Goal: Task Accomplishment & Management: Manage account settings

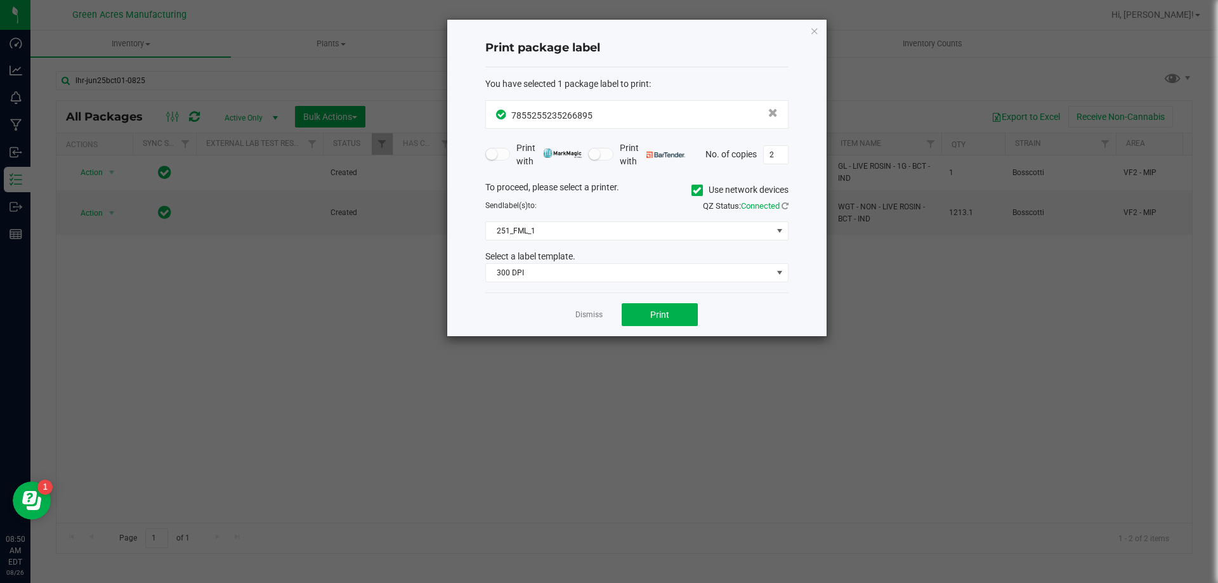
click at [583, 309] on app-cancel-button "Dismiss" at bounding box center [589, 314] width 27 height 13
click at [596, 321] on app-cancel-button "Dismiss" at bounding box center [589, 314] width 27 height 13
click at [591, 310] on link "Dismiss" at bounding box center [589, 315] width 27 height 11
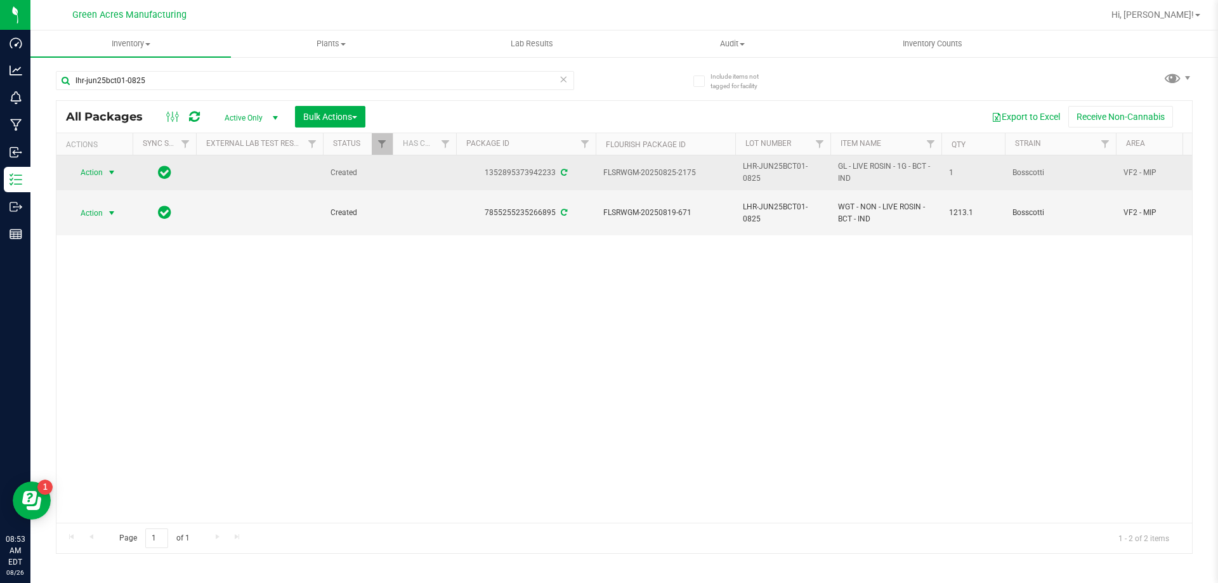
click at [93, 169] on span "Action" at bounding box center [86, 173] width 34 height 18
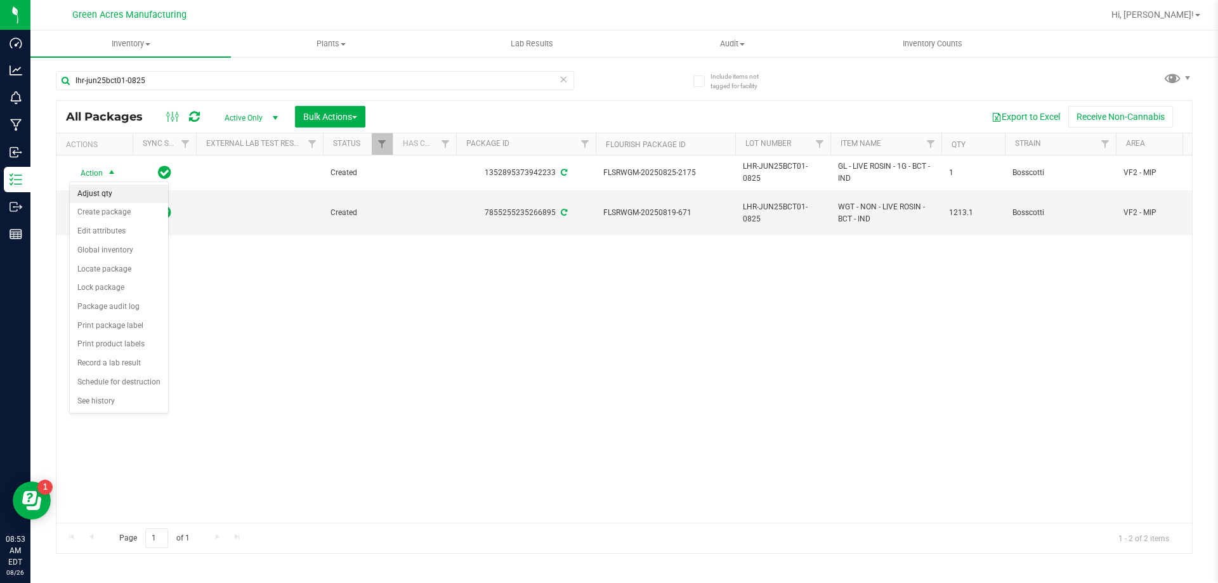
click at [100, 186] on li "Adjust qty" at bounding box center [119, 194] width 98 height 19
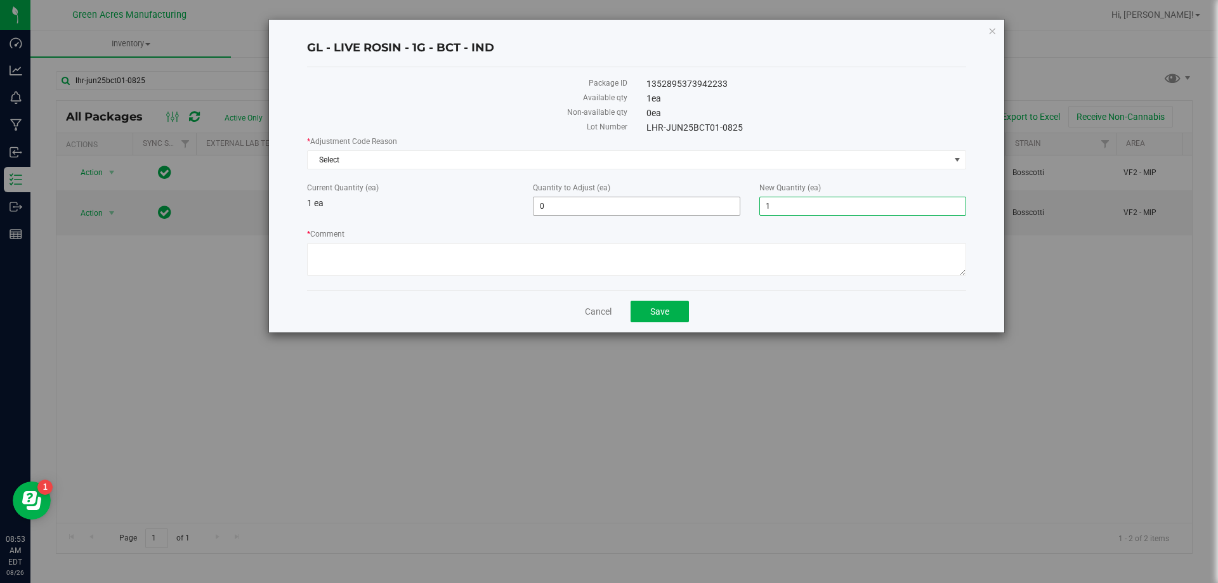
drag, startPoint x: 774, startPoint y: 206, endPoint x: 713, endPoint y: 205, distance: 60.9
click at [713, 205] on div "Current Quantity (ea) 1 ea Quantity to Adjust (ea) 0 0 New Quantity (ea) 1 1" at bounding box center [637, 199] width 678 height 34
type input "0"
type input "-1"
type input "0"
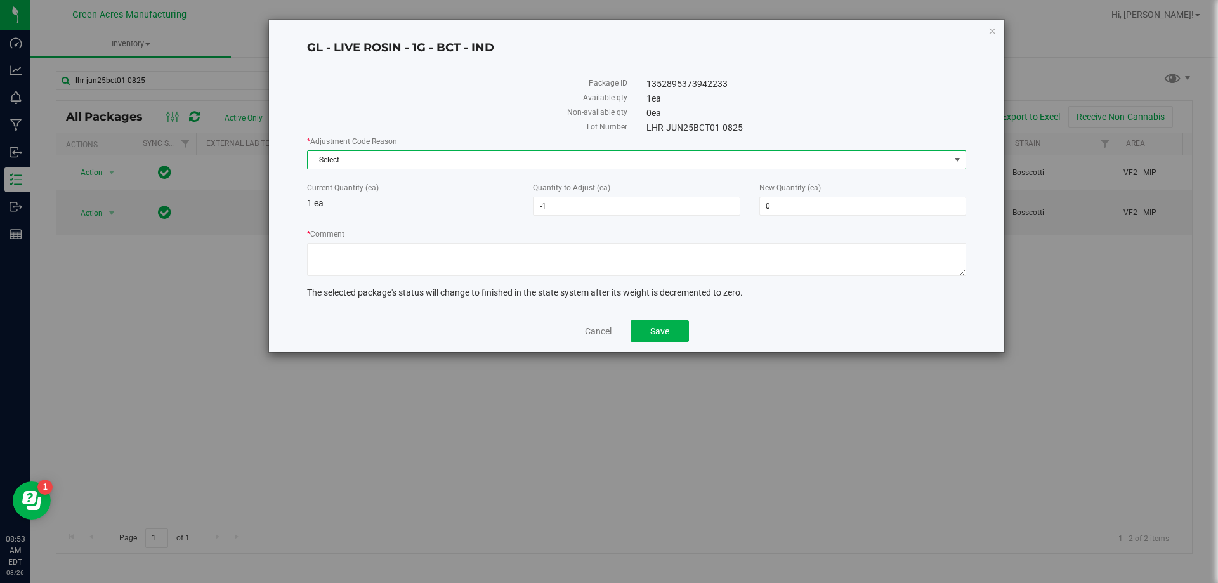
click at [585, 162] on span "Select" at bounding box center [629, 160] width 642 height 18
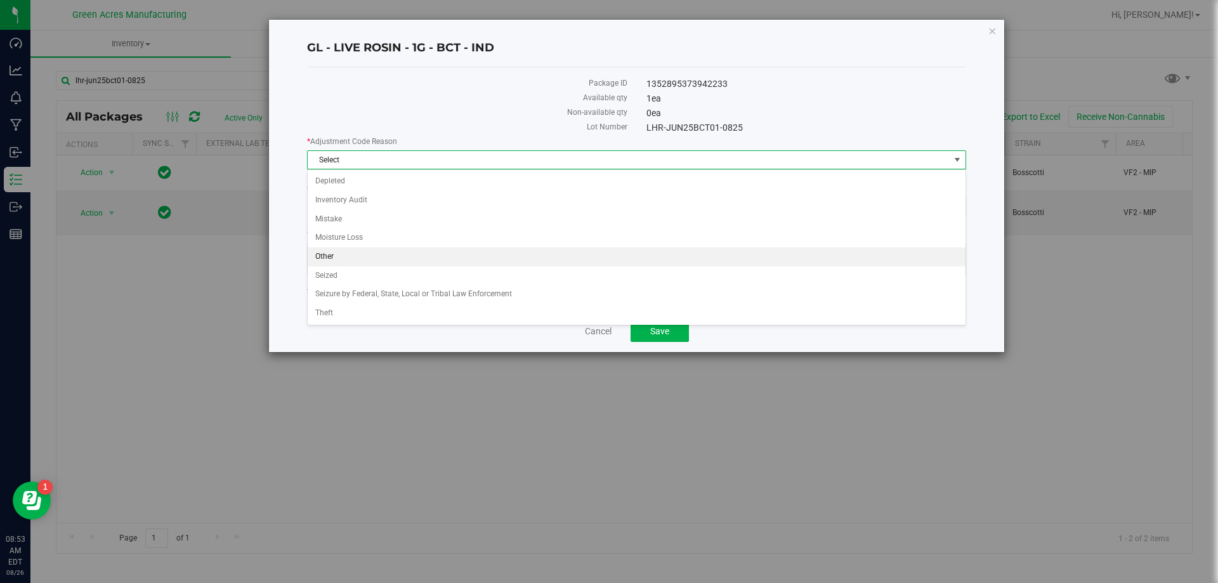
click at [385, 260] on li "Other" at bounding box center [637, 256] width 658 height 19
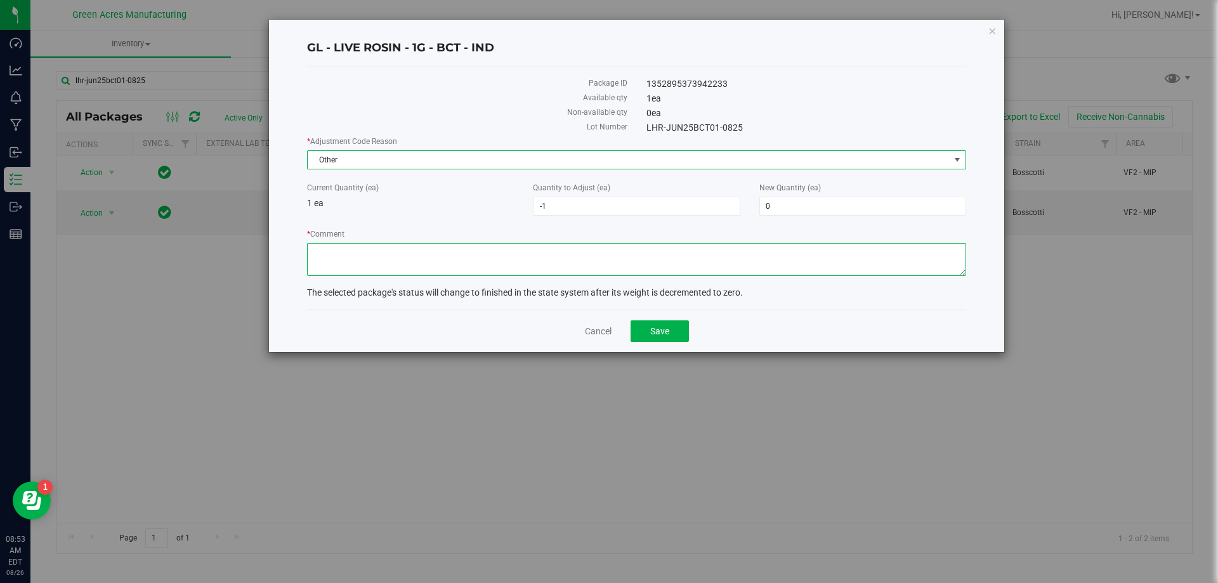
click at [383, 259] on textarea "* Comment" at bounding box center [636, 259] width 659 height 33
type textarea "MMV"
click at [642, 325] on button "Save" at bounding box center [660, 331] width 58 height 22
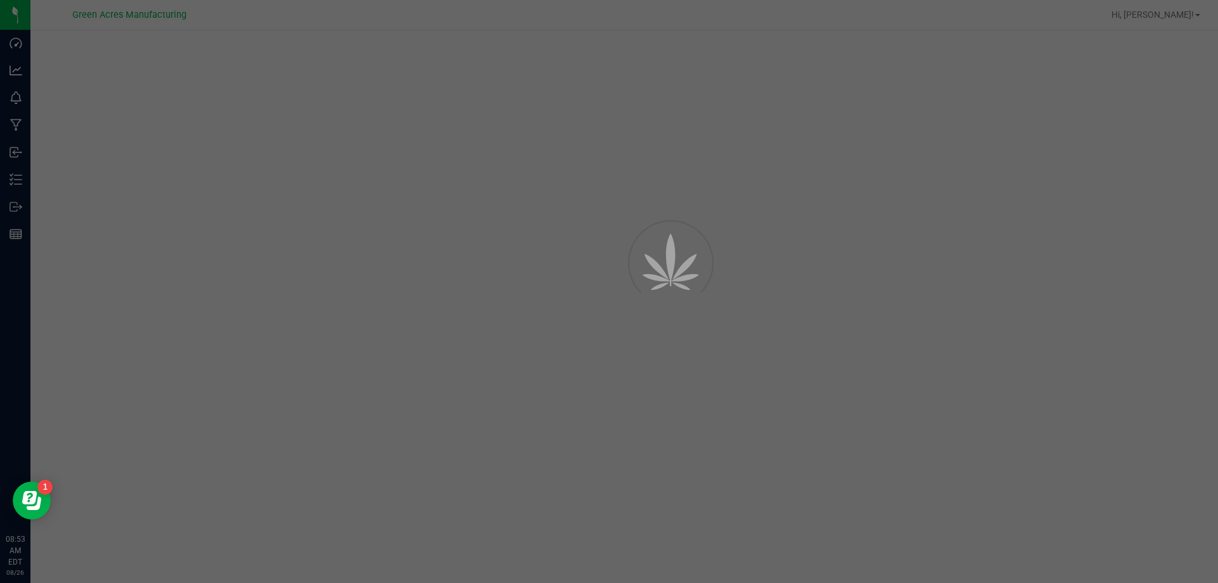
click at [420, 309] on div at bounding box center [609, 291] width 1218 height 583
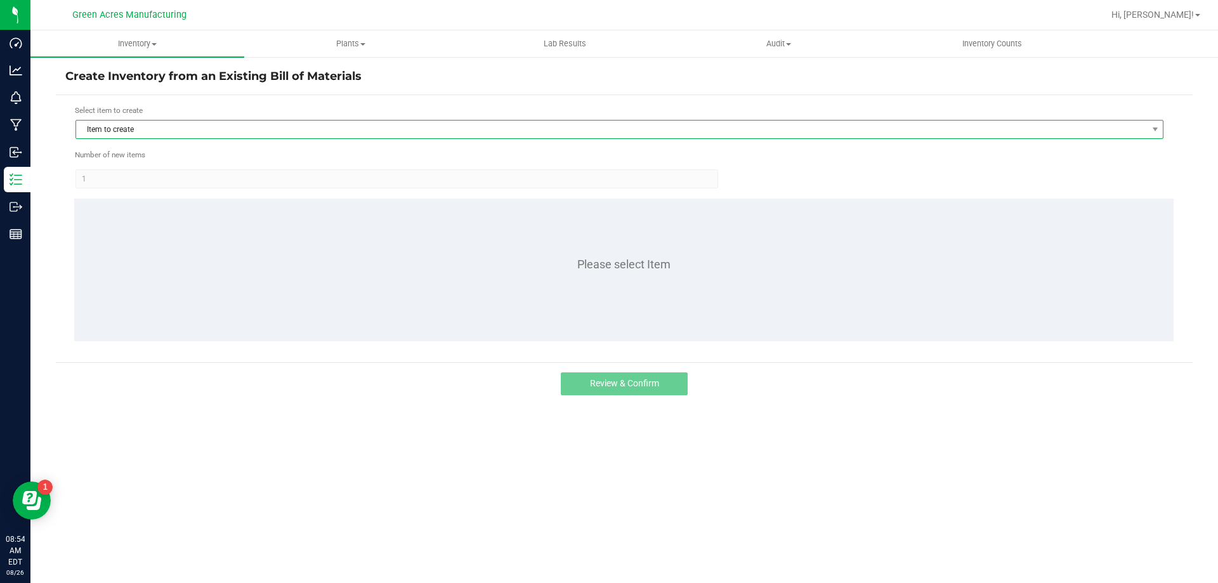
click at [254, 121] on span "Item to create" at bounding box center [611, 130] width 1071 height 18
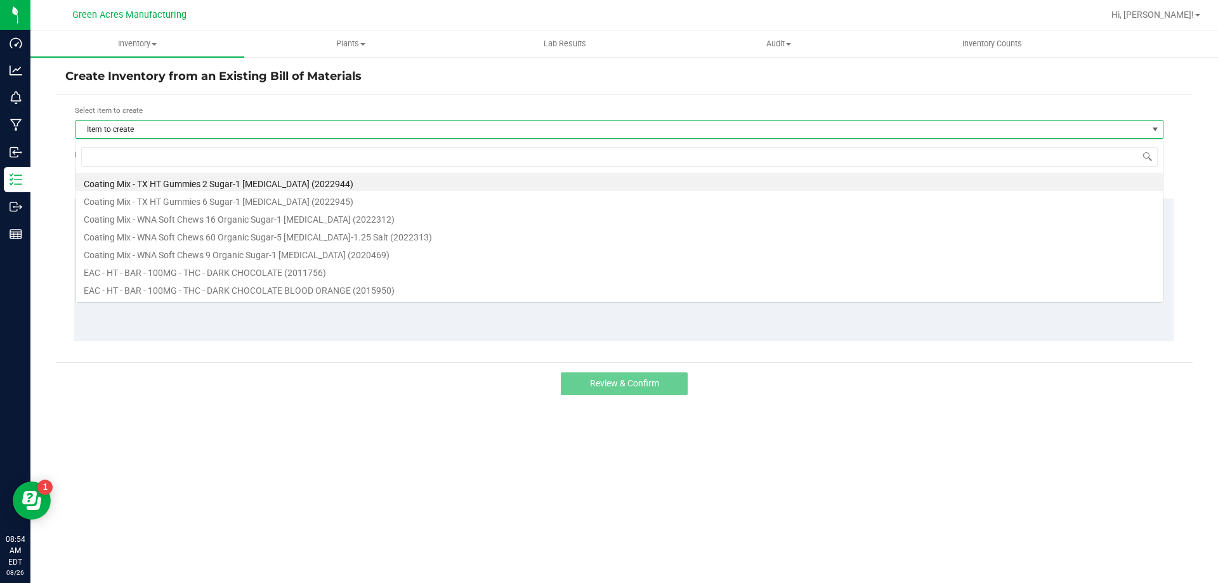
scroll to position [19, 1088]
type input "BCT"
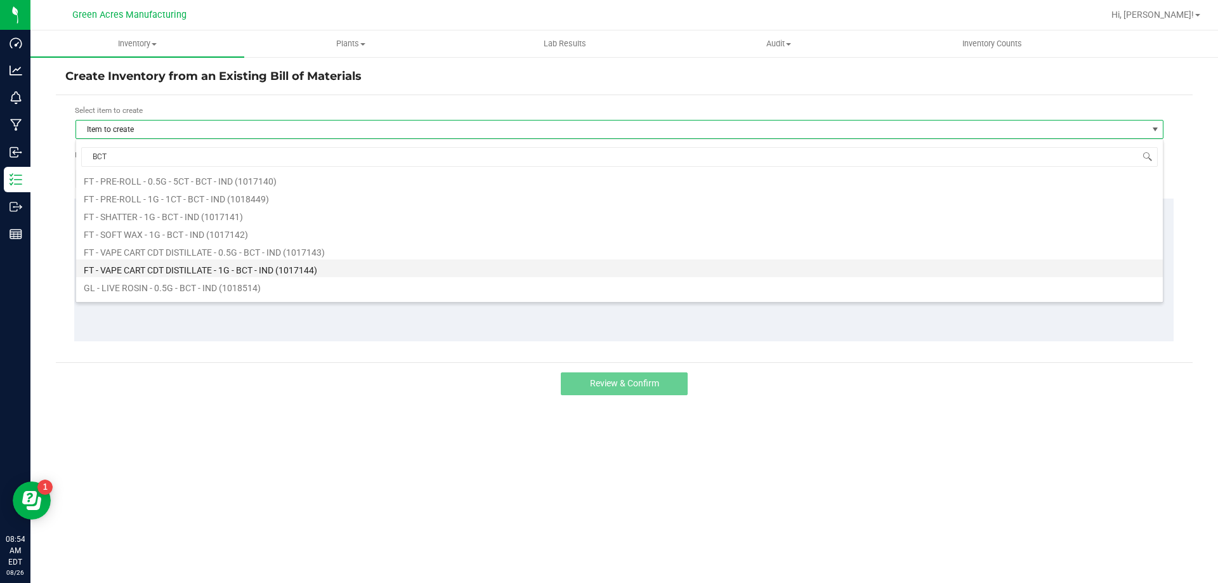
scroll to position [190, 0]
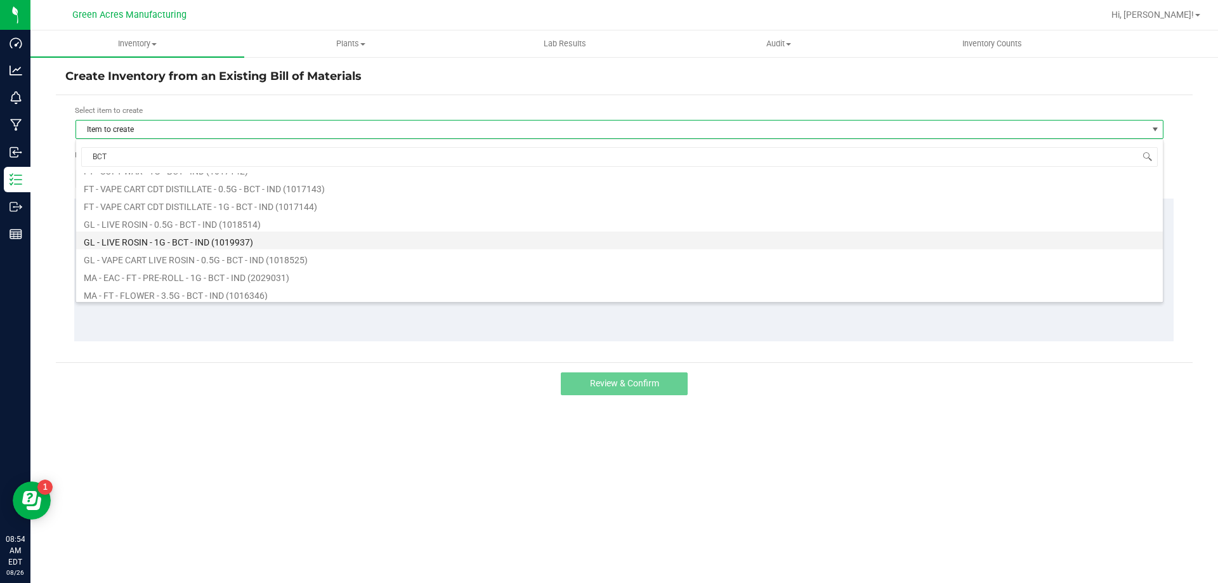
click at [246, 244] on li "GL - LIVE ROSIN - 1G - BCT - IND (1019937)" at bounding box center [619, 241] width 1087 height 18
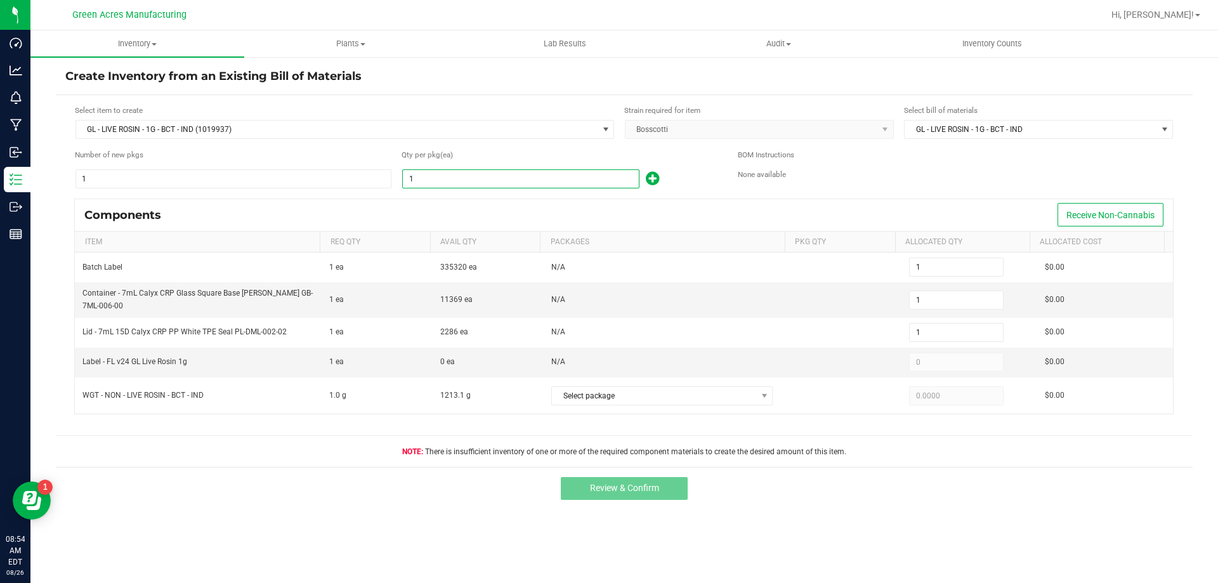
click at [436, 183] on input "1" at bounding box center [521, 179] width 236 height 18
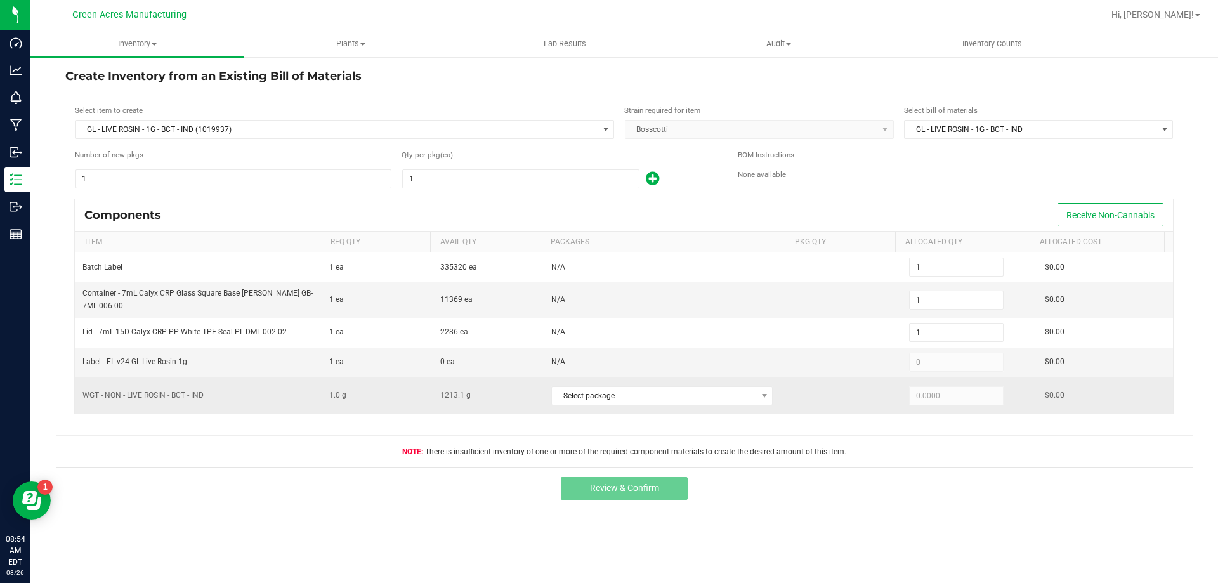
click at [349, 401] on td "1.0 g" at bounding box center [377, 396] width 111 height 36
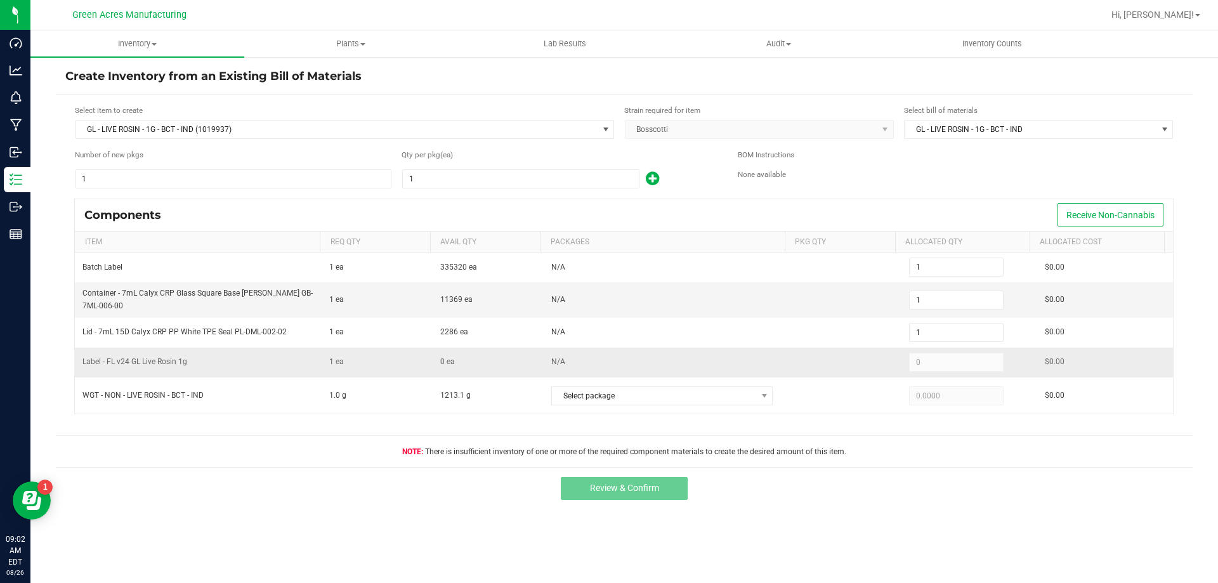
click at [154, 366] on span "Label - FL v24 GL Live Rosin 1g" at bounding box center [134, 361] width 105 height 9
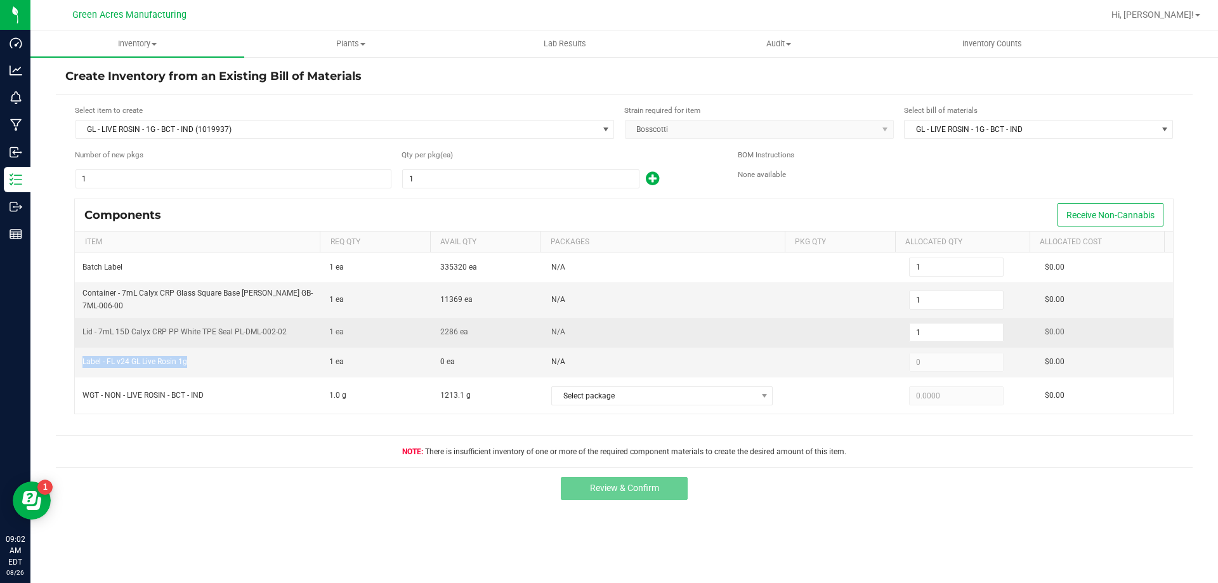
copy span "Label - FL v24 GL Live Rosin 1g"
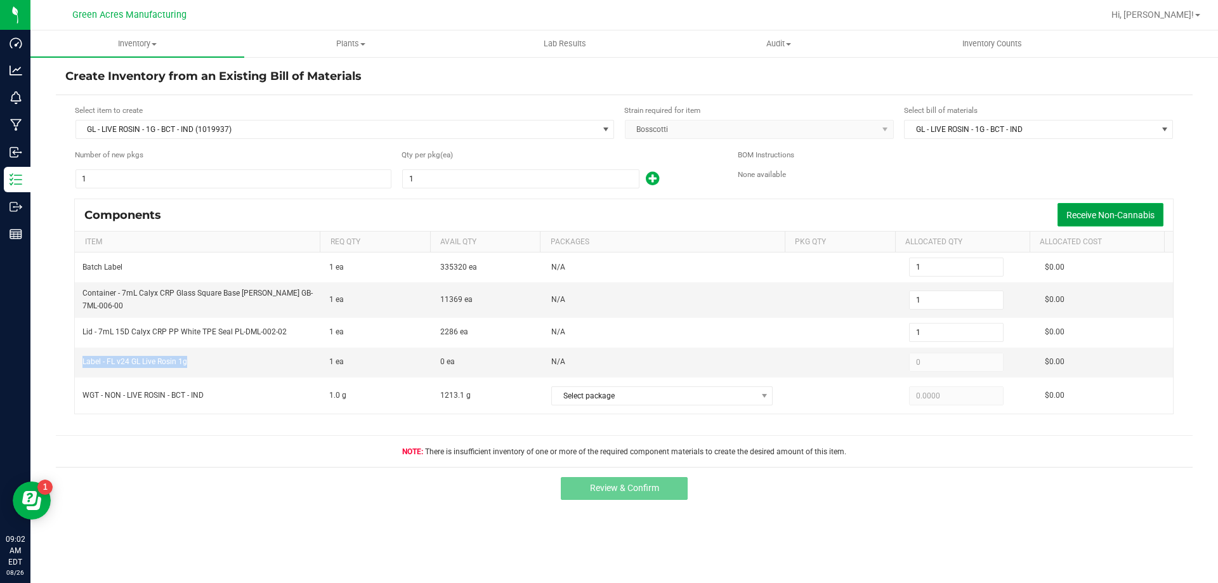
click at [1113, 214] on span "Receive Non-Cannabis" at bounding box center [1111, 215] width 88 height 10
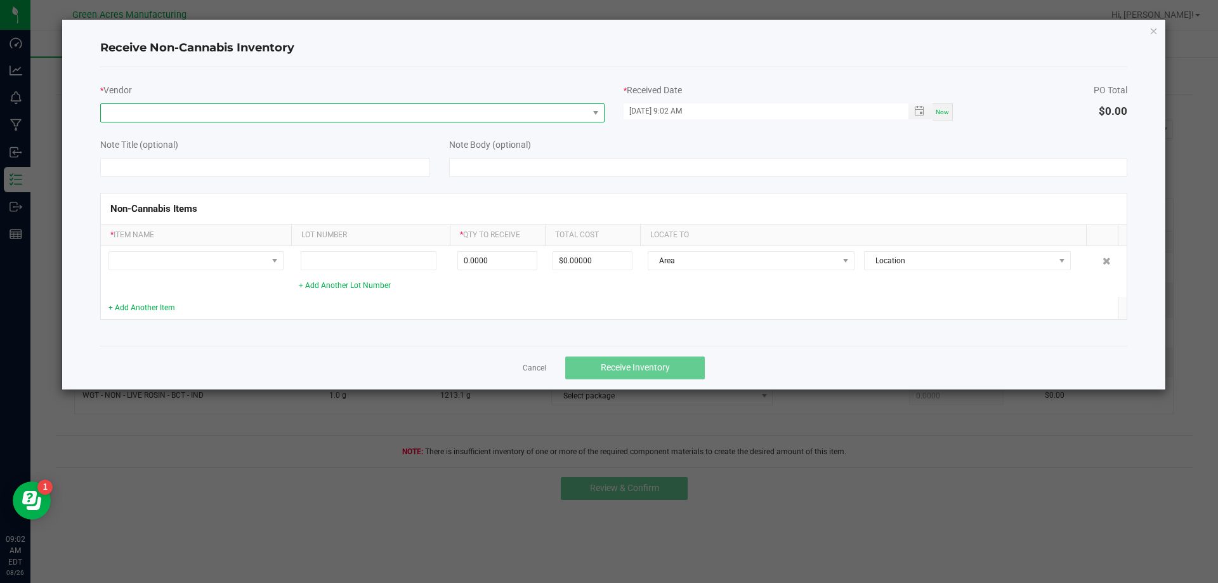
click at [425, 115] on span at bounding box center [344, 113] width 487 height 18
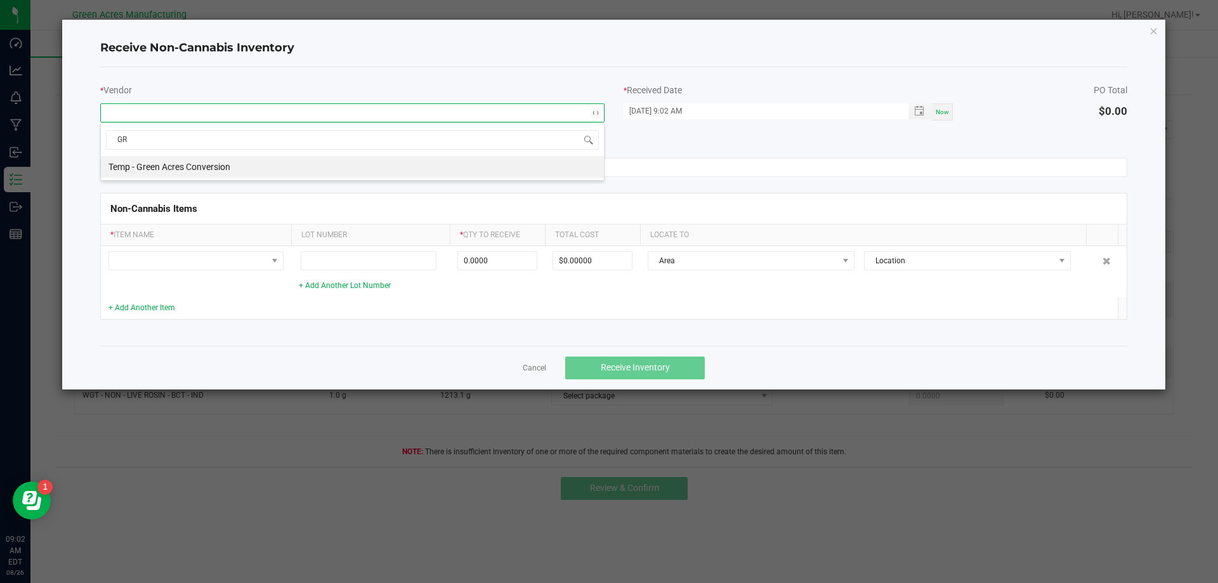
type input "G"
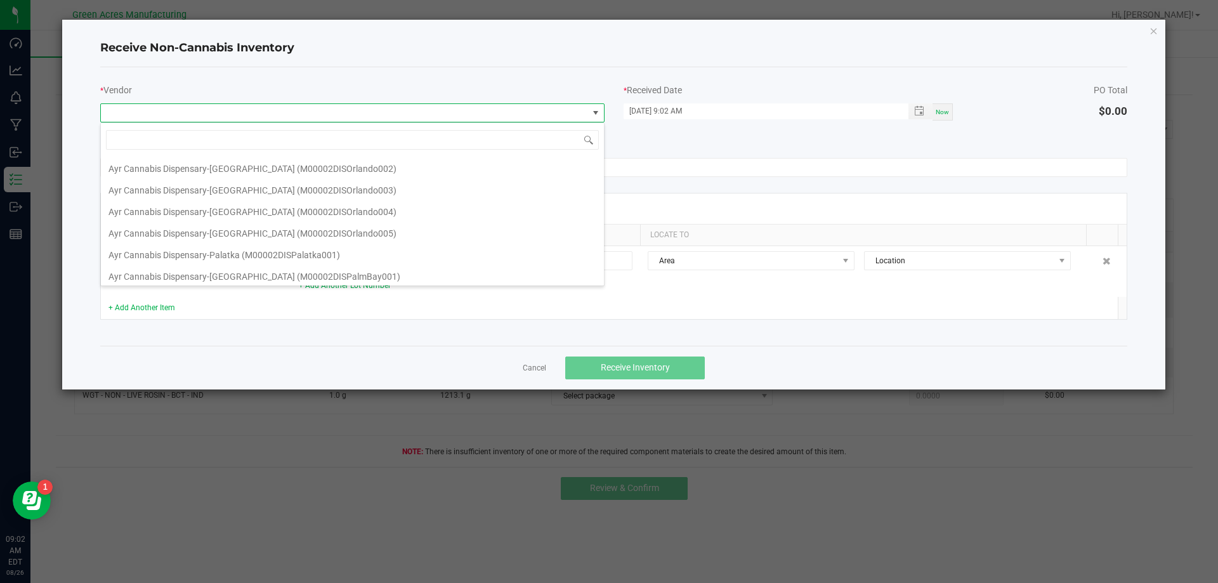
scroll to position [1904, 0]
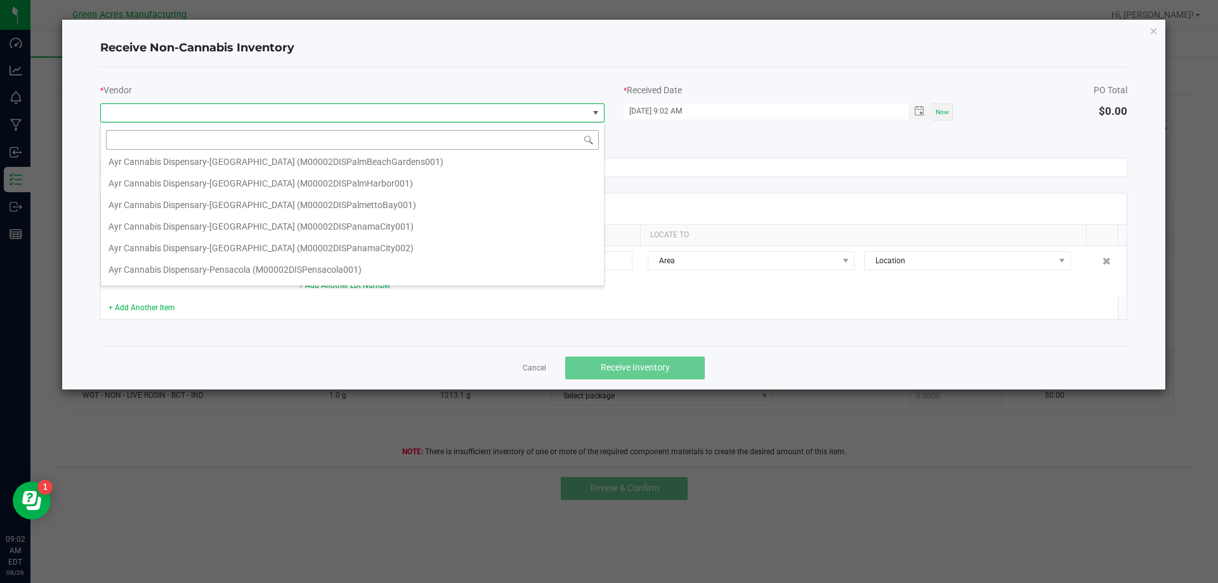
click at [304, 144] on input at bounding box center [352, 140] width 493 height 20
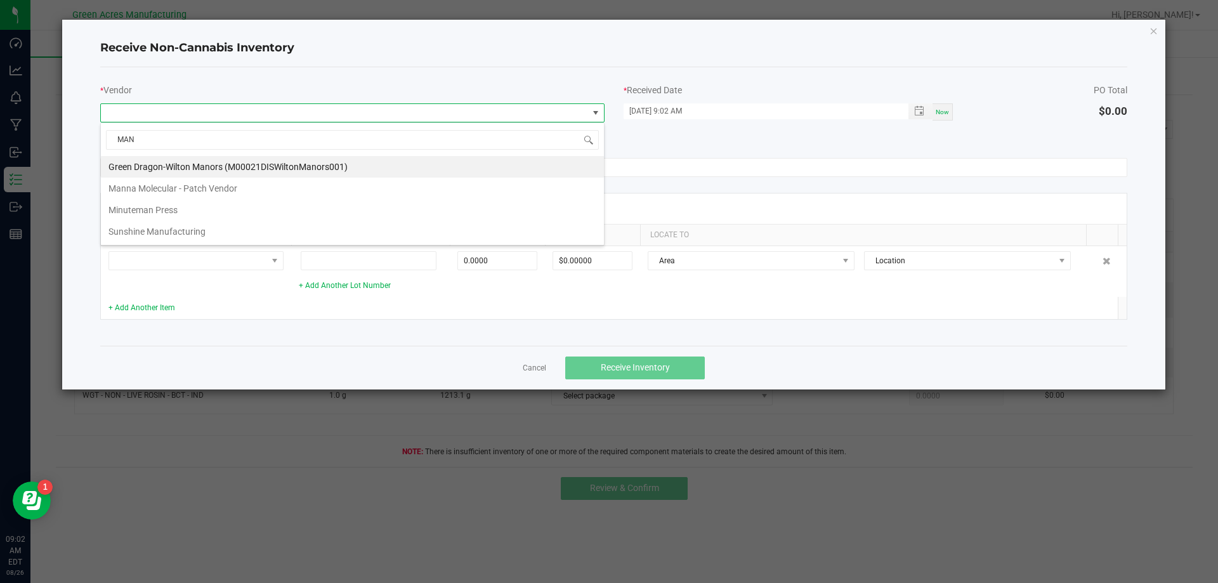
drag, startPoint x: 225, startPoint y: 143, endPoint x: 0, endPoint y: 140, distance: 224.6
click at [0, 142] on body "Dashboard Analytics Monitoring Manufacturing Inbound Inventory Outbound Reports…" at bounding box center [609, 291] width 1218 height 583
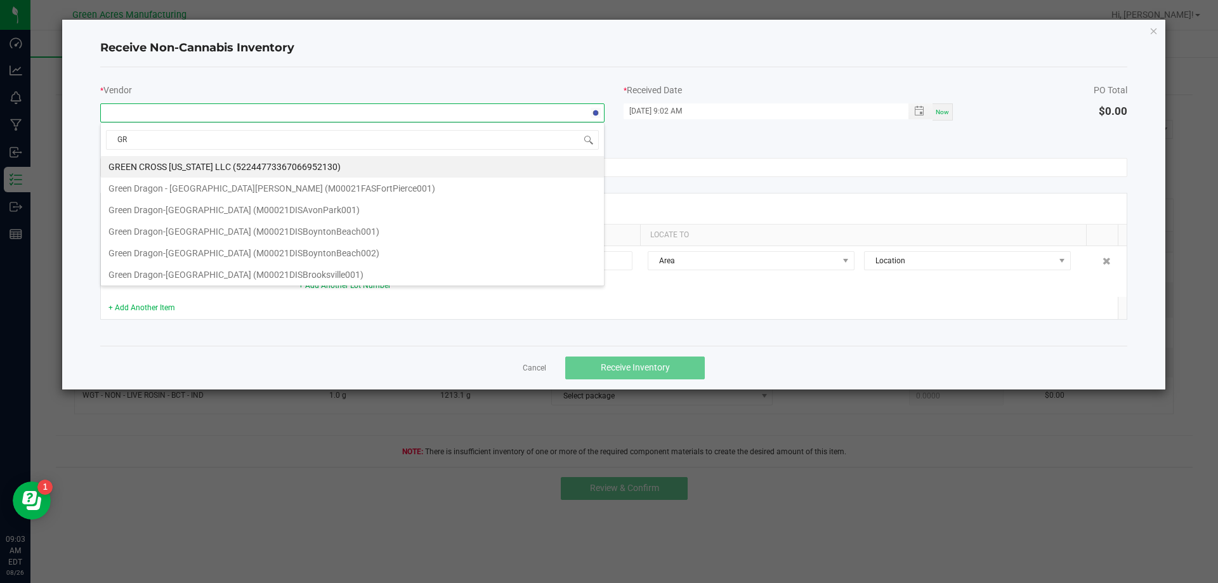
type input "G"
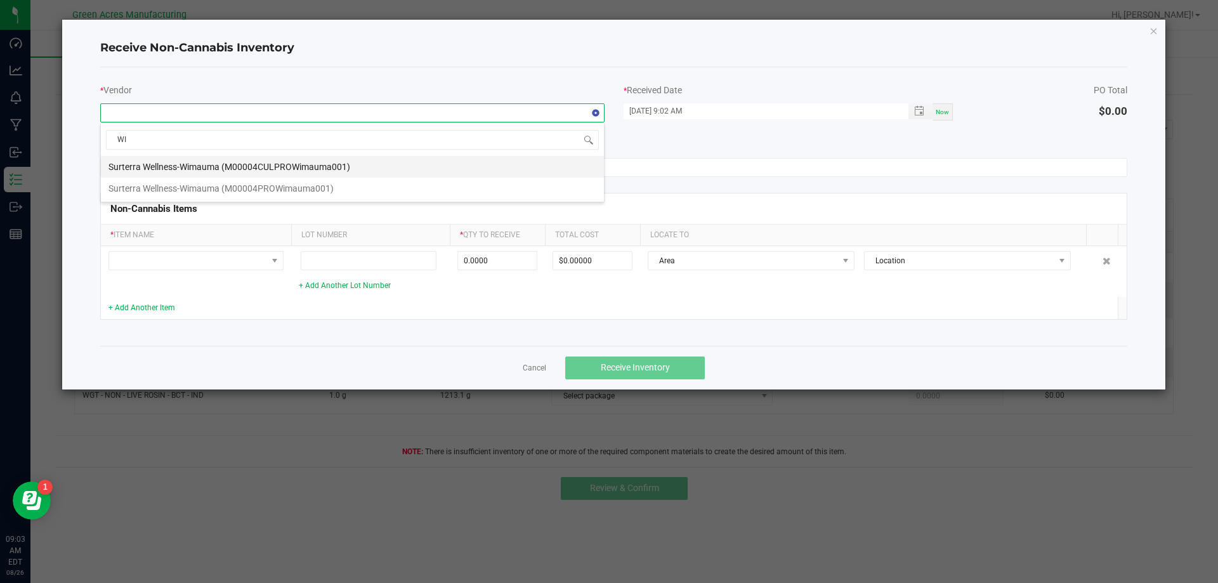
type input "W"
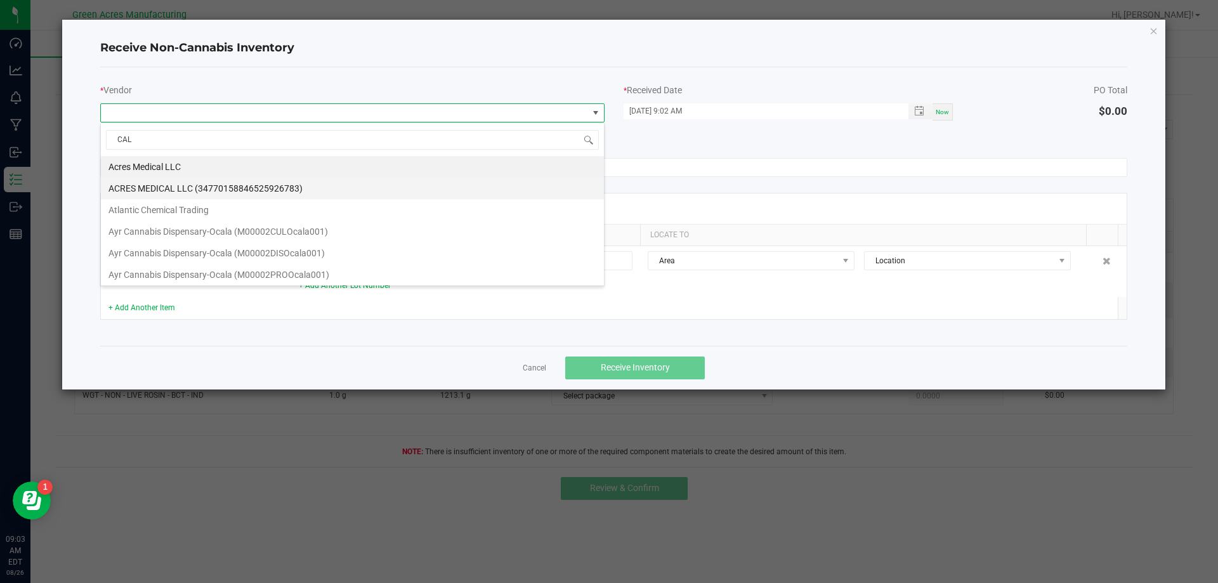
type input "CALY"
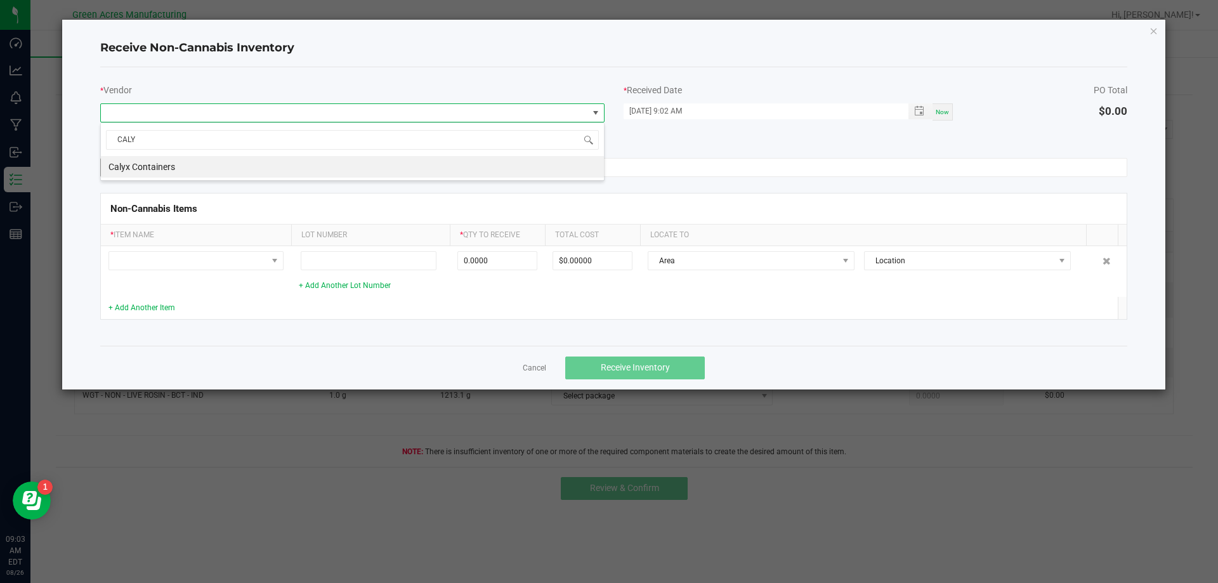
click at [379, 161] on li "Calyx Containers" at bounding box center [352, 167] width 503 height 22
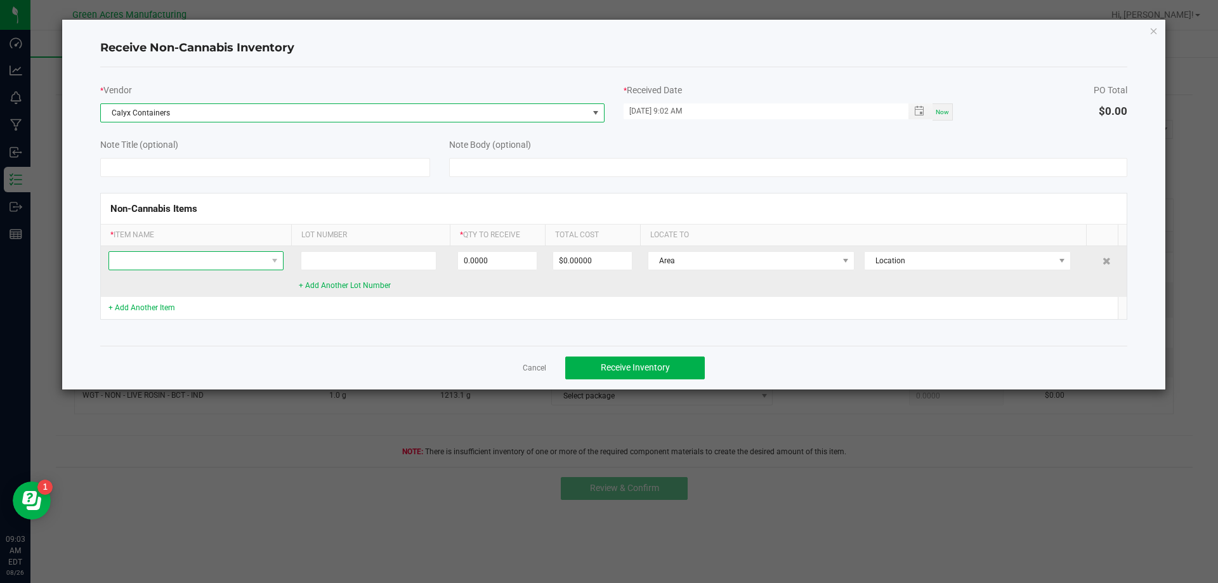
click at [257, 259] on span at bounding box center [188, 261] width 158 height 18
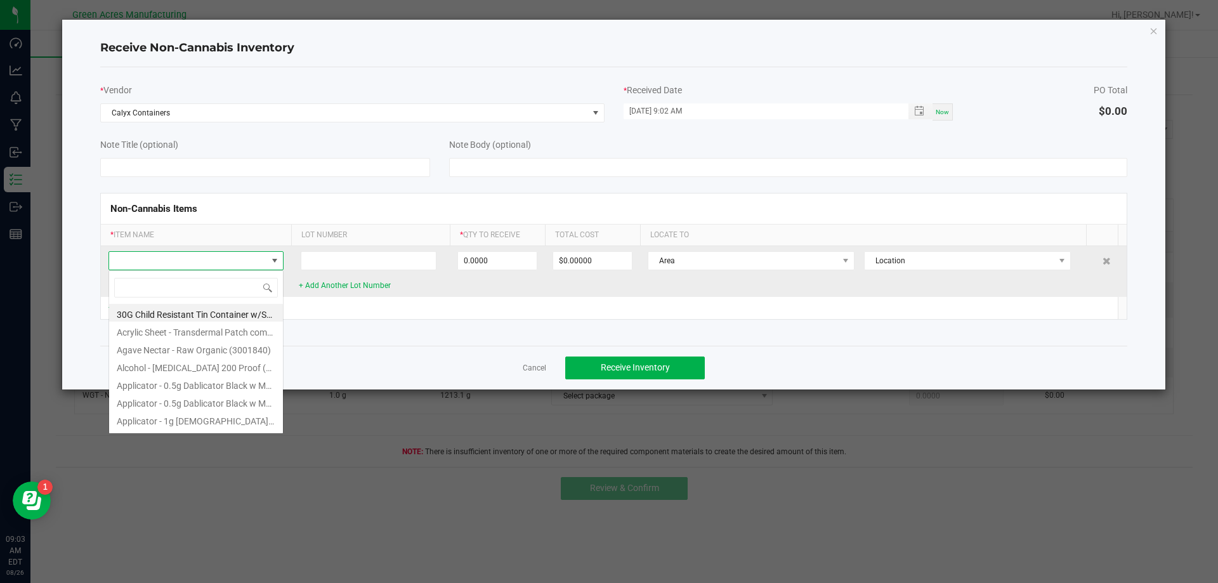
scroll to position [19, 175]
type input "Label - FL v24 GL Live Rosin 1g"
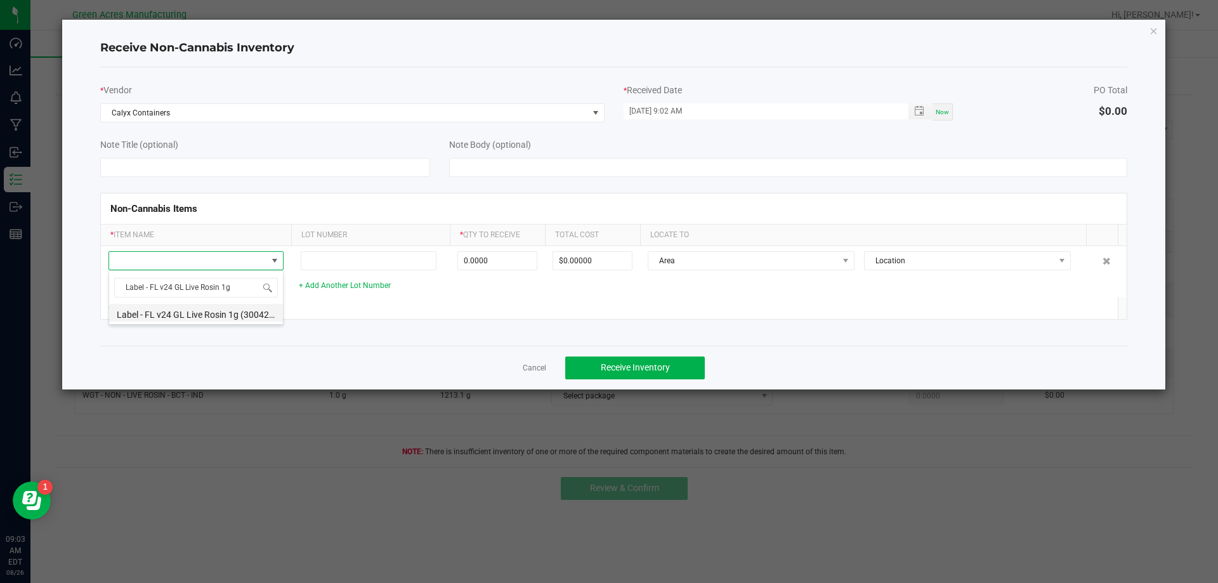
click at [182, 315] on li "Label - FL v24 GL Live Rosin 1g (3004285)" at bounding box center [196, 313] width 174 height 18
type input "0 ea"
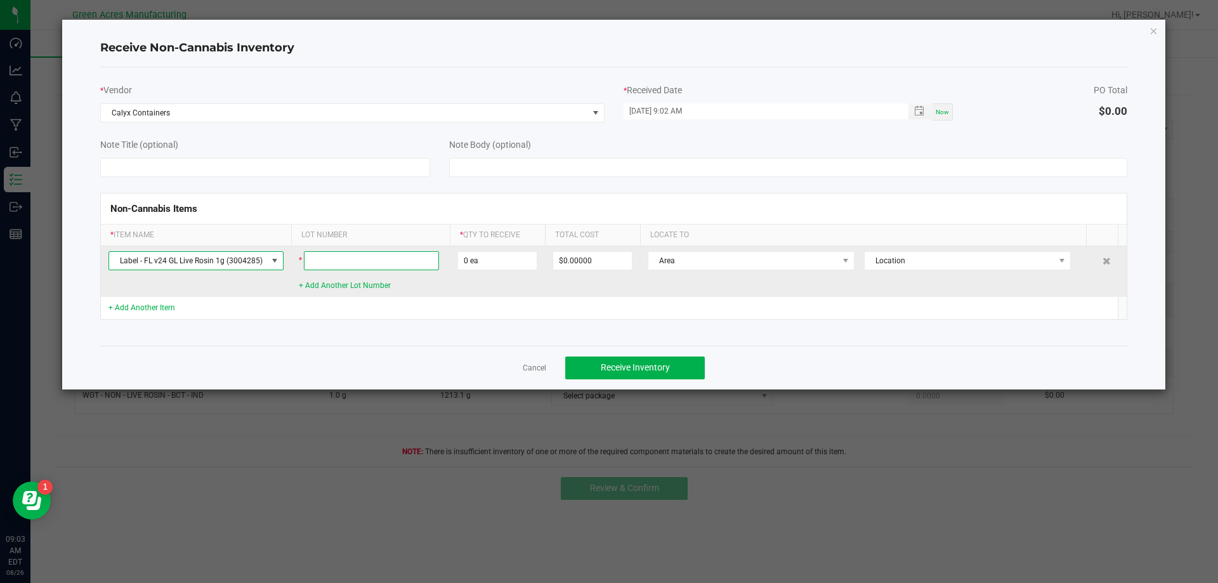
click at [376, 259] on input at bounding box center [371, 260] width 135 height 19
type input "355644131"
click at [524, 269] on input "0" at bounding box center [497, 261] width 79 height 18
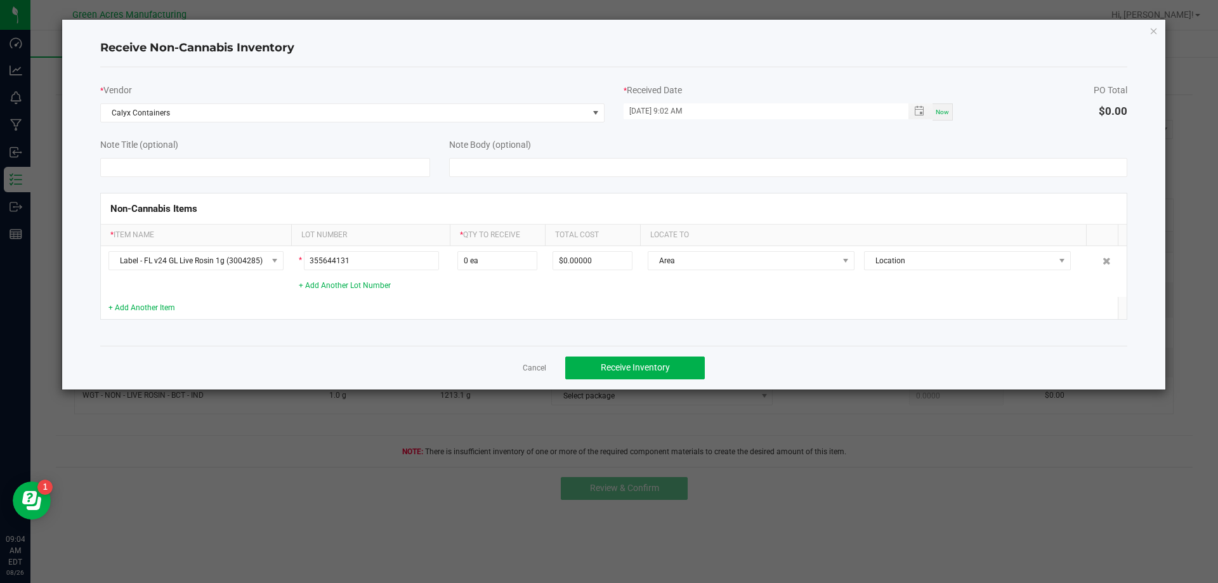
drag, startPoint x: 650, startPoint y: 26, endPoint x: 910, endPoint y: 201, distance: 313.1
click at [907, 220] on div "Receive Non-Cannabis Inventory * Vendor Calyx Containers * Received Date [DATE]…" at bounding box center [614, 205] width 1104 height 370
click at [906, 189] on div "Non-Cannabis Items * Item Name Lot Number * Qty to Receive Total Cost Locate To…" at bounding box center [614, 256] width 1047 height 159
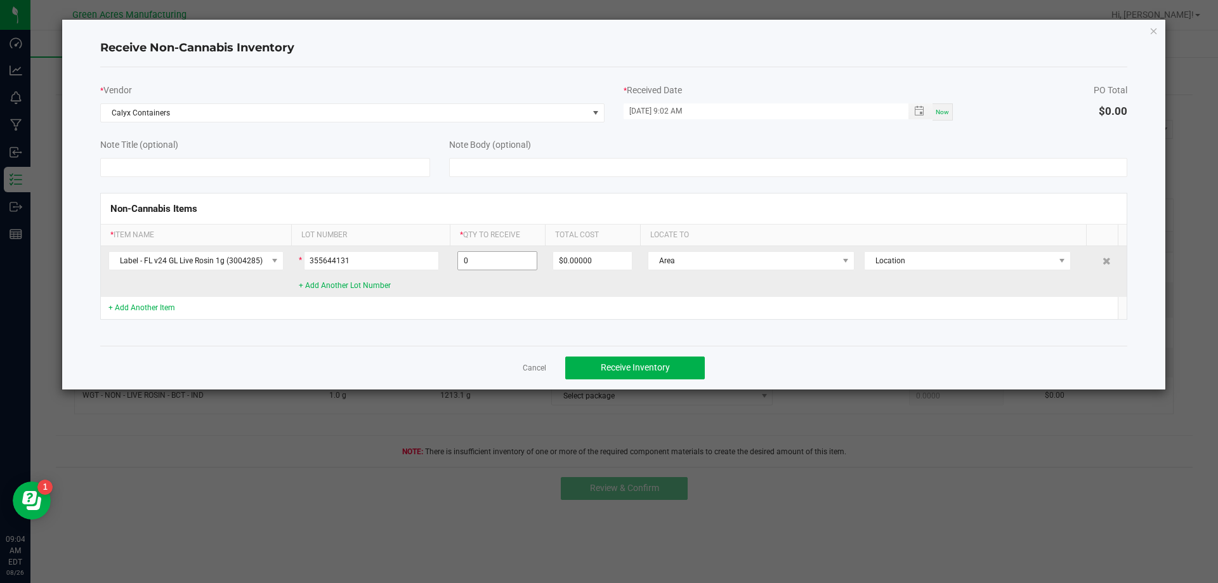
click at [508, 267] on input "0" at bounding box center [497, 261] width 79 height 18
click at [827, 254] on span "Area" at bounding box center [744, 261] width 190 height 18
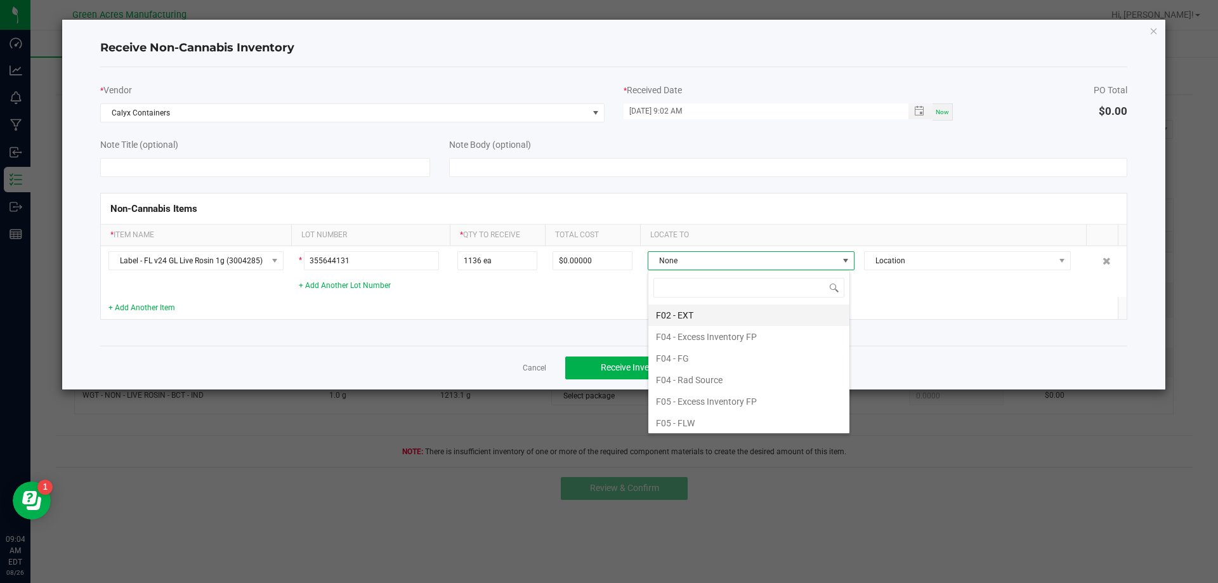
scroll to position [127, 0]
click at [608, 305] on td at bounding box center [592, 308] width 95 height 22
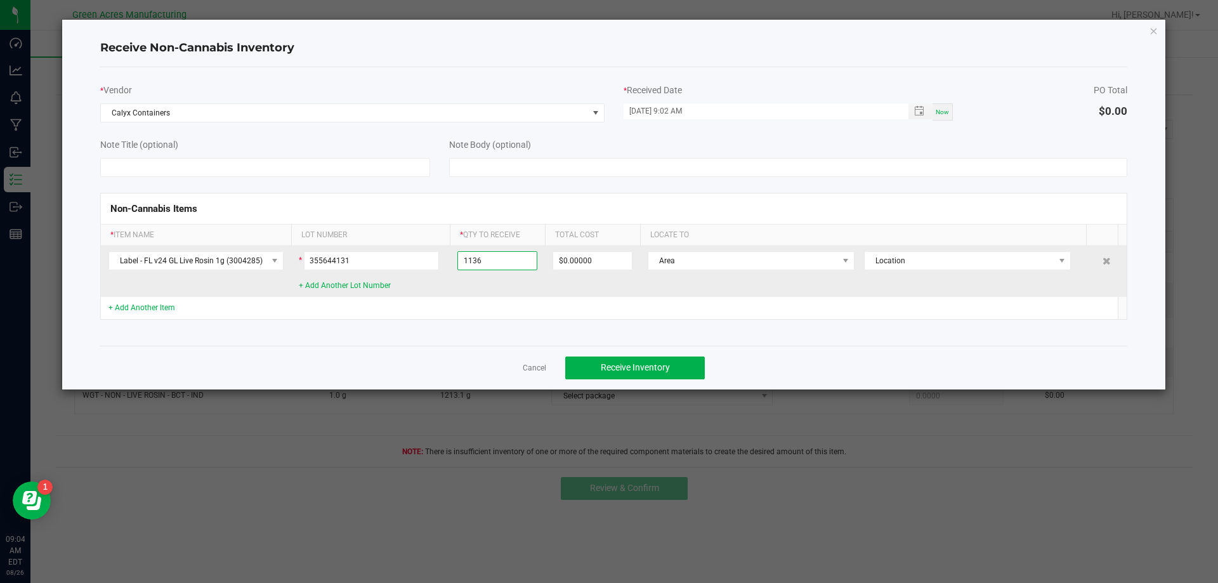
click at [473, 265] on input "1136" at bounding box center [497, 261] width 79 height 18
click at [481, 263] on input "1136" at bounding box center [497, 261] width 79 height 18
click at [472, 267] on input "1136" at bounding box center [497, 261] width 79 height 18
type input "1636 ea"
click at [711, 252] on span "Area" at bounding box center [744, 261] width 190 height 18
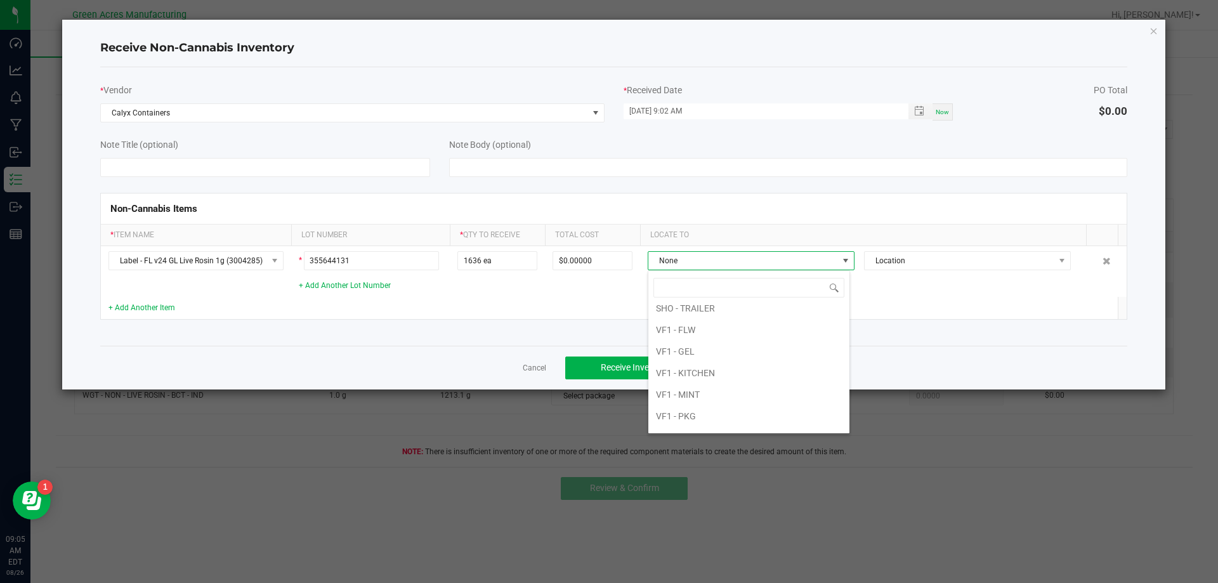
scroll to position [822, 0]
click at [706, 415] on li "Warehouse" at bounding box center [749, 420] width 201 height 22
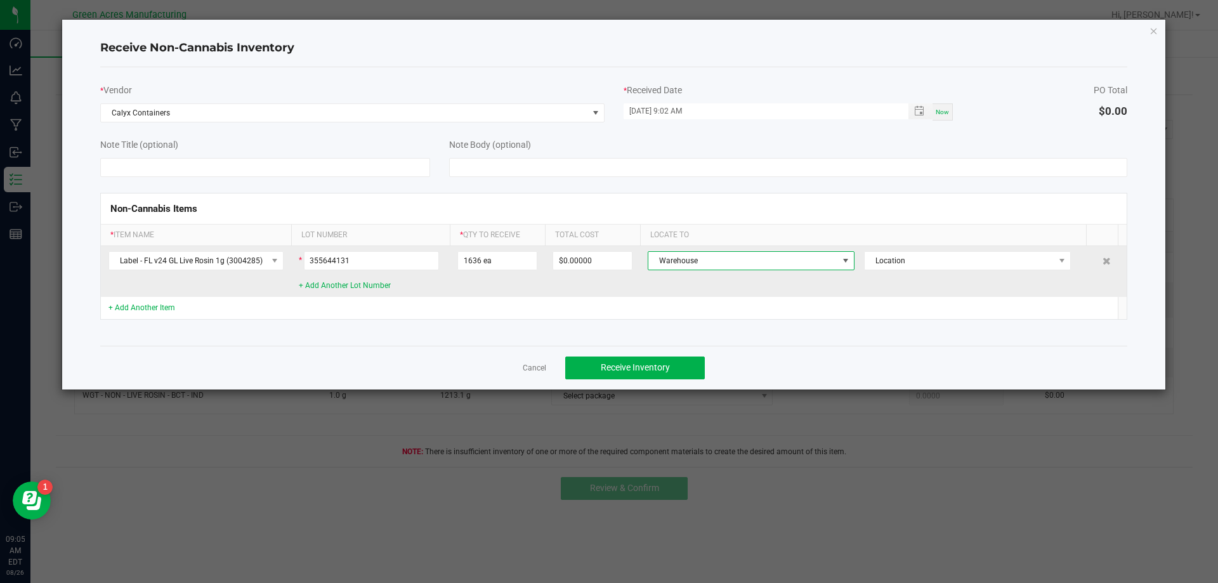
click at [874, 248] on td "Warehouse Location" at bounding box center [868, 271] width 456 height 51
click at [880, 258] on span "Location" at bounding box center [960, 261] width 190 height 18
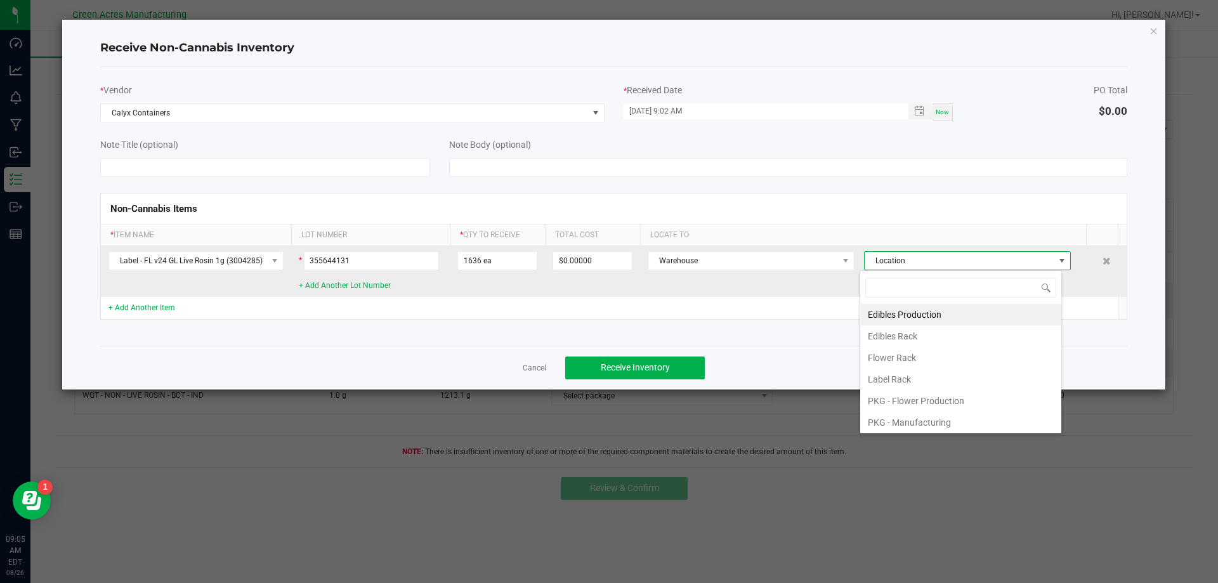
scroll to position [19, 202]
click at [880, 258] on span "Location" at bounding box center [960, 261] width 190 height 18
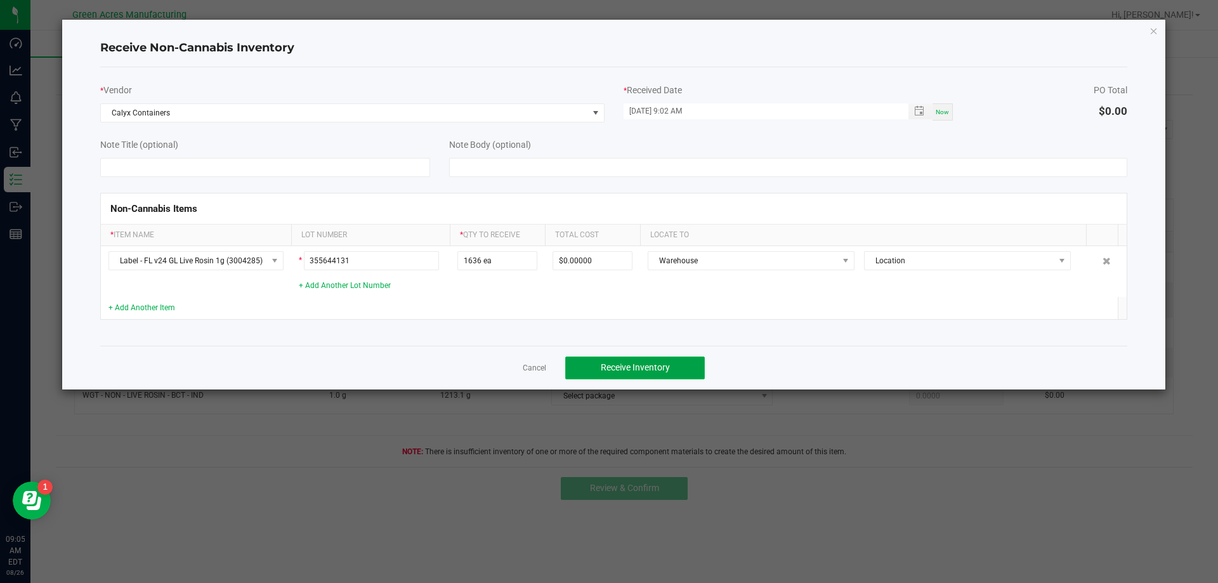
click at [680, 367] on button "Receive Inventory" at bounding box center [635, 368] width 140 height 23
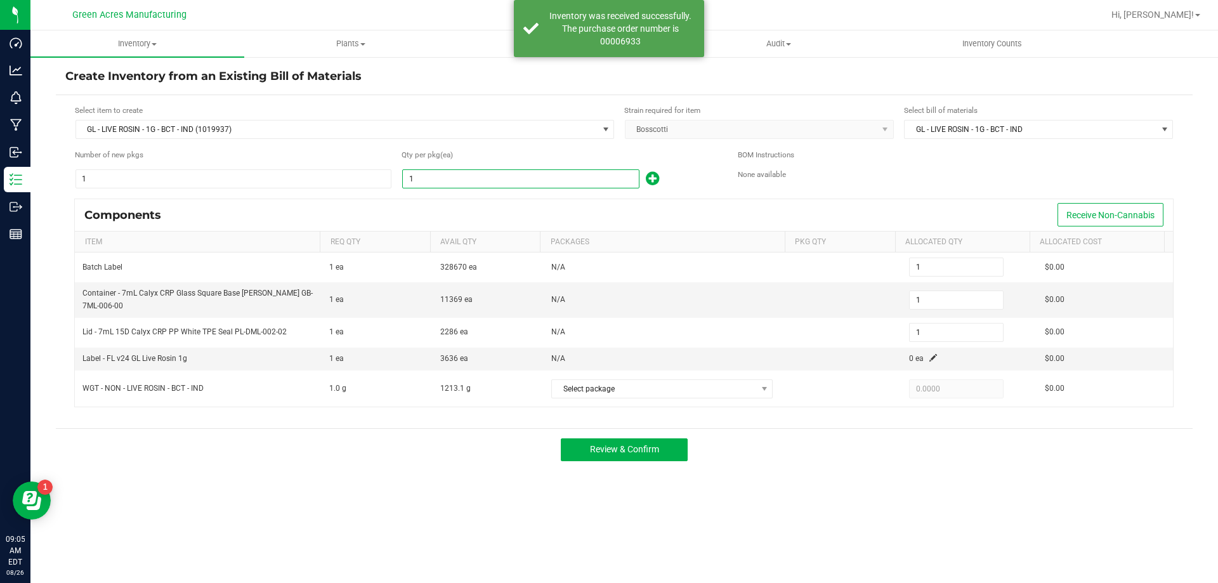
click at [533, 180] on input "1" at bounding box center [521, 179] width 236 height 18
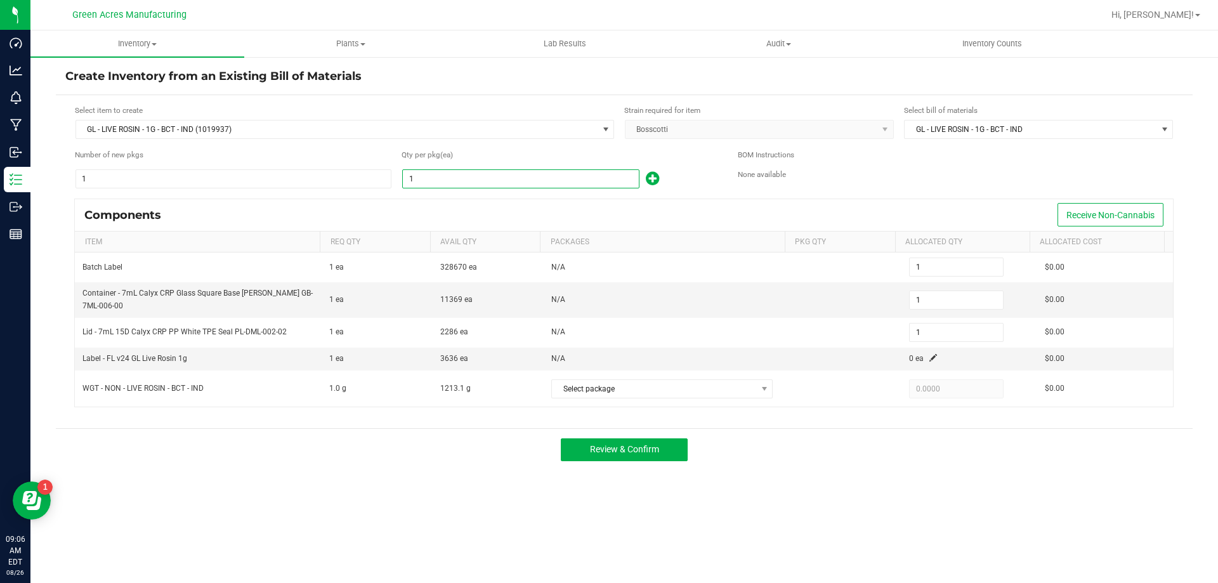
type input "11"
type input "114"
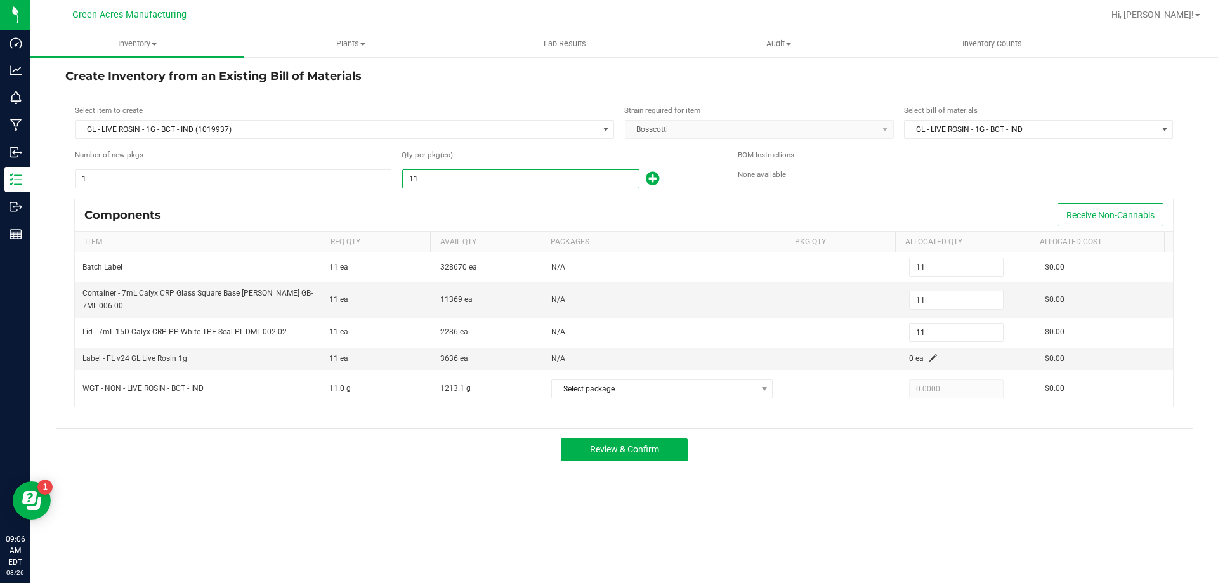
type input "114"
type input "1143"
type input "1,143"
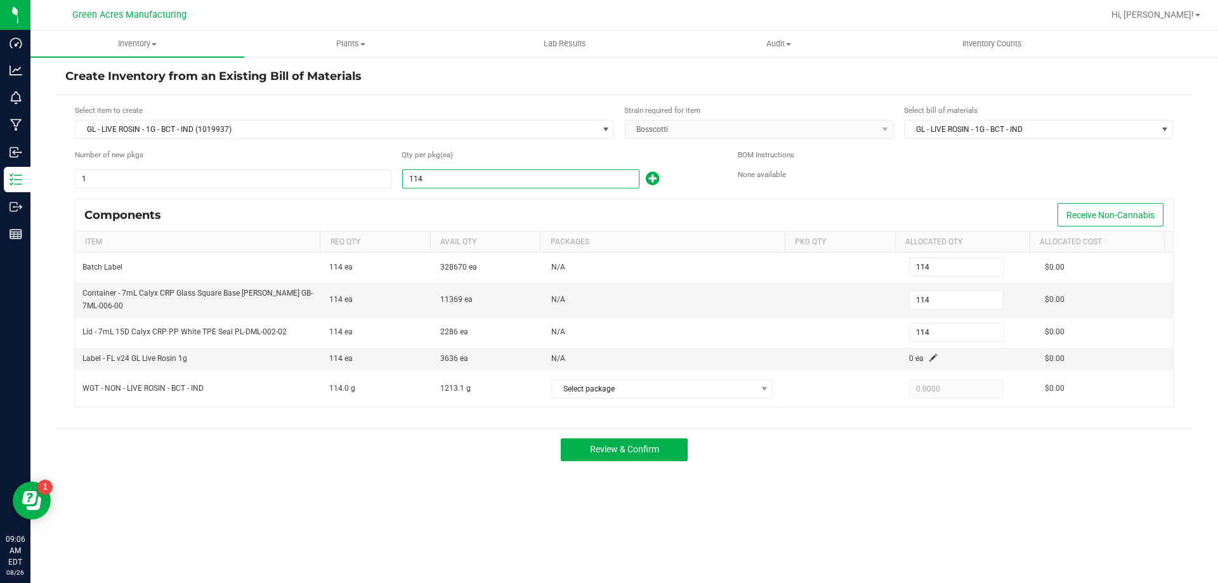
type input "1,143"
click at [930, 358] on span at bounding box center [934, 358] width 8 height 8
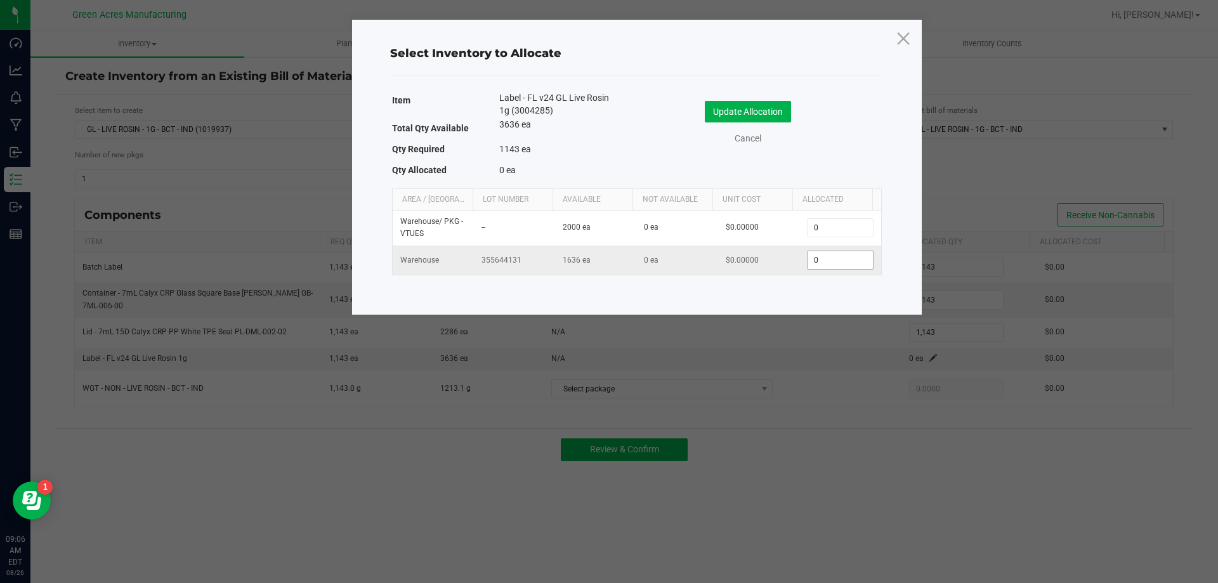
click at [819, 267] on input "0" at bounding box center [840, 260] width 65 height 18
type input "1,143"
click at [720, 110] on button "Update Allocation" at bounding box center [748, 112] width 86 height 22
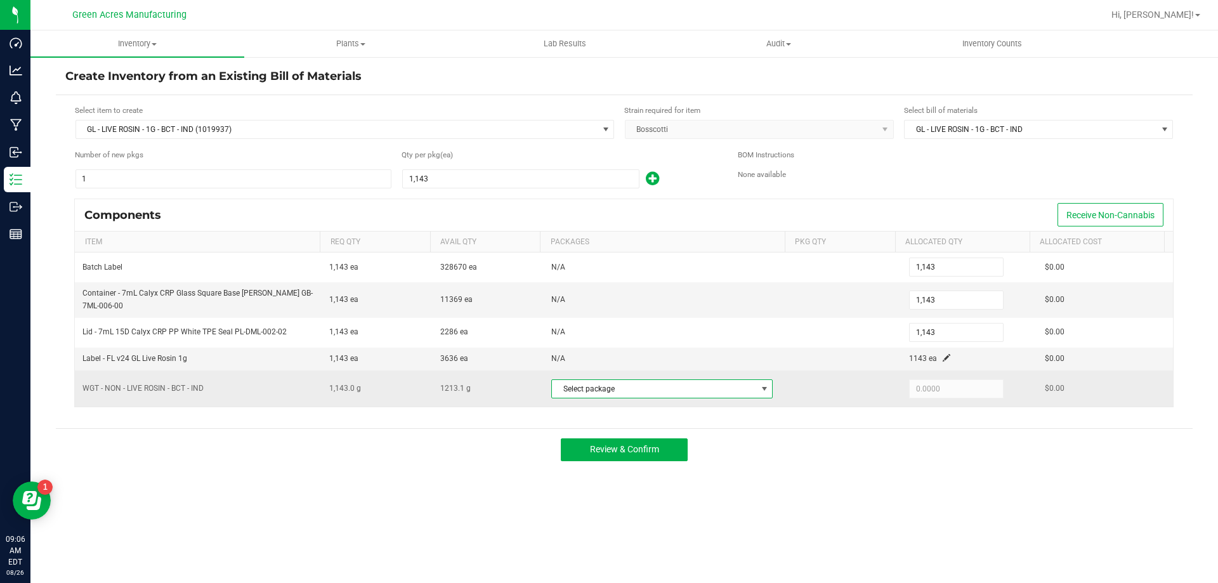
click at [746, 384] on span "Select package" at bounding box center [654, 389] width 204 height 18
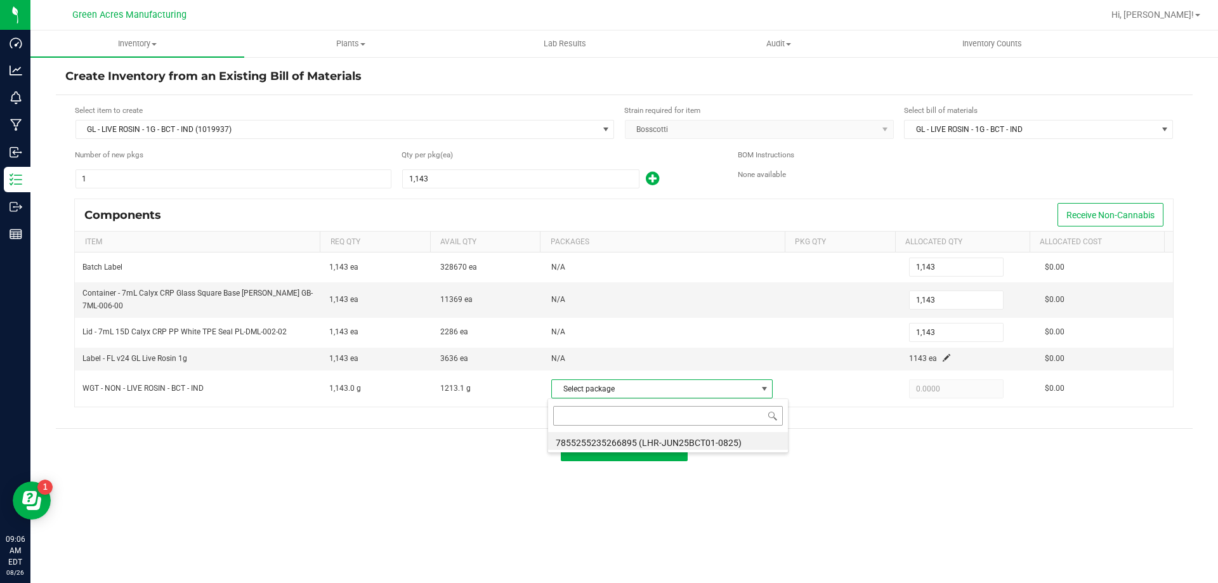
scroll to position [19, 219]
click at [718, 438] on li "7855255235266895 (LHR-JUN25BCT01-0825)" at bounding box center [668, 441] width 240 height 18
type input "1,143.0000"
click at [668, 449] on button "Review & Confirm" at bounding box center [624, 449] width 127 height 23
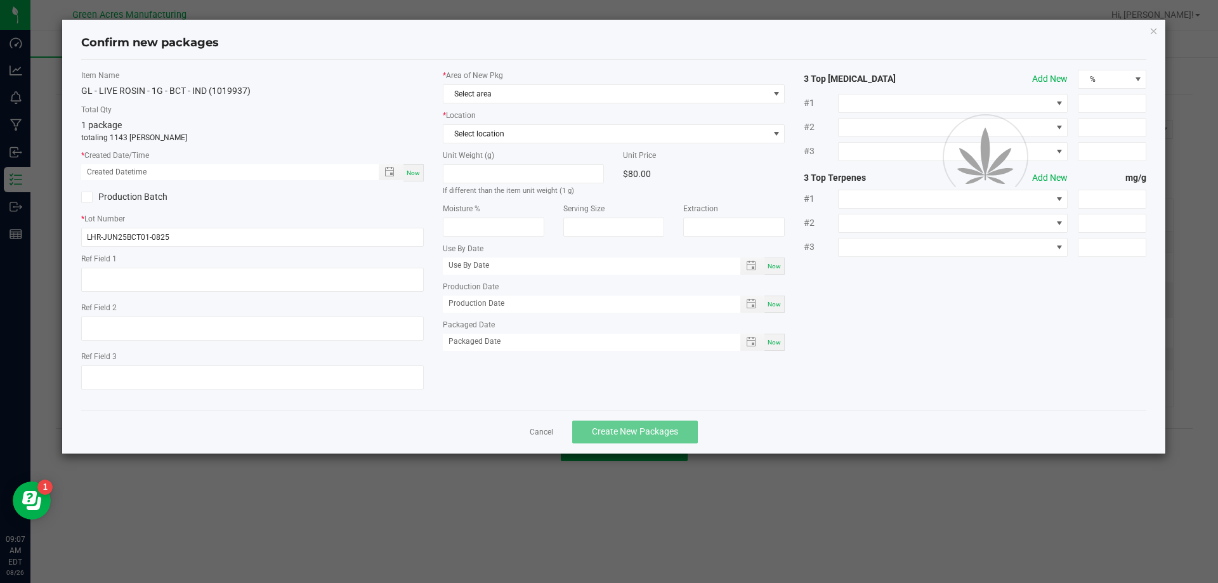
type textarea "LH-JUN25BCT01 / LH-JUL25BCT02"
click at [416, 171] on span "Now" at bounding box center [413, 172] width 13 height 7
type input "[DATE] 09:07 AM"
click at [567, 103] on div "* Area of New Pkg Select area * Location Select location Unit Weight (g) If dif…" at bounding box center [614, 213] width 362 height 287
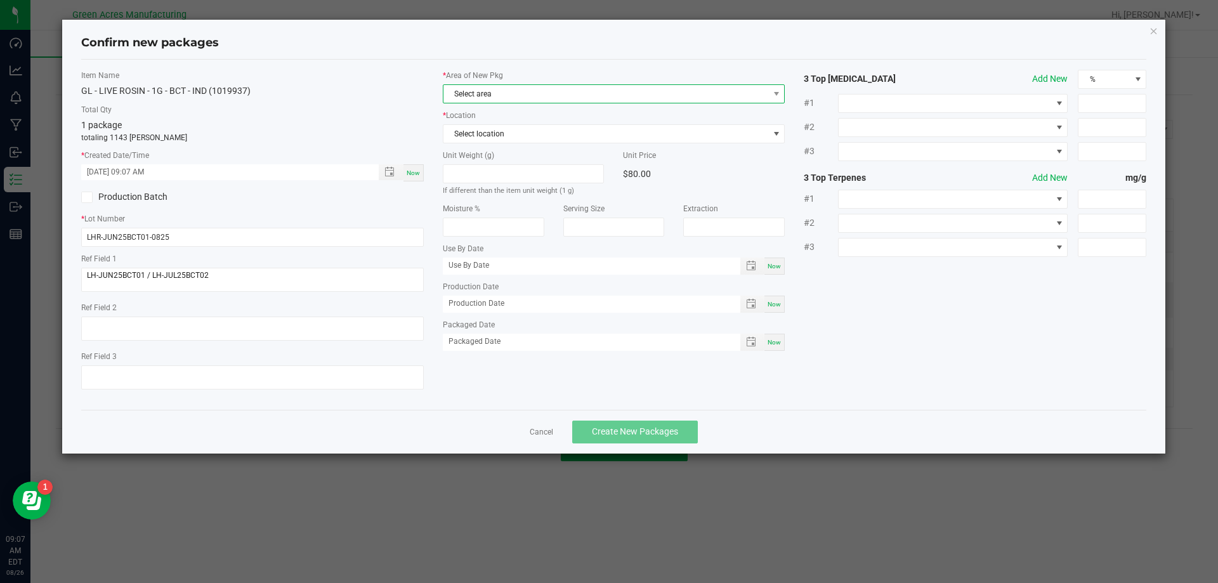
click at [568, 98] on span "Select area" at bounding box center [607, 94] width 326 height 18
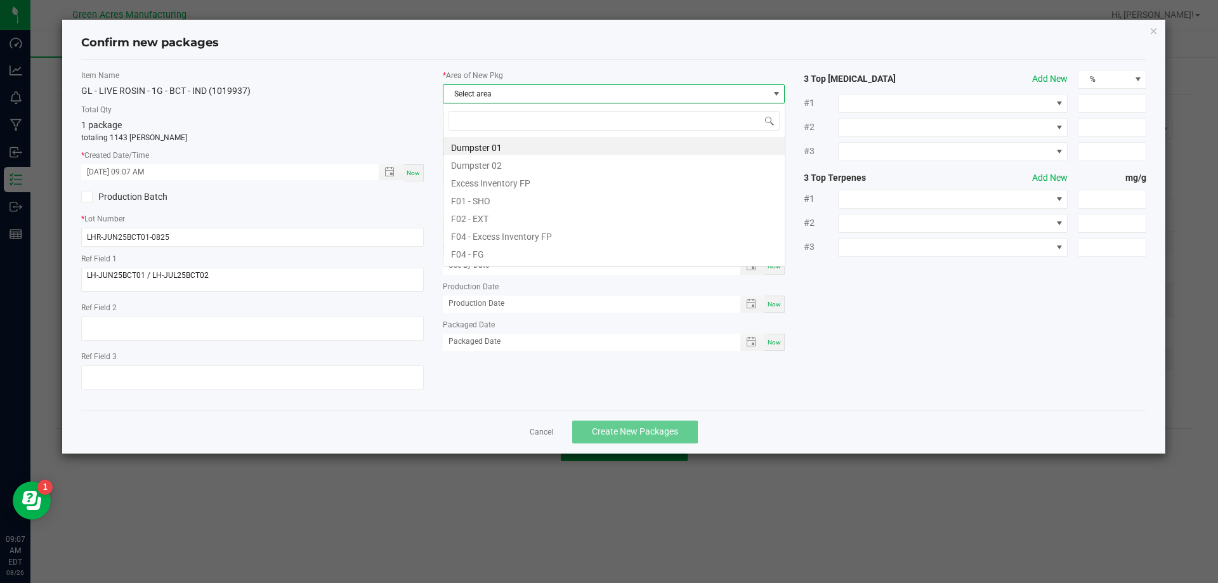
scroll to position [19, 343]
type input "PA"
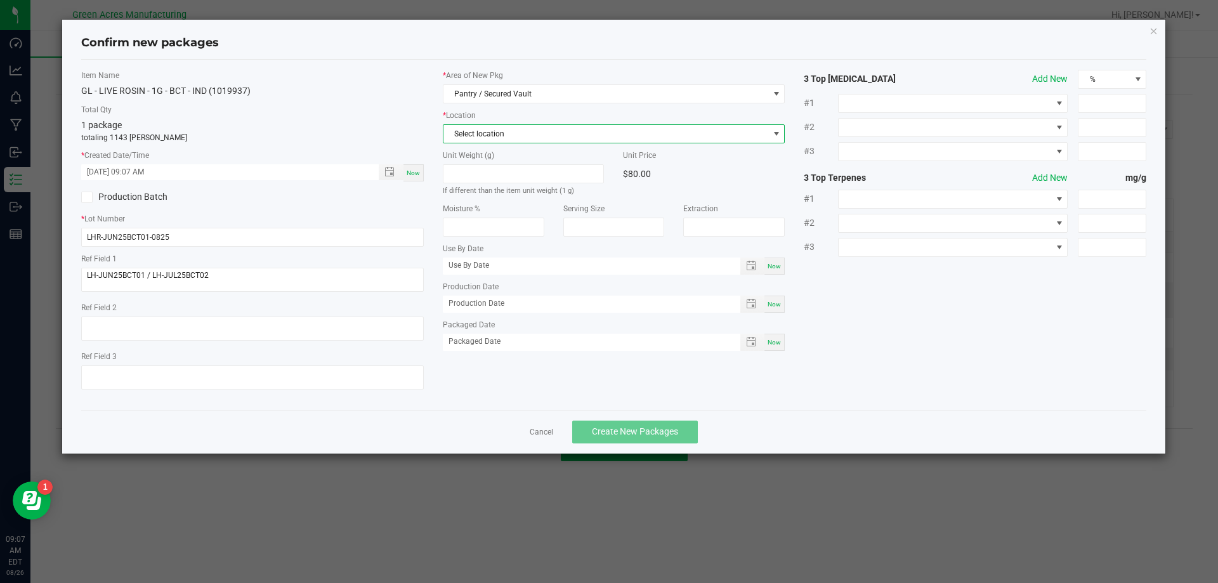
click at [626, 125] on span "Select location" at bounding box center [607, 134] width 326 height 18
click at [603, 208] on li "Intake" at bounding box center [614, 204] width 341 height 18
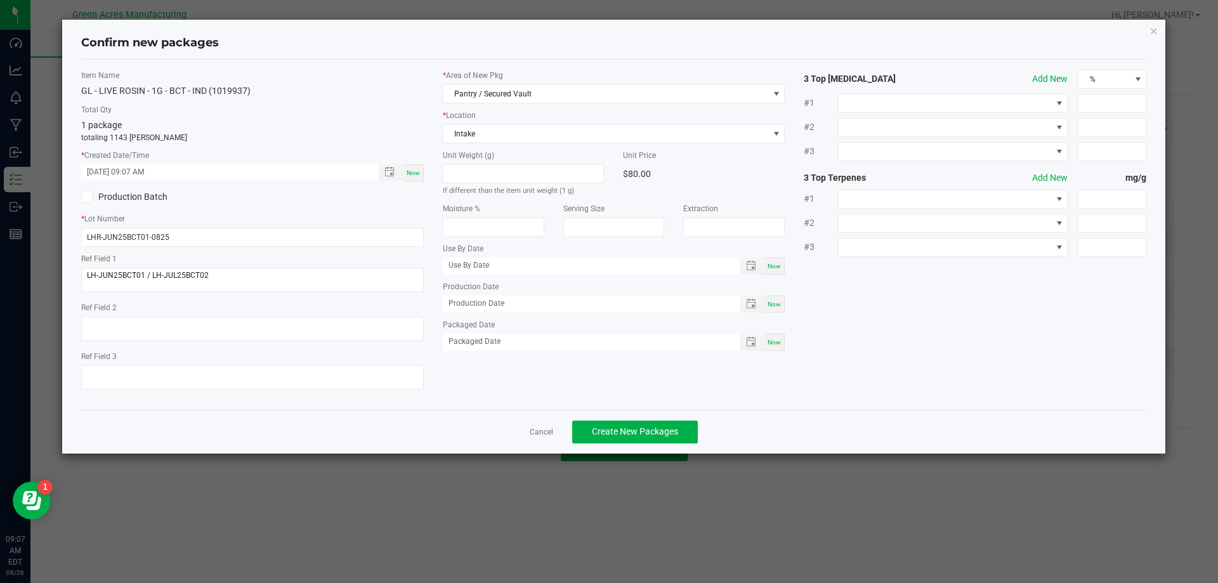
click at [666, 447] on div "Cancel Create New Packages" at bounding box center [614, 432] width 1066 height 44
click at [668, 436] on span "Create New Packages" at bounding box center [635, 431] width 86 height 10
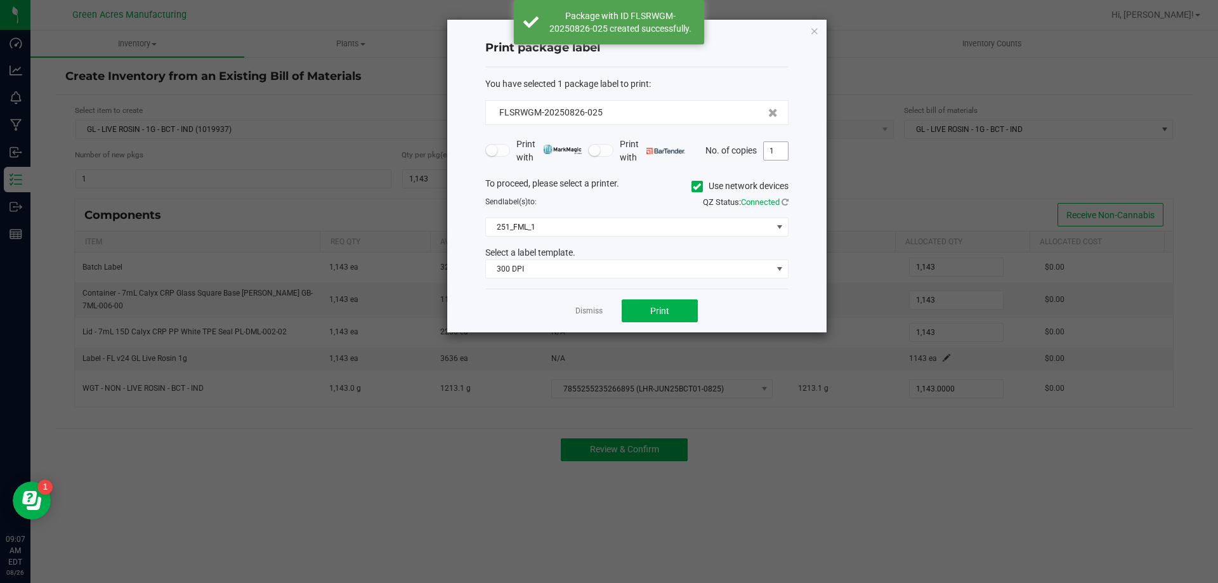
click at [771, 156] on input "1" at bounding box center [776, 151] width 24 height 18
click at [772, 155] on input "1" at bounding box center [776, 151] width 24 height 18
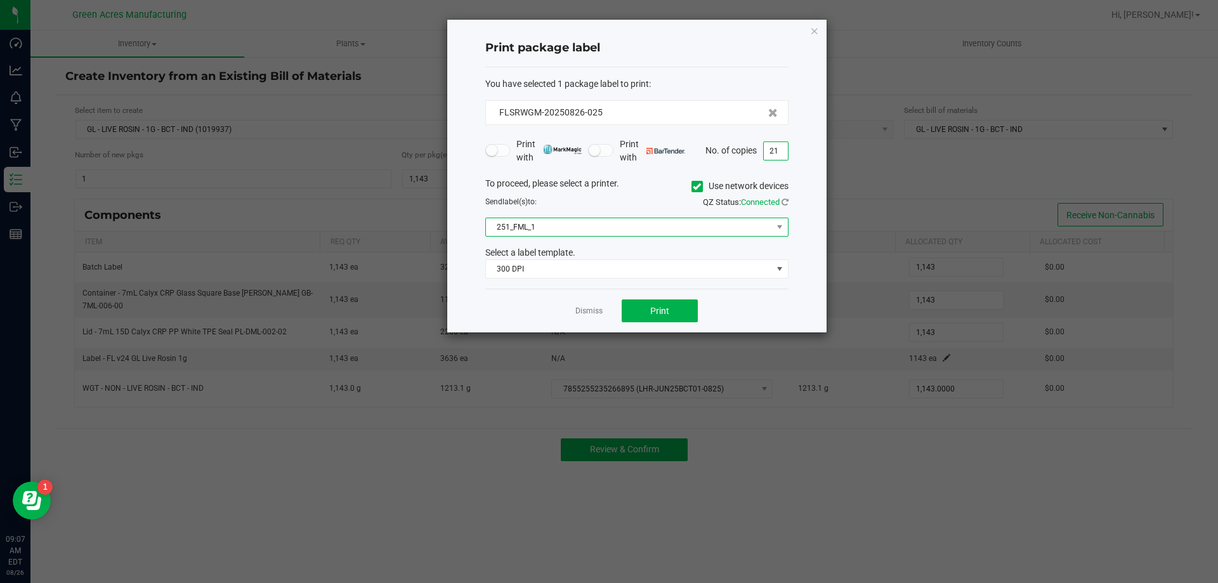
click at [592, 220] on span "251_FML_1" at bounding box center [629, 227] width 286 height 18
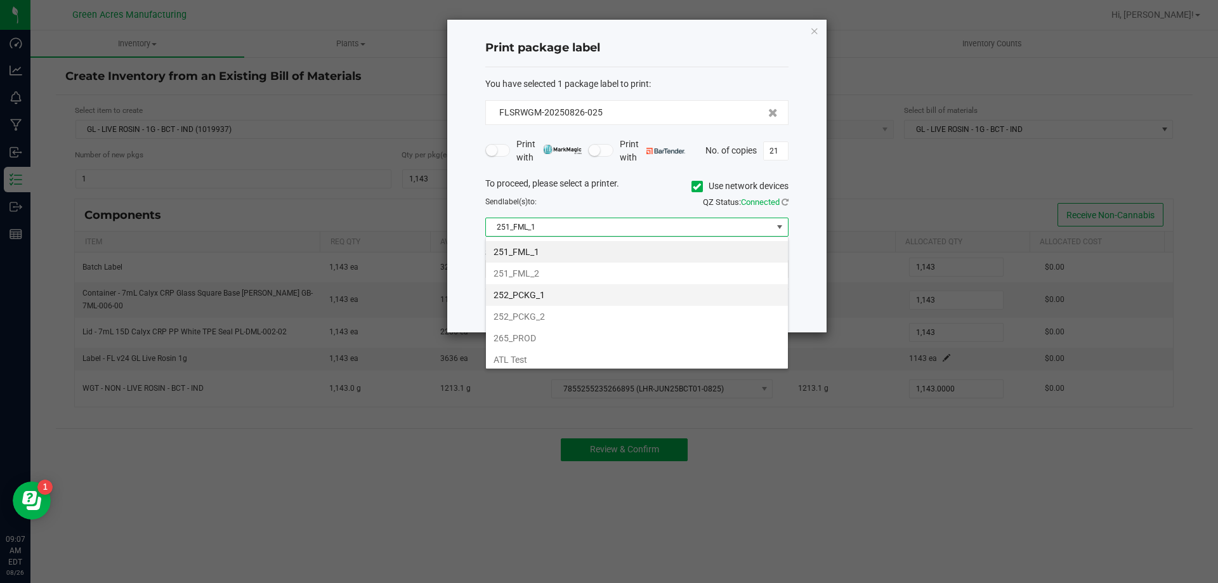
scroll to position [151, 0]
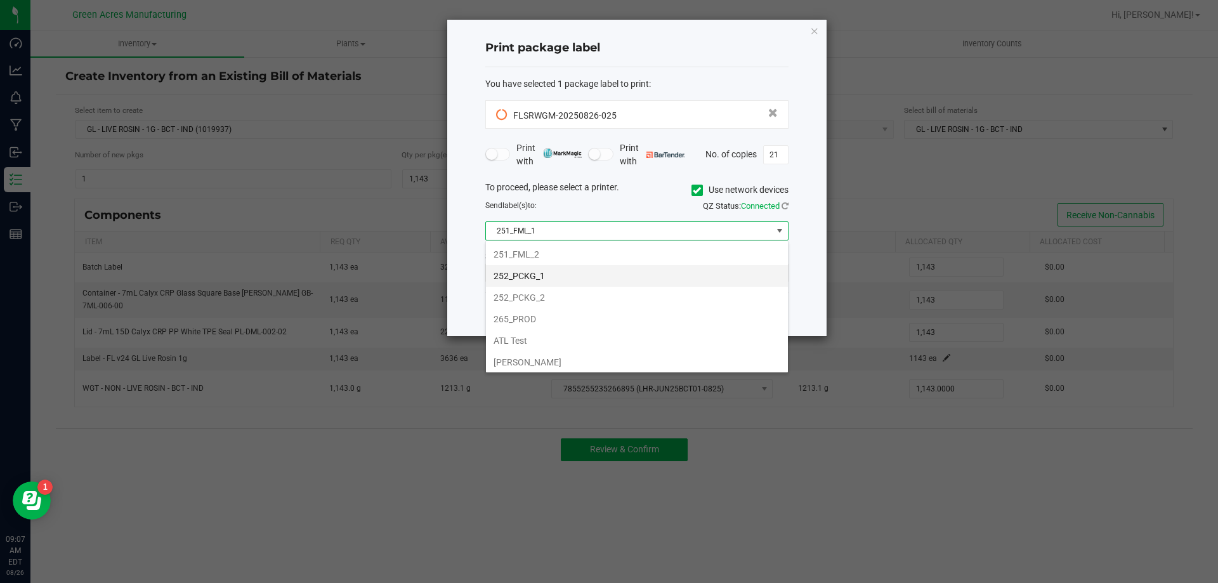
click at [572, 273] on li "252_PCKG_1" at bounding box center [637, 276] width 302 height 22
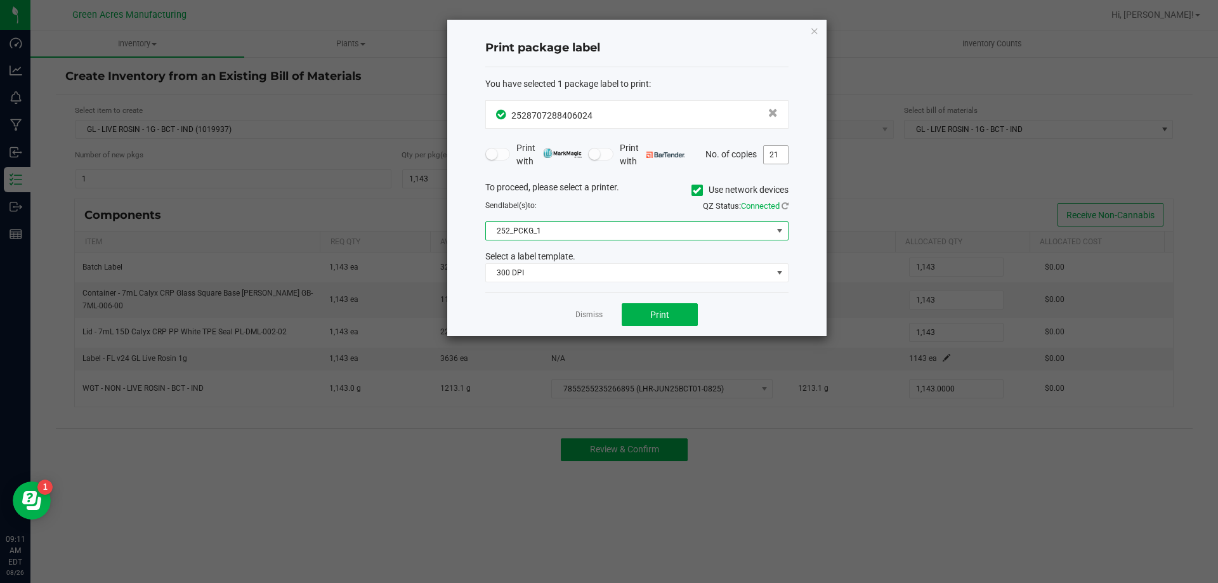
click at [775, 155] on input "21" at bounding box center [776, 155] width 24 height 18
type input "2"
click at [662, 322] on button "Print" at bounding box center [660, 314] width 76 height 23
click at [586, 315] on link "Dismiss" at bounding box center [589, 315] width 27 height 11
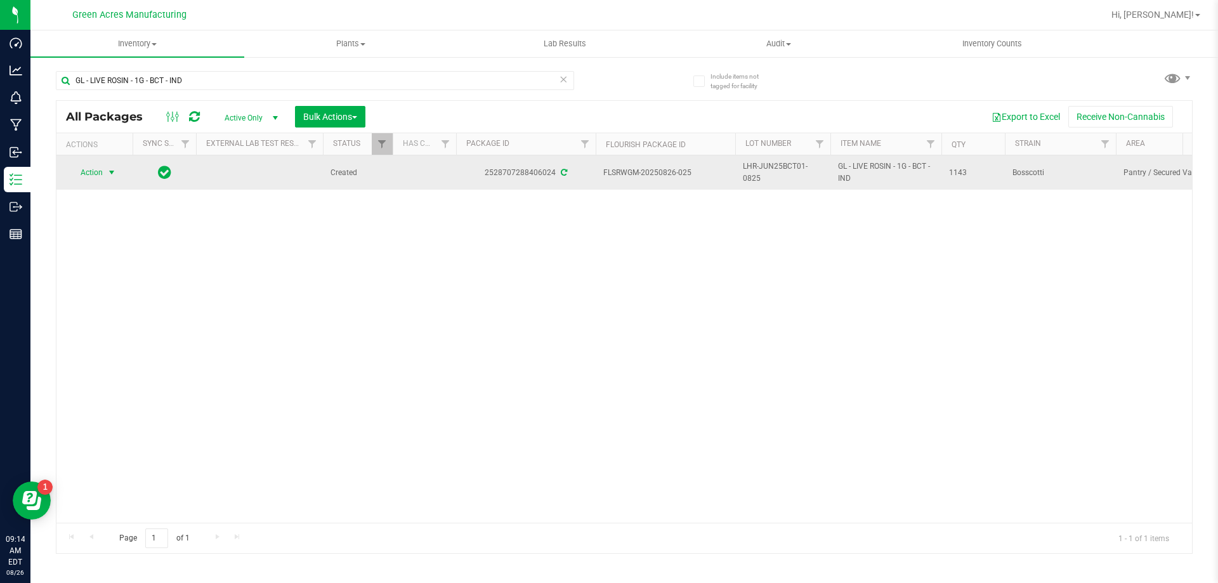
click at [91, 179] on span "Action" at bounding box center [86, 173] width 34 height 18
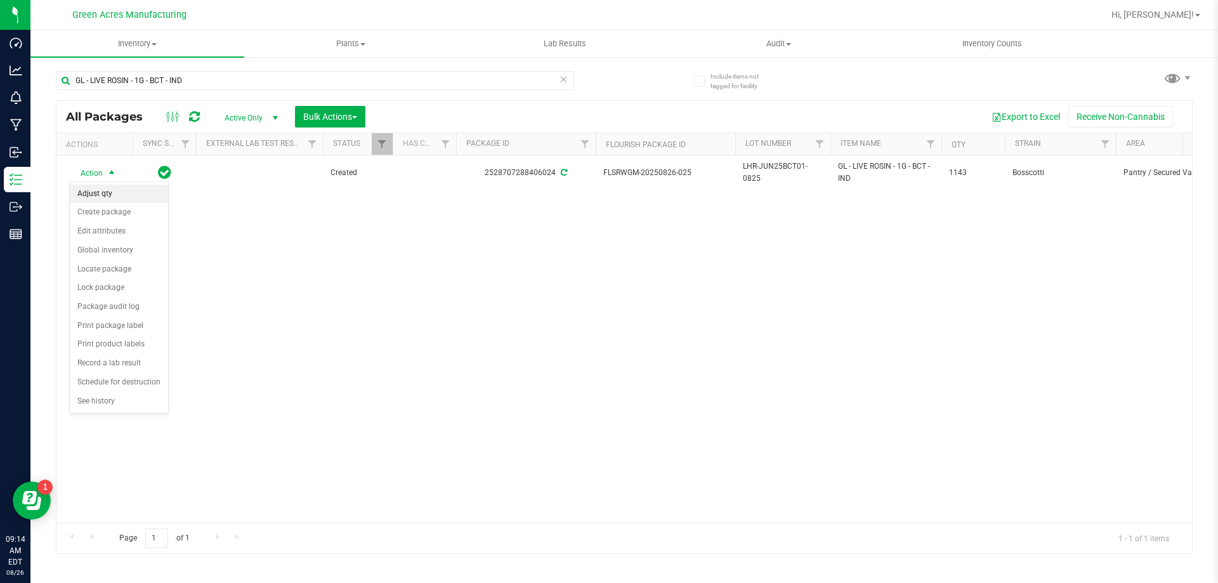
click at [146, 196] on li "Adjust qty" at bounding box center [119, 194] width 98 height 19
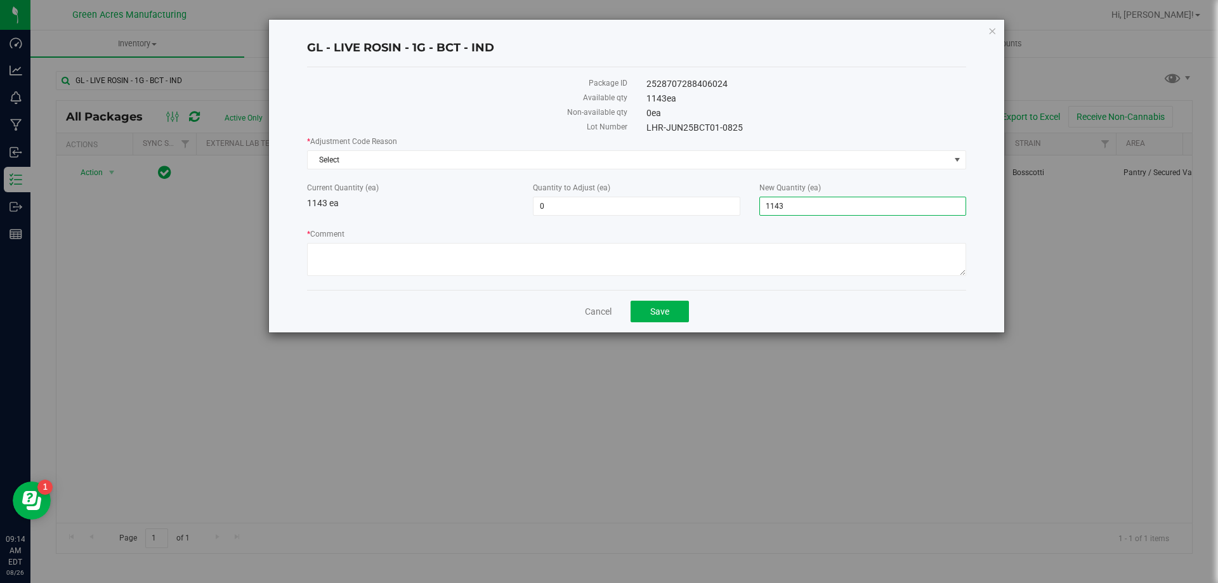
click at [794, 203] on span "1,143 1143" at bounding box center [863, 206] width 207 height 19
click at [795, 203] on input "1143" at bounding box center [863, 206] width 206 height 18
type input "1159"
type input "16"
type input "1,159"
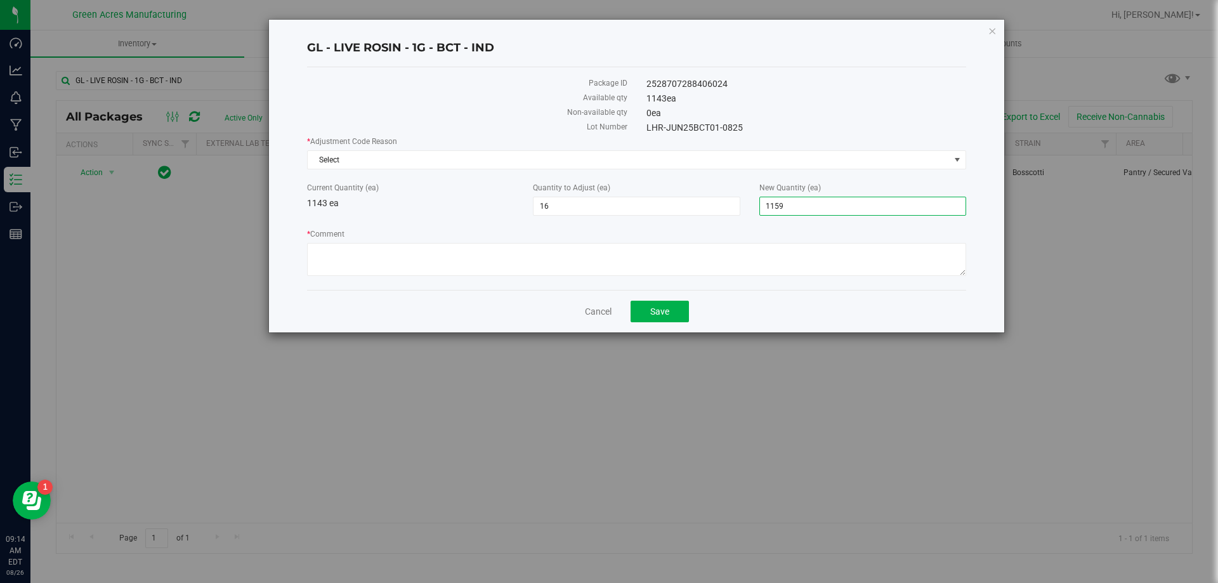
click at [622, 171] on div "* Adjustment Code Reason Select Select Depleted Inventory Audit Mistake Moistur…" at bounding box center [636, 208] width 659 height 144
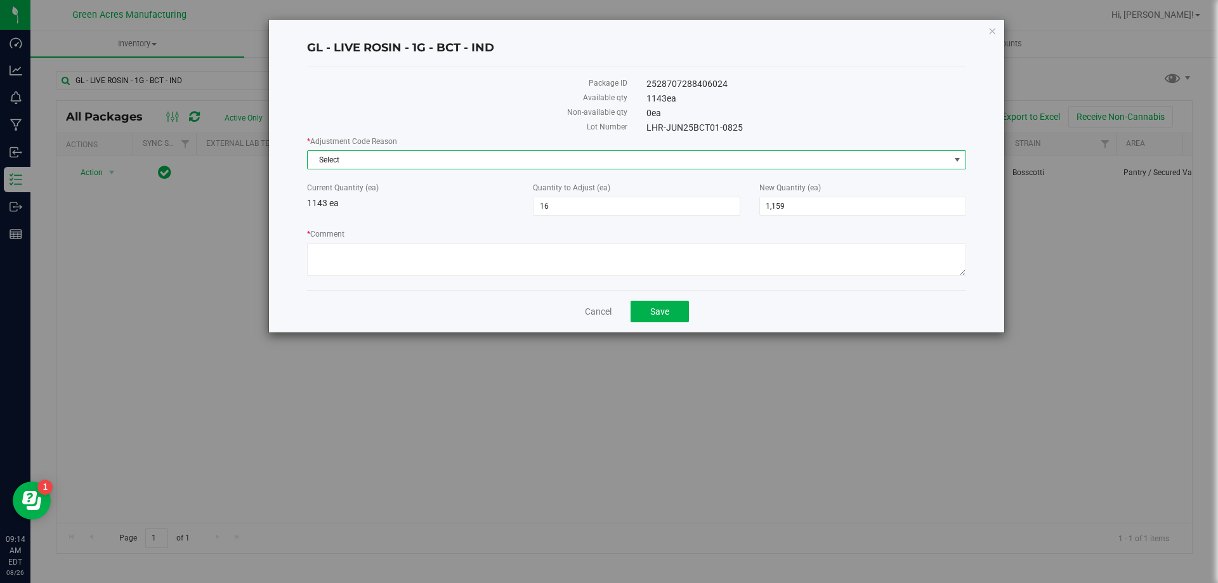
click at [623, 158] on span "Select" at bounding box center [629, 160] width 642 height 18
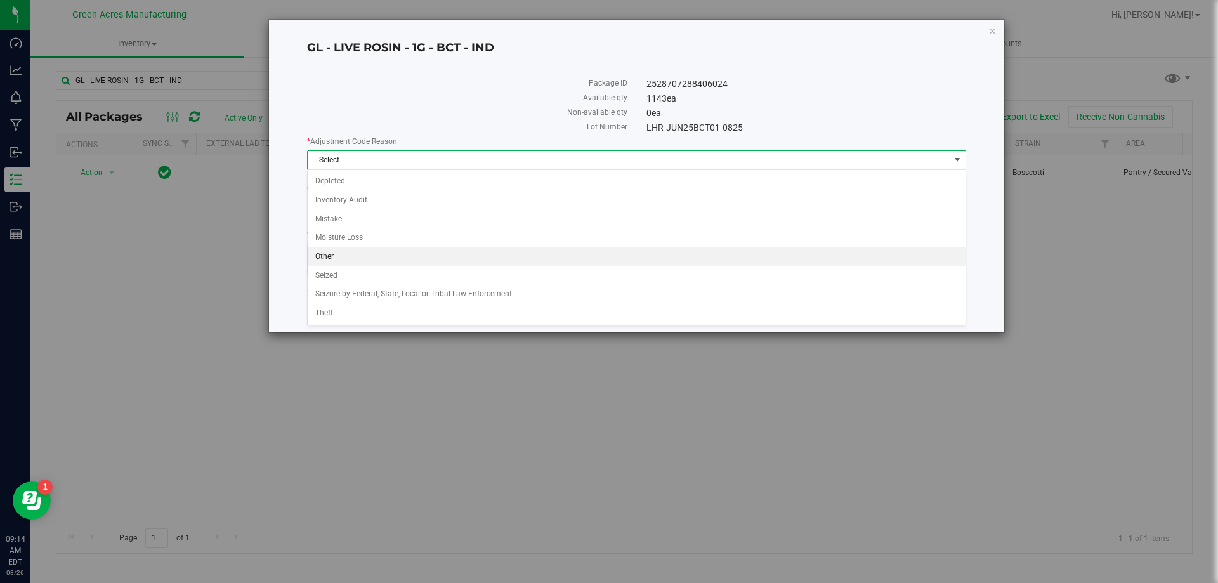
click at [626, 260] on li "Other" at bounding box center [637, 256] width 658 height 19
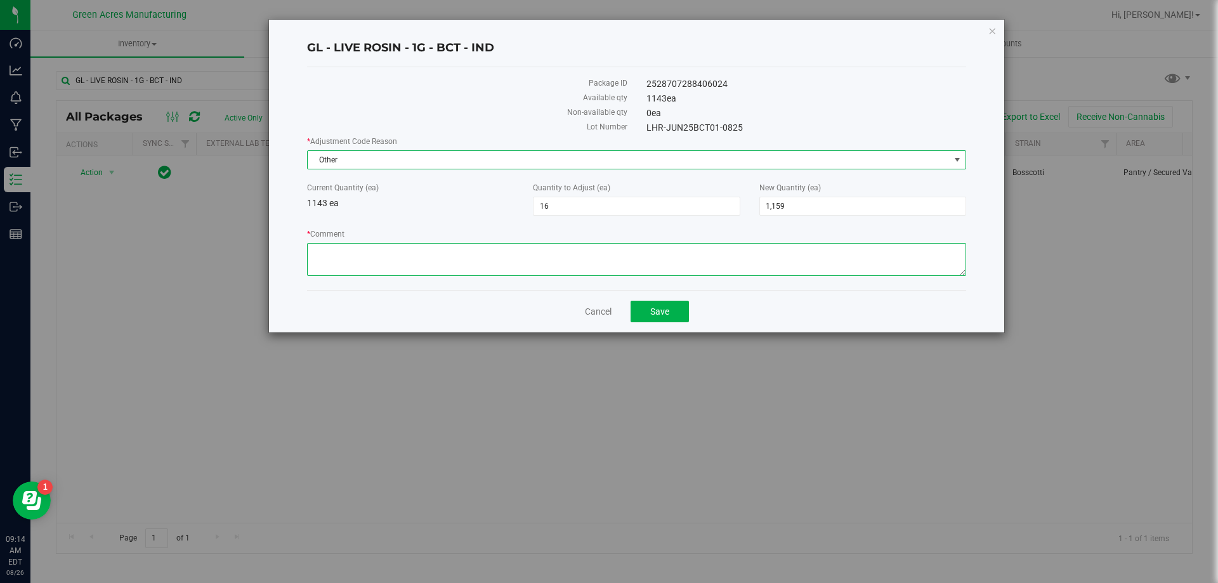
click at [676, 251] on textarea "* Comment" at bounding box center [636, 259] width 659 height 33
type textarea "MISCOUNTED. RD"
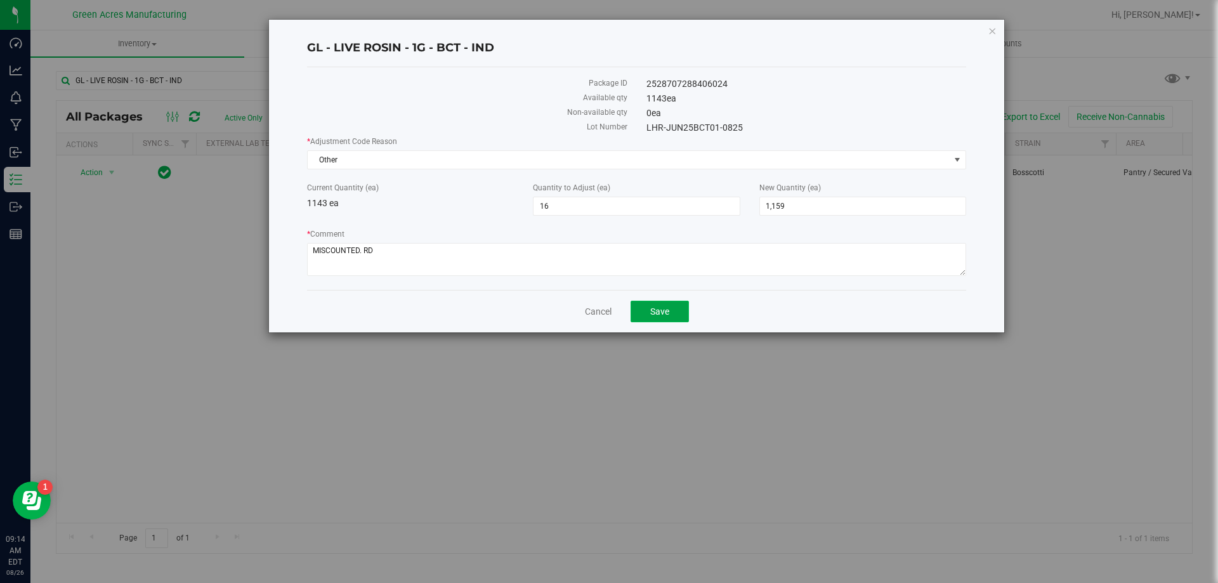
click at [654, 315] on span "Save" at bounding box center [659, 311] width 19 height 10
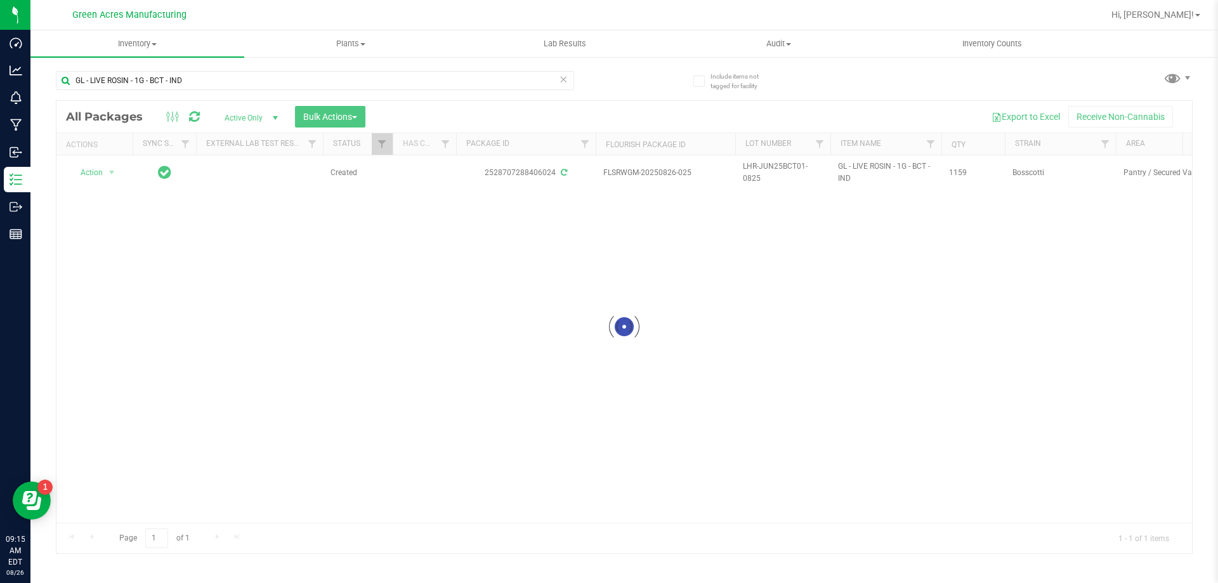
click at [110, 173] on div at bounding box center [624, 327] width 1136 height 452
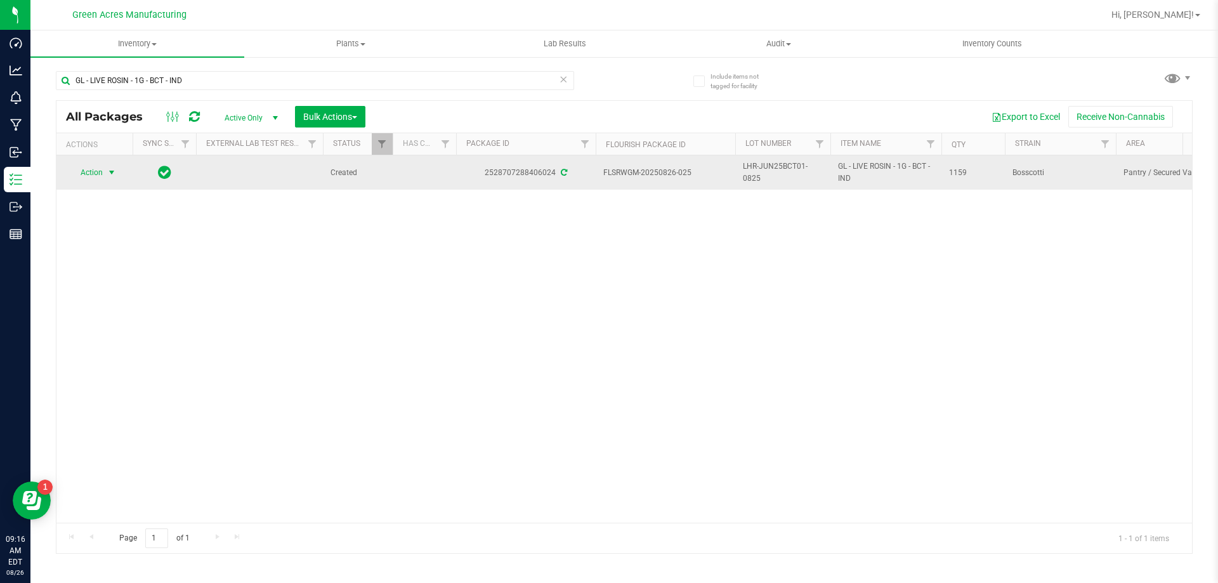
click at [113, 170] on span "select" at bounding box center [112, 173] width 10 height 10
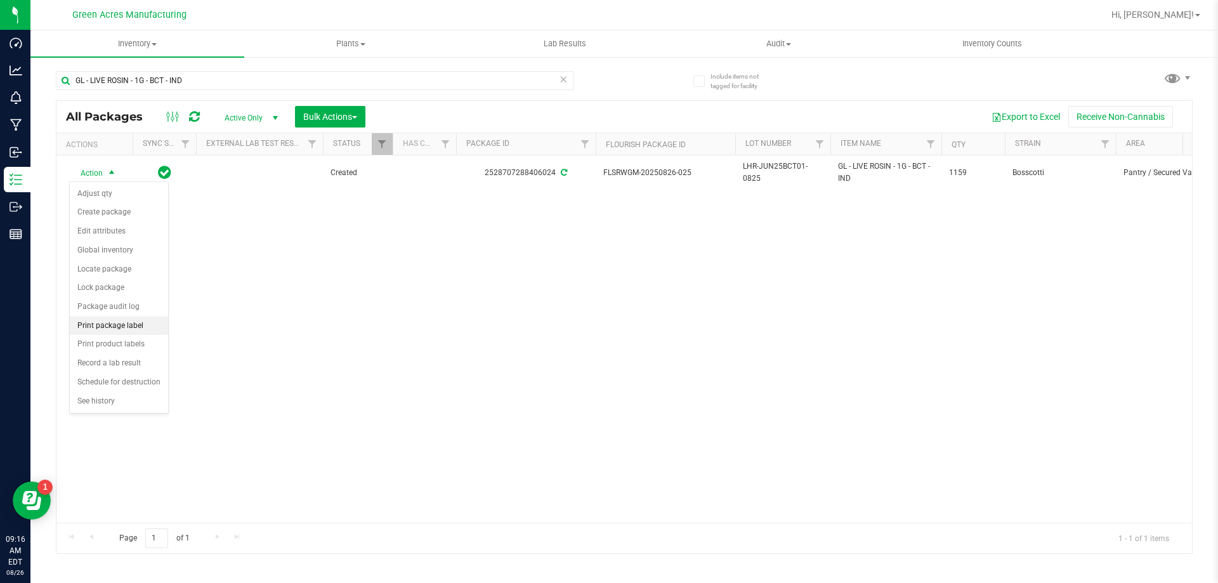
click at [139, 324] on li "Print package label" at bounding box center [119, 326] width 98 height 19
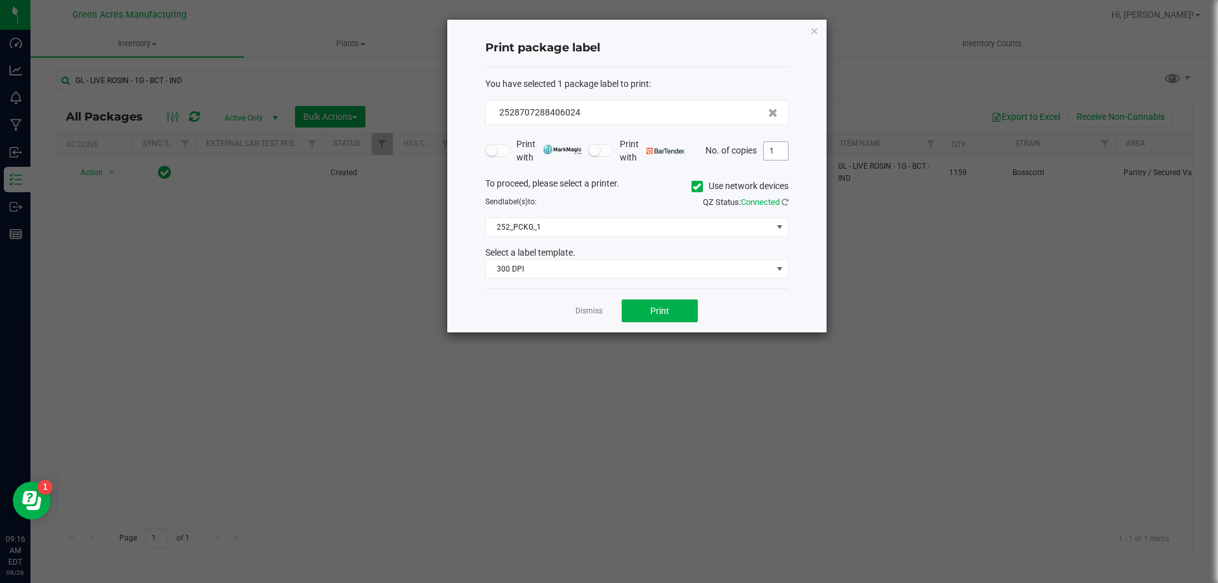
click at [772, 146] on input "1" at bounding box center [776, 151] width 24 height 18
type input "2"
click at [654, 310] on span "Print" at bounding box center [659, 311] width 19 height 10
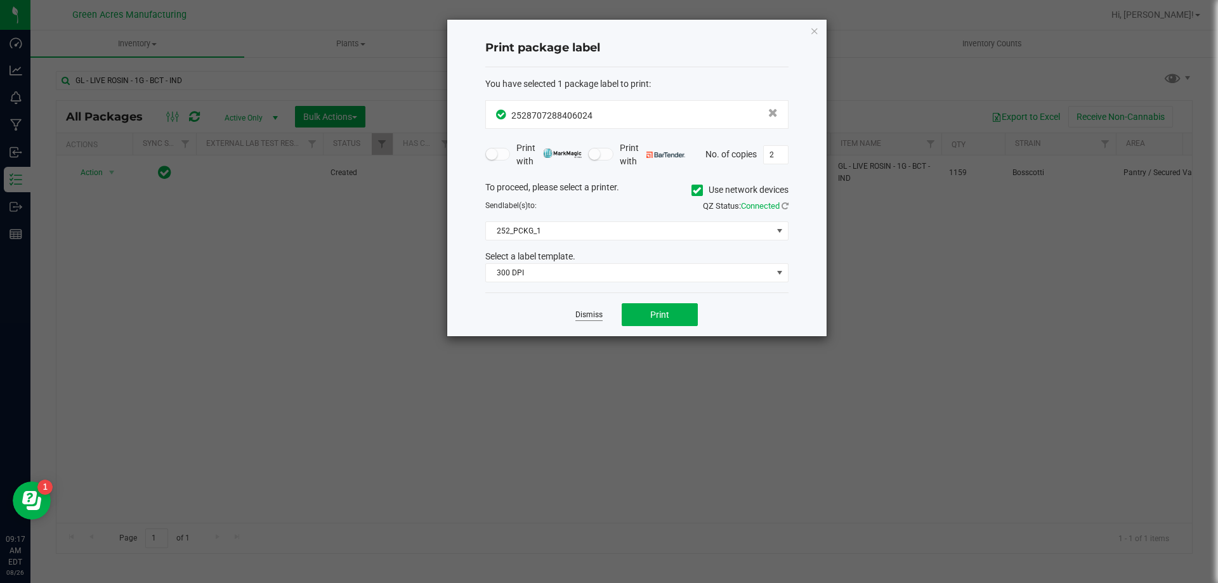
click at [590, 317] on link "Dismiss" at bounding box center [589, 315] width 27 height 11
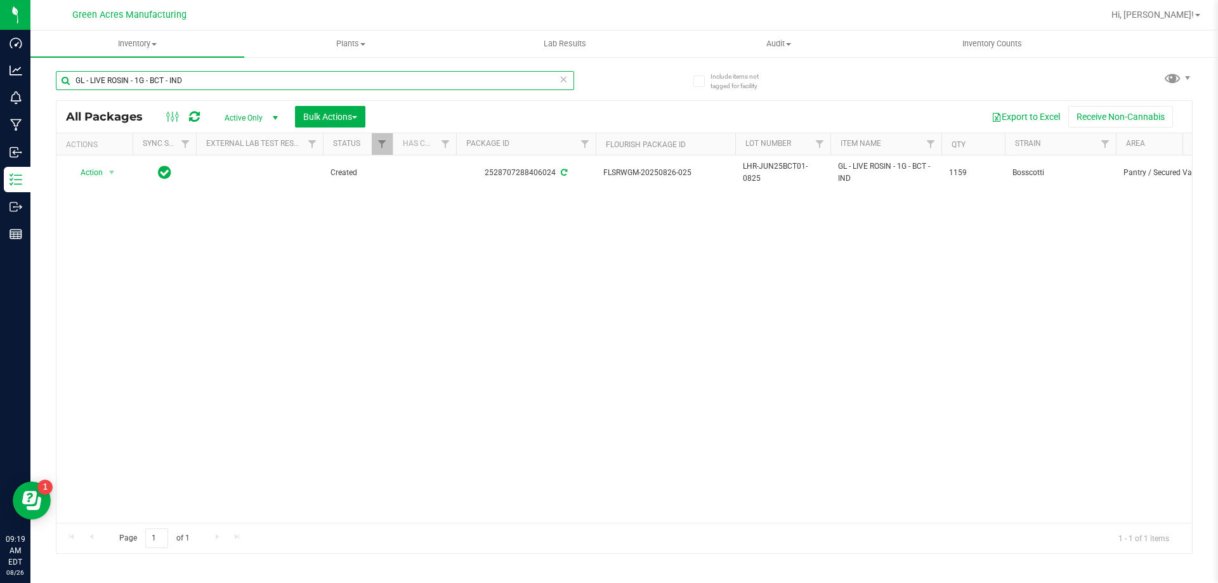
click at [259, 83] on input "GL - LIVE ROSIN - 1G - BCT - IND" at bounding box center [315, 80] width 518 height 19
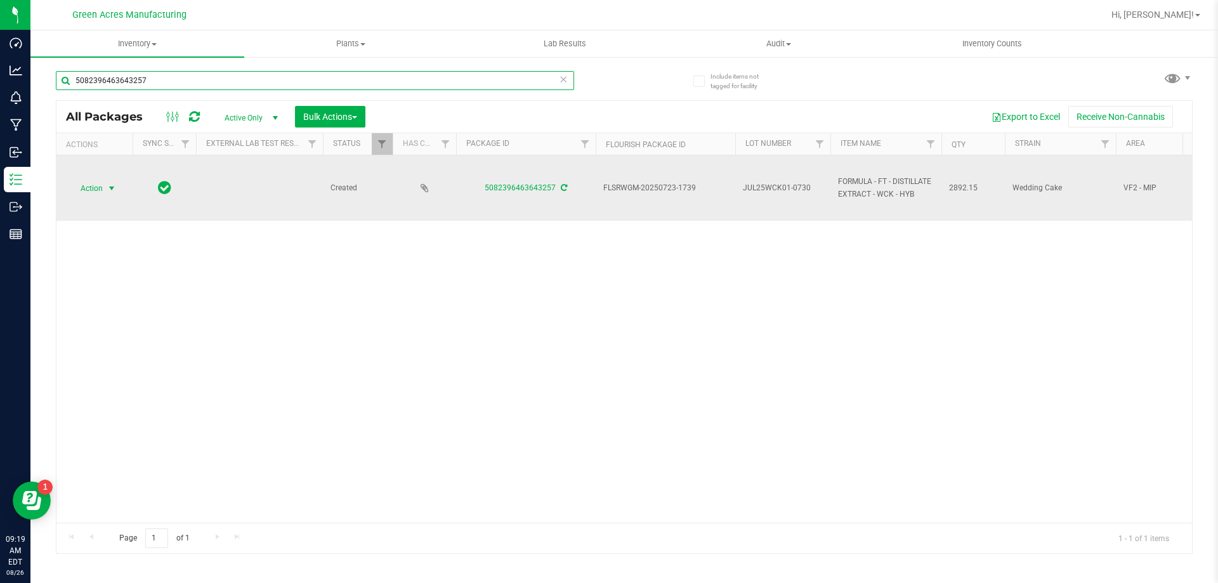
type input "5082396463643257"
drag, startPoint x: 93, startPoint y: 183, endPoint x: 79, endPoint y: 178, distance: 14.9
drag, startPoint x: 79, startPoint y: 178, endPoint x: 74, endPoint y: 215, distance: 37.8
click at [74, 215] on td "Action Action Adjust qty Create package Edit attributes Global inventory Locate…" at bounding box center [94, 187] width 76 height 65
click at [77, 193] on span "Action" at bounding box center [86, 189] width 34 height 18
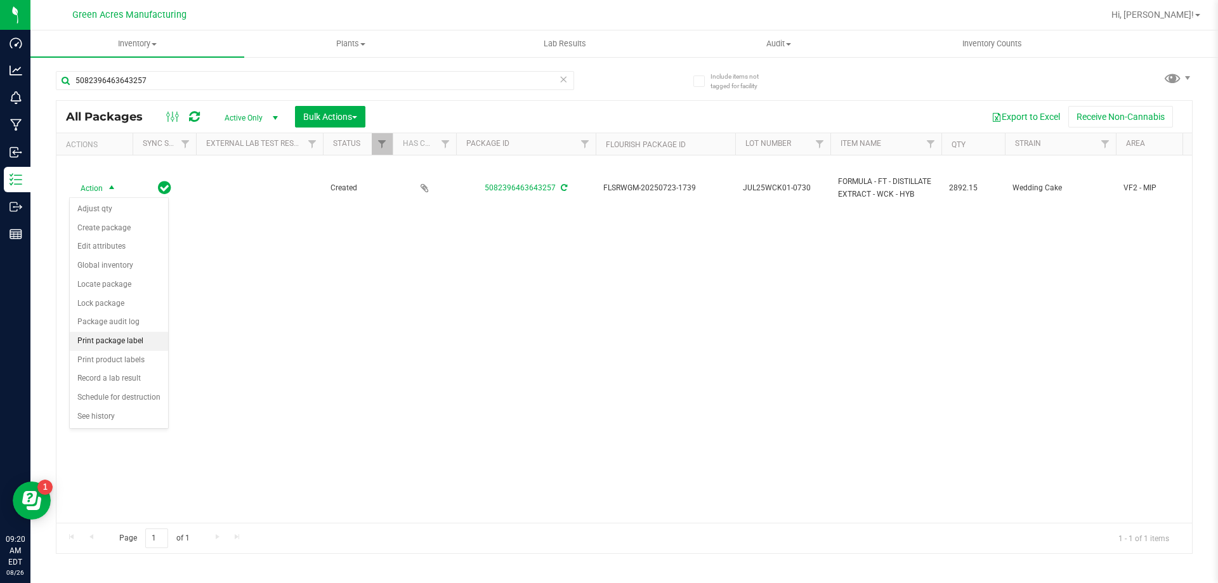
click at [152, 336] on li "Print package label" at bounding box center [119, 341] width 98 height 19
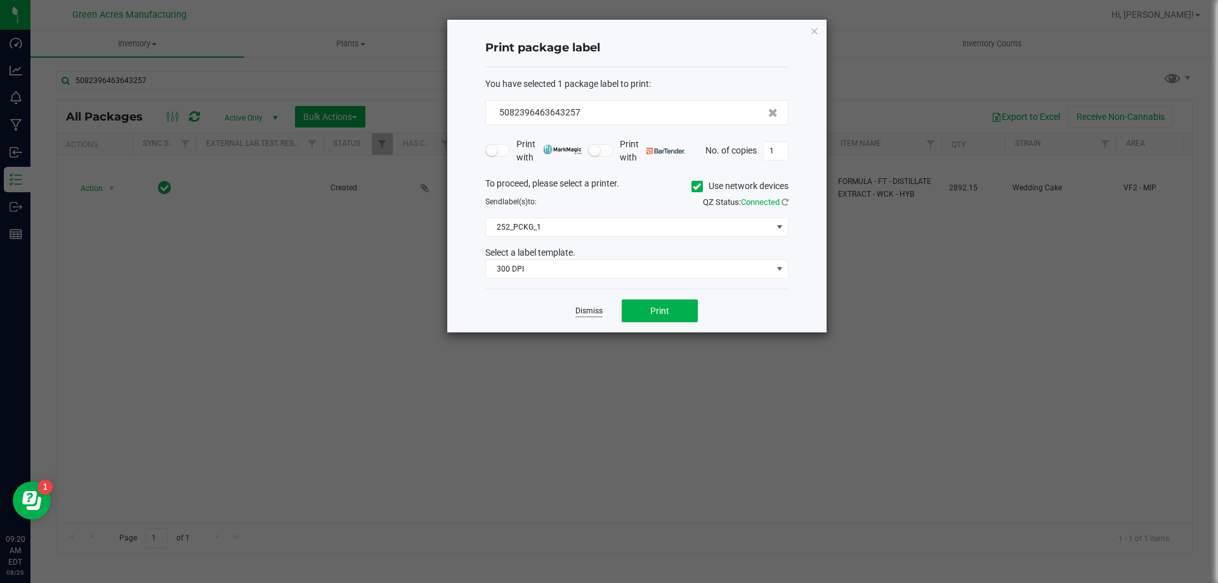
click at [582, 312] on link "Dismiss" at bounding box center [589, 311] width 27 height 11
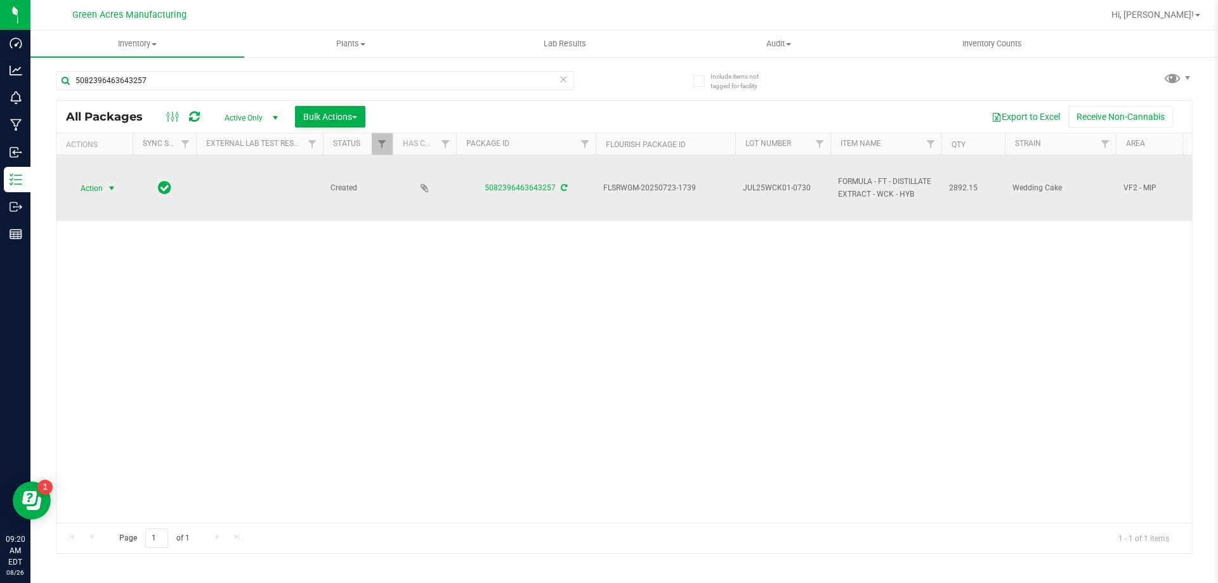
click at [813, 183] on span "JUL25WCK01-0730" at bounding box center [783, 188] width 80 height 12
click at [813, 183] on input "JUL25WCK01-0730" at bounding box center [780, 188] width 91 height 20
type input "JUL25WCK01"
click at [109, 189] on span "select" at bounding box center [112, 188] width 10 height 10
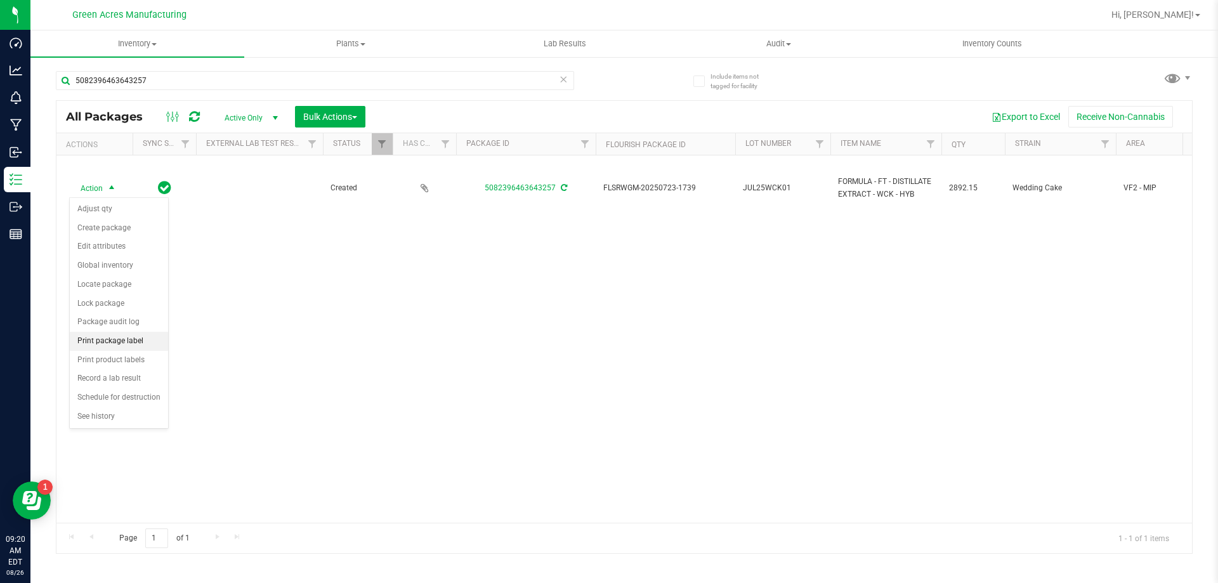
click at [125, 347] on li "Print package label" at bounding box center [119, 341] width 98 height 19
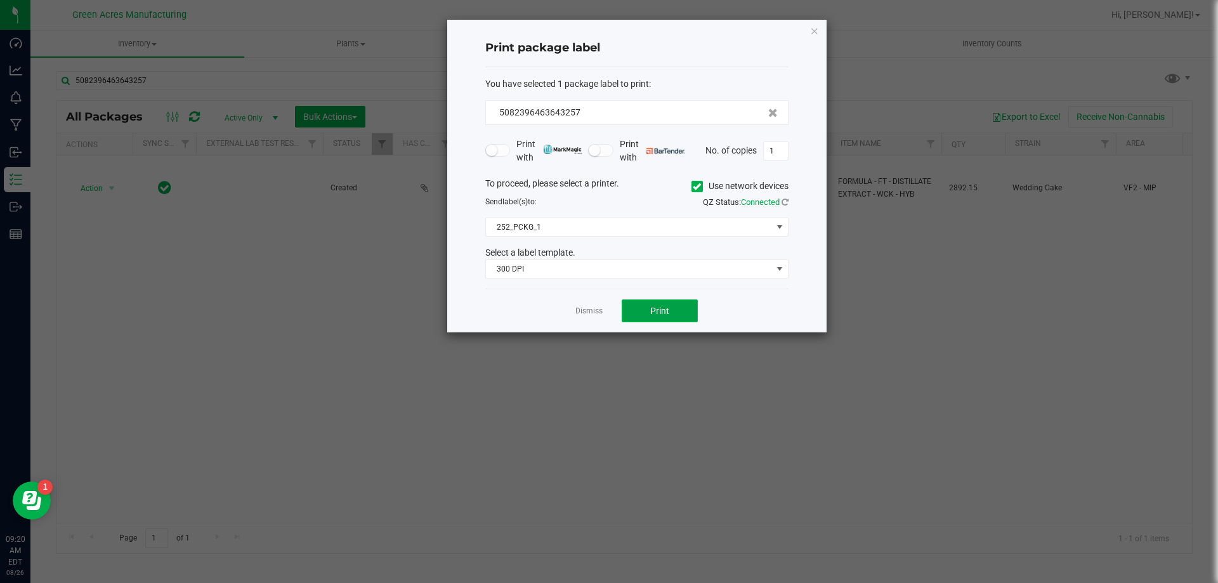
click at [664, 307] on span "Print" at bounding box center [659, 311] width 19 height 10
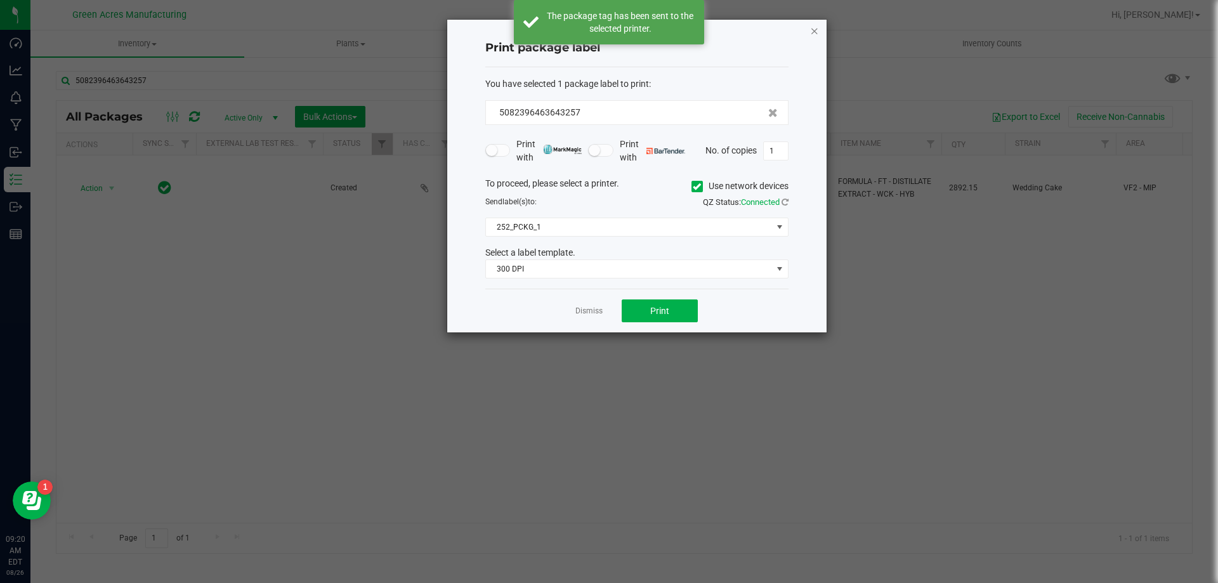
click at [813, 32] on icon "button" at bounding box center [814, 30] width 9 height 15
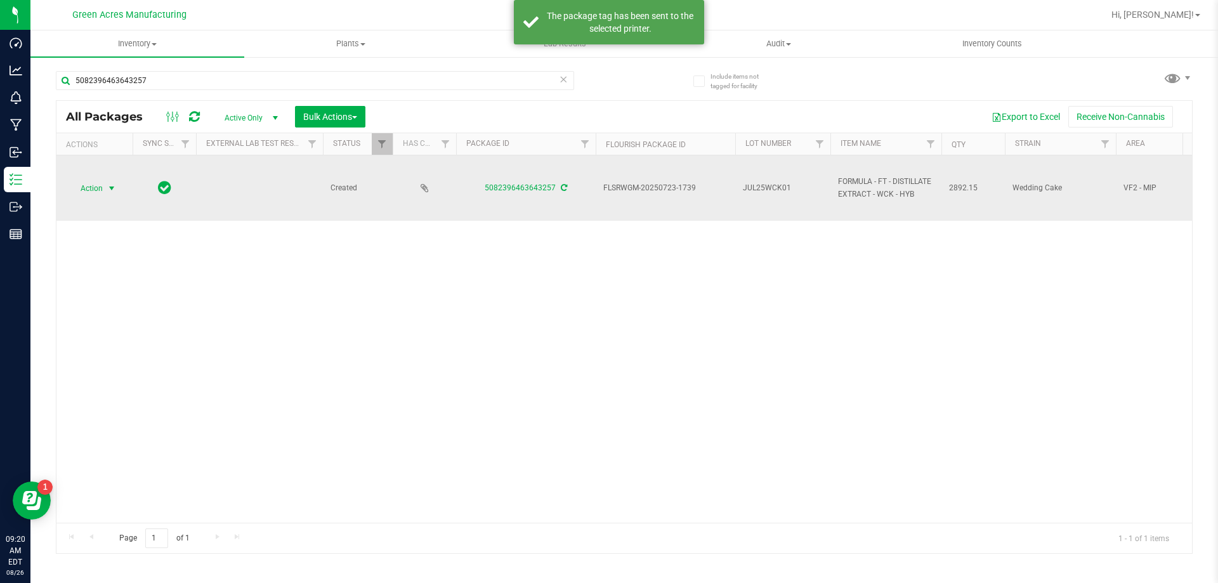
click at [799, 187] on span "JUL25WCK01" at bounding box center [783, 188] width 80 height 12
click at [800, 186] on input "JUL25WCK01" at bounding box center [780, 188] width 91 height 20
click at [801, 183] on input "JUL25WCK01" at bounding box center [780, 188] width 91 height 20
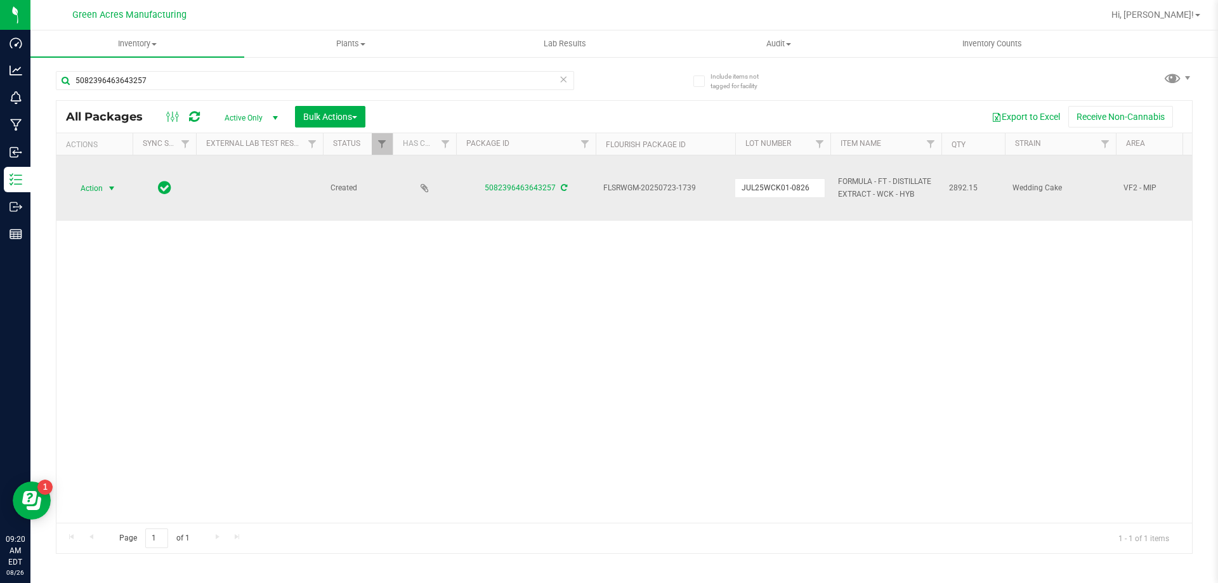
type input "JUL25WCK01-0826"
click at [110, 192] on div "All Packages Active Only Active Only Lab Samples Locked All External Internal B…" at bounding box center [624, 327] width 1137 height 454
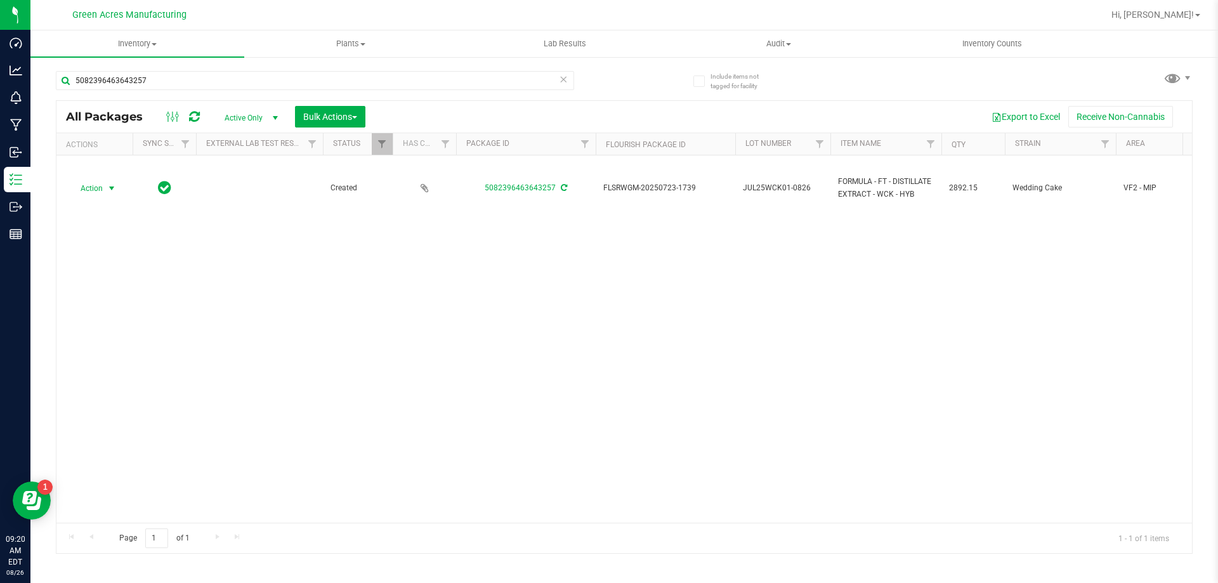
click at [110, 192] on span "select" at bounding box center [112, 188] width 10 height 10
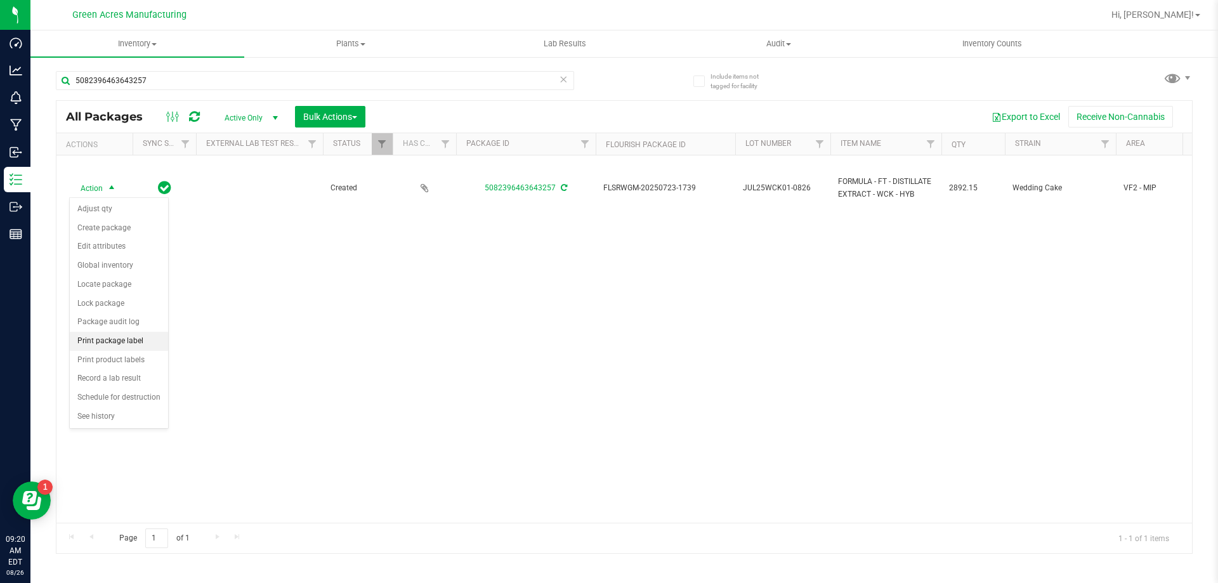
click at [131, 342] on li "Print package label" at bounding box center [119, 341] width 98 height 19
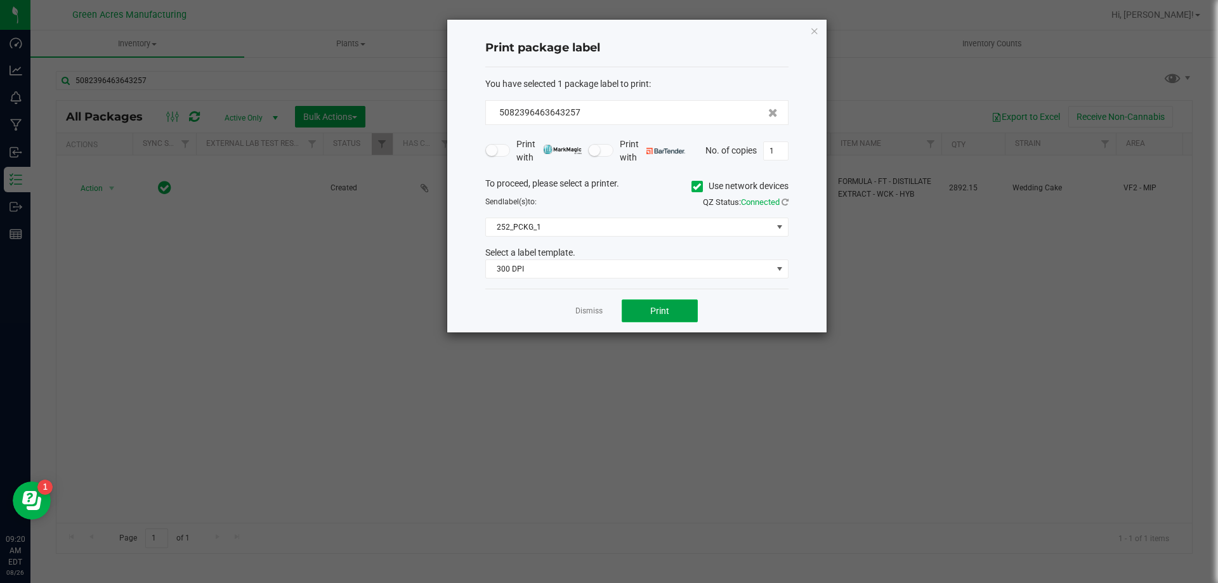
click at [661, 303] on button "Print" at bounding box center [660, 311] width 76 height 23
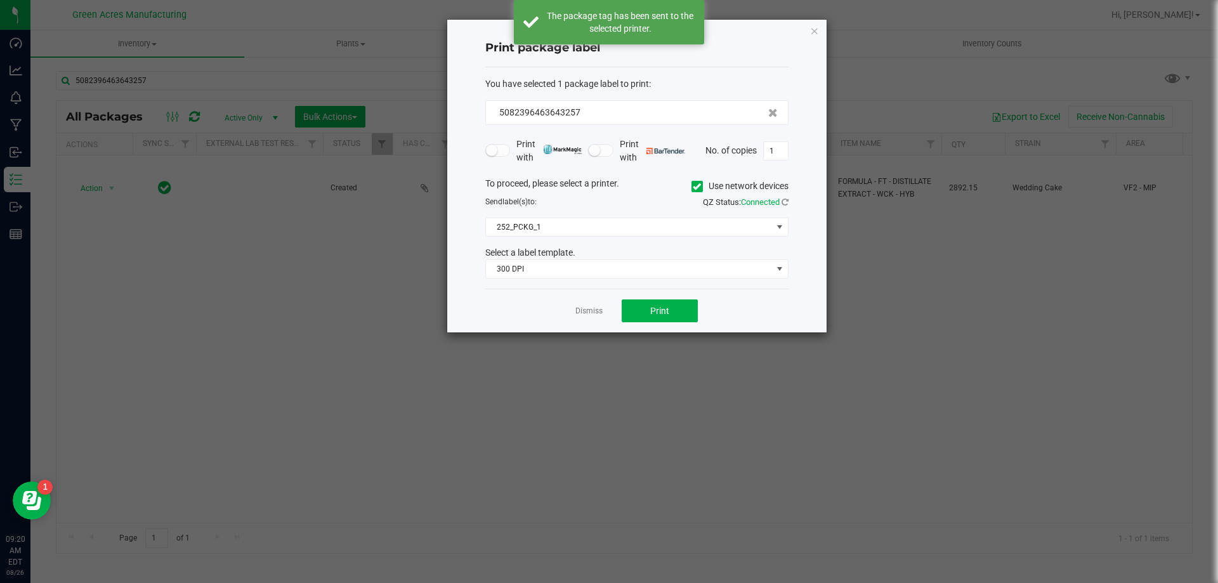
click at [228, 206] on ngb-modal-window "Print package label You have selected 1 package label to print : 50823964636432…" at bounding box center [614, 291] width 1228 height 583
click at [609, 303] on div "Dismiss Print" at bounding box center [636, 311] width 303 height 44
click at [597, 310] on link "Dismiss" at bounding box center [589, 311] width 27 height 11
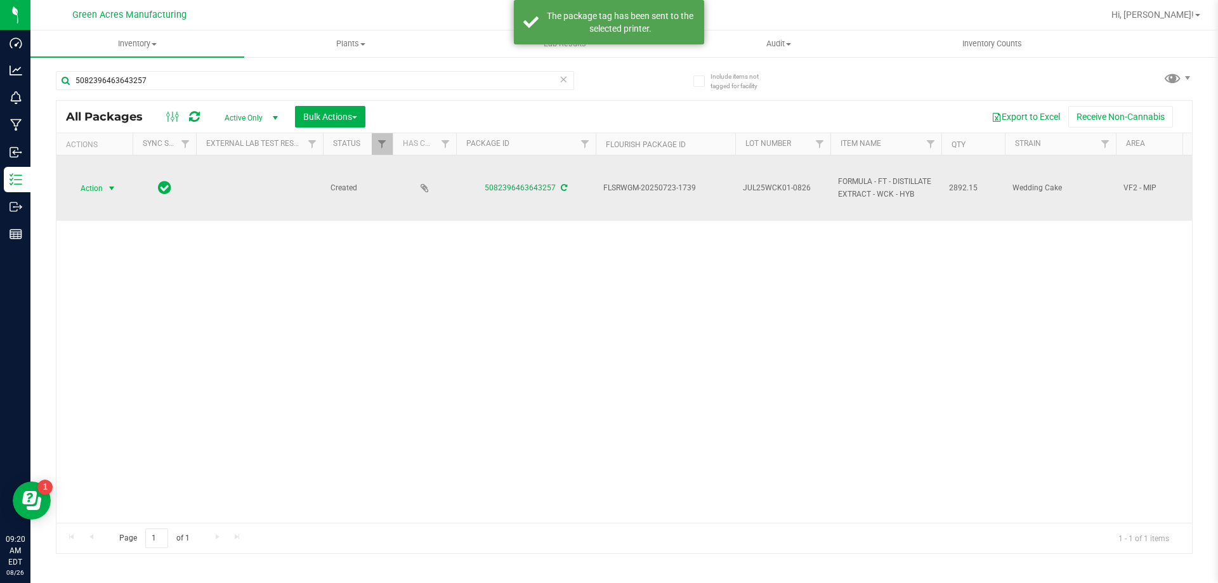
click at [103, 180] on span "Action" at bounding box center [86, 189] width 34 height 18
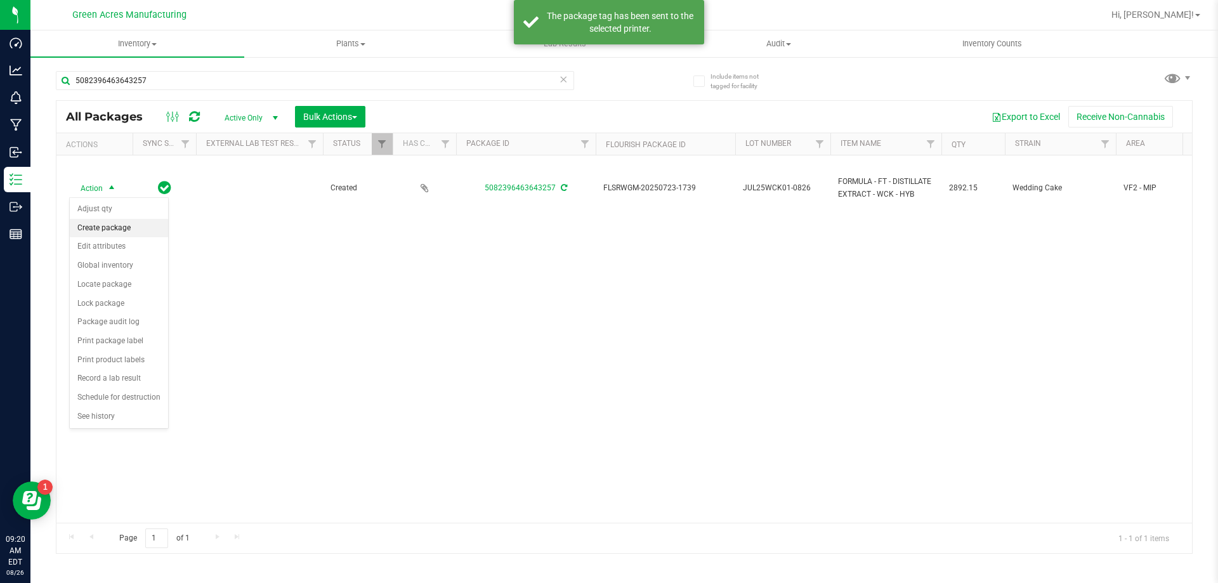
click at [107, 230] on li "Create package" at bounding box center [119, 228] width 98 height 19
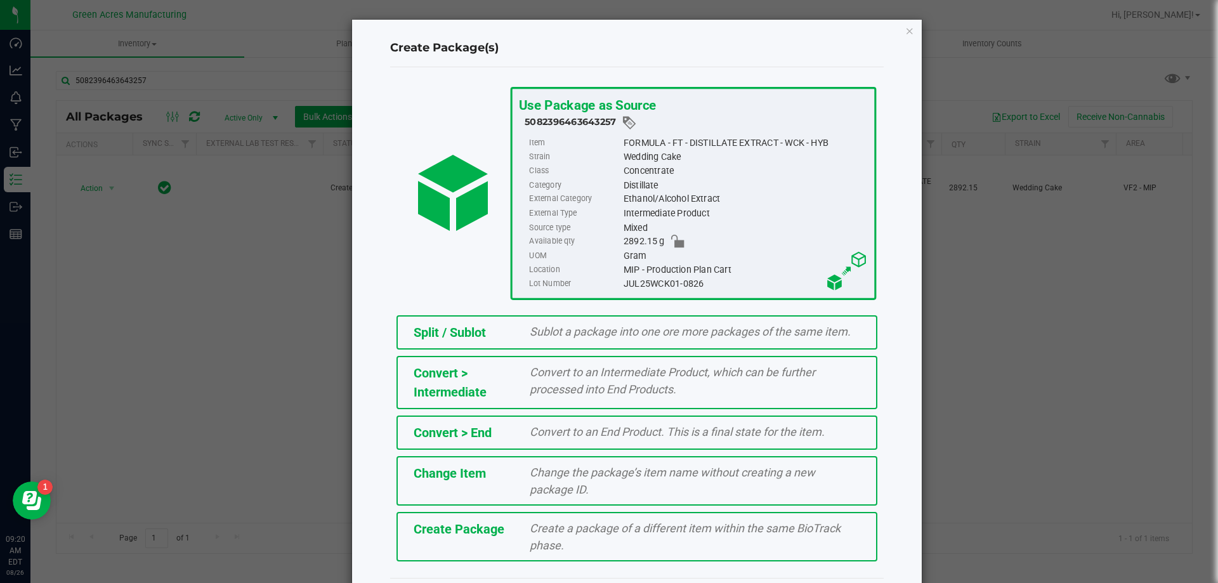
click at [545, 539] on span "Create a package of a different item within the same BioTrack phase." at bounding box center [685, 537] width 311 height 30
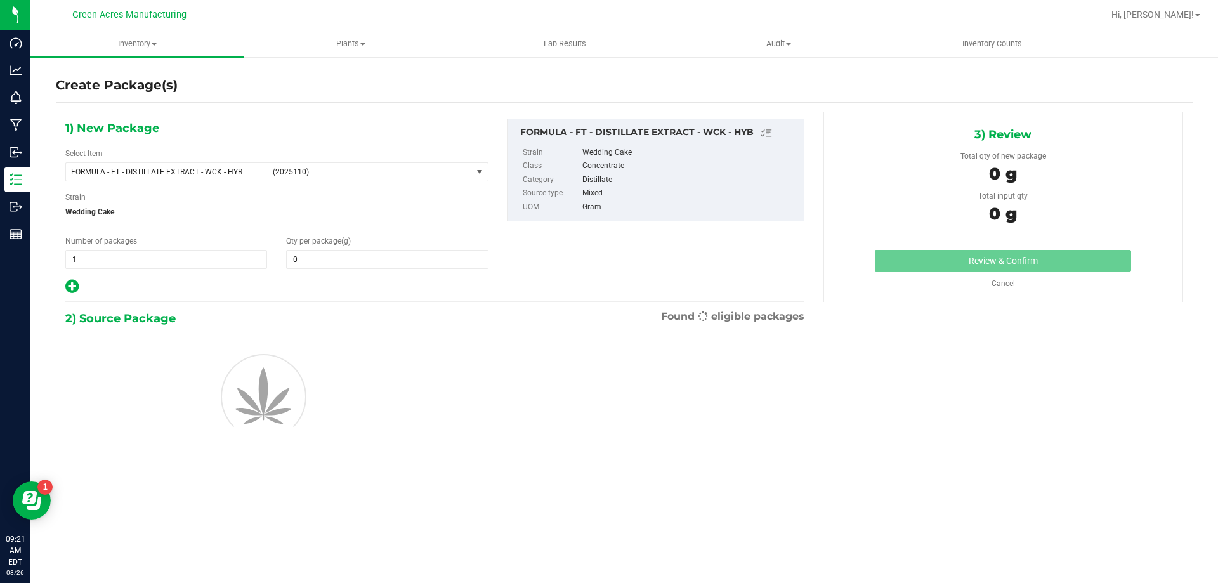
type input "0.0000"
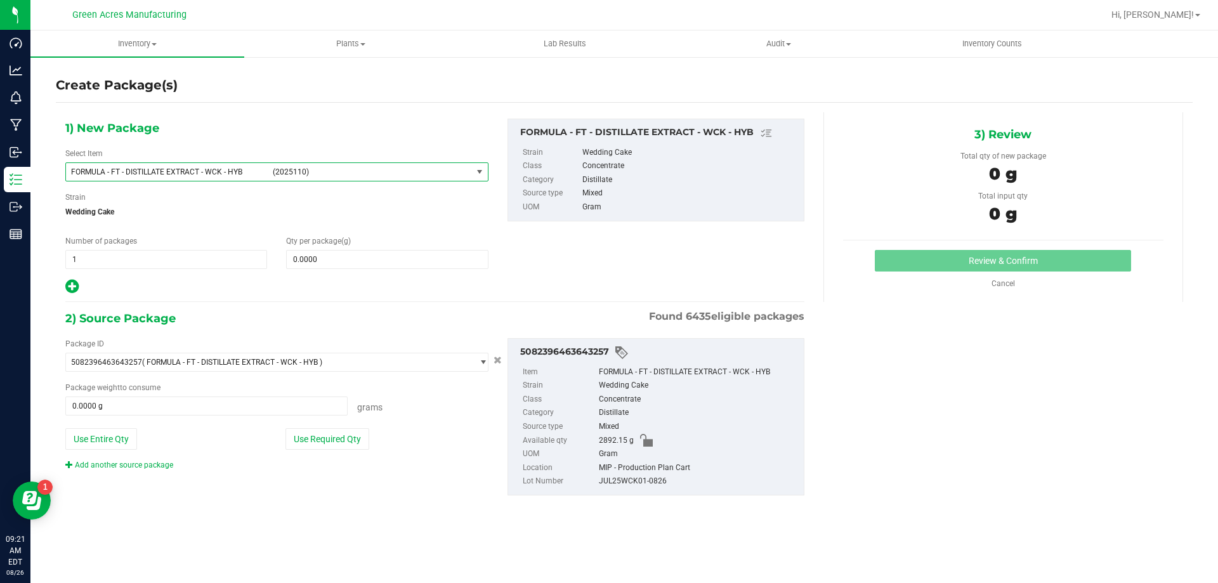
click at [322, 164] on span "FORMULA - FT - DISTILLATE EXTRACT - WCK - HYB (2025110)" at bounding box center [269, 172] width 406 height 18
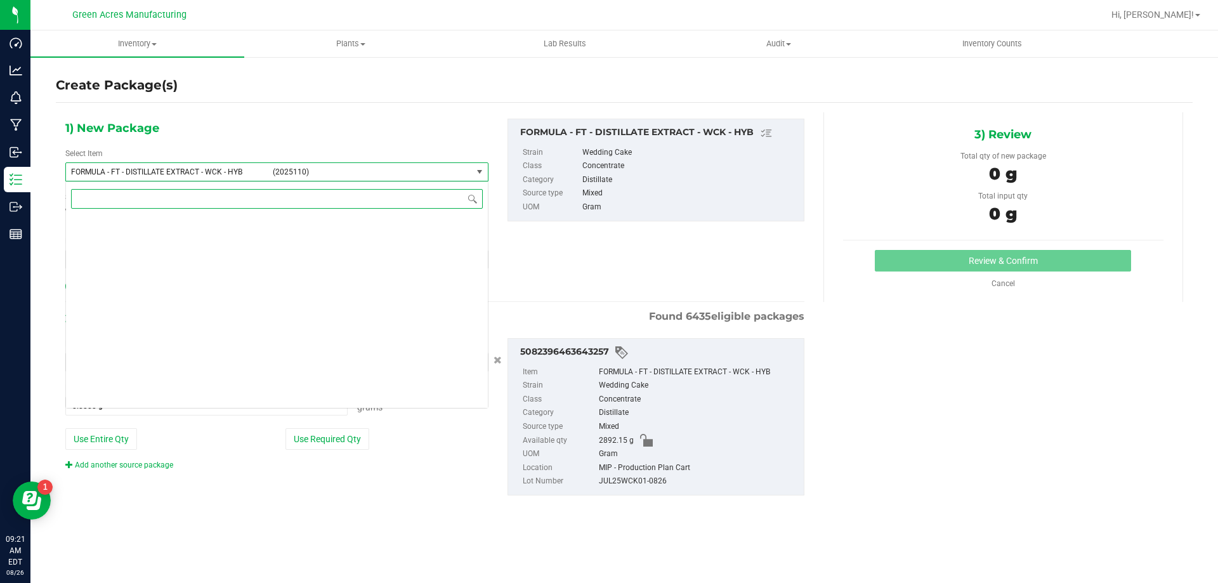
scroll to position [18496, 0]
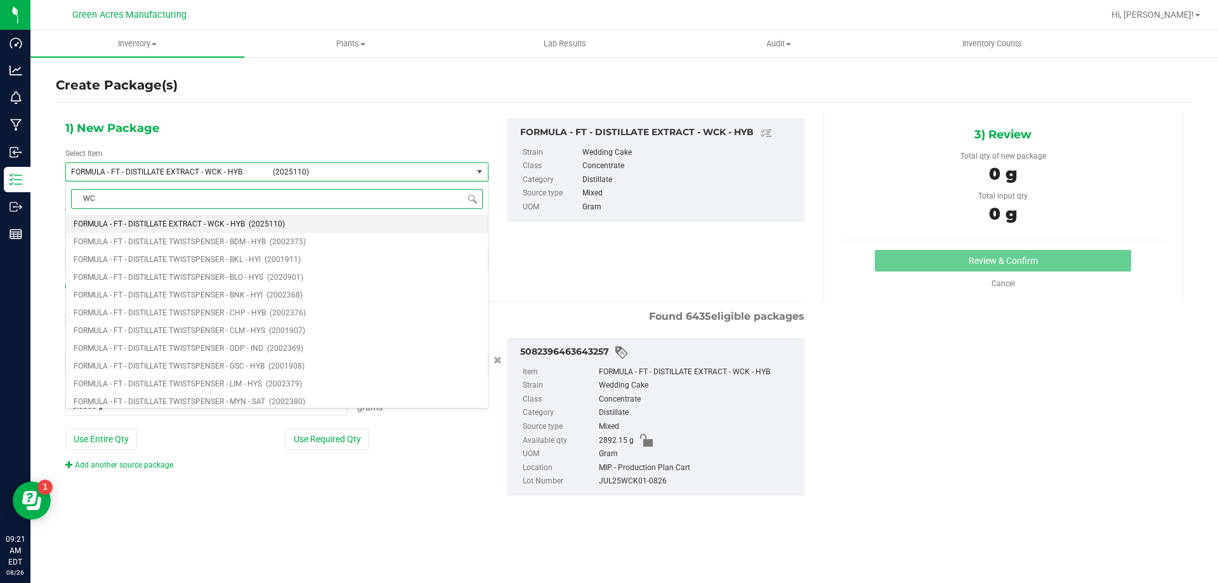
type input "WCK"
click at [326, 225] on li "FORMULA - FT - DISTILLATE EXTRACT - WCK - HYB (2025110)" at bounding box center [277, 224] width 422 height 18
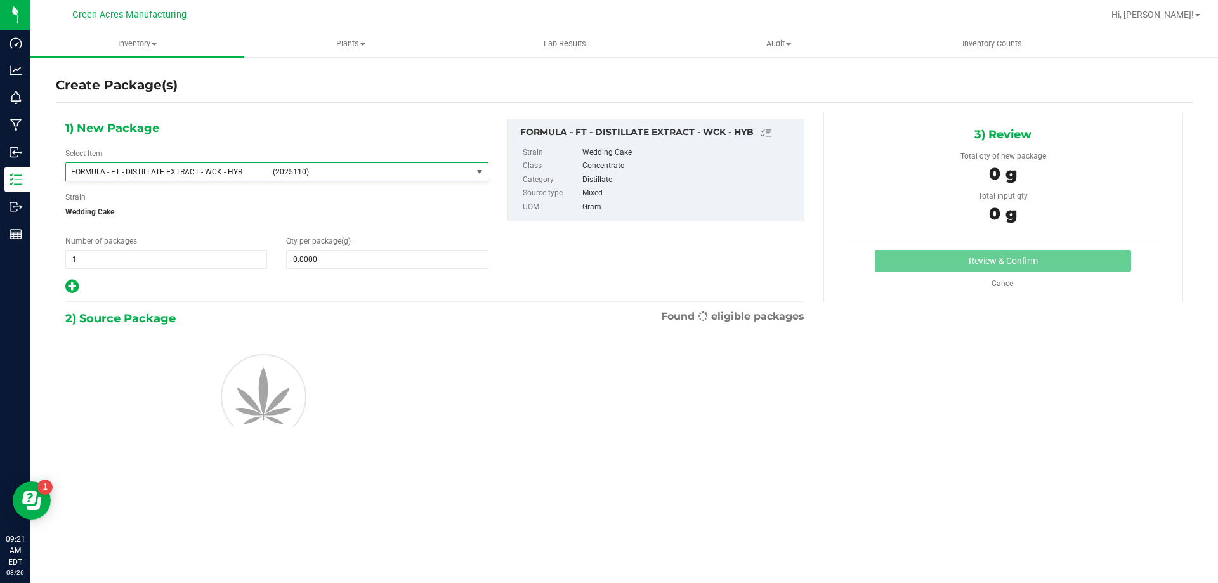
type input "0.0000"
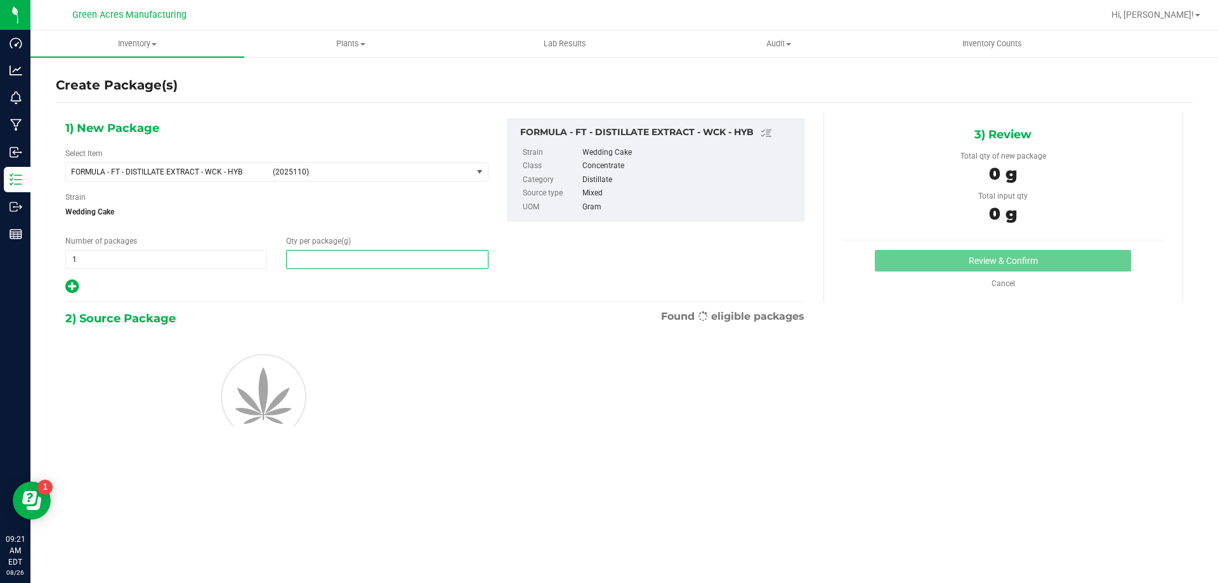
click at [350, 265] on span at bounding box center [387, 259] width 202 height 19
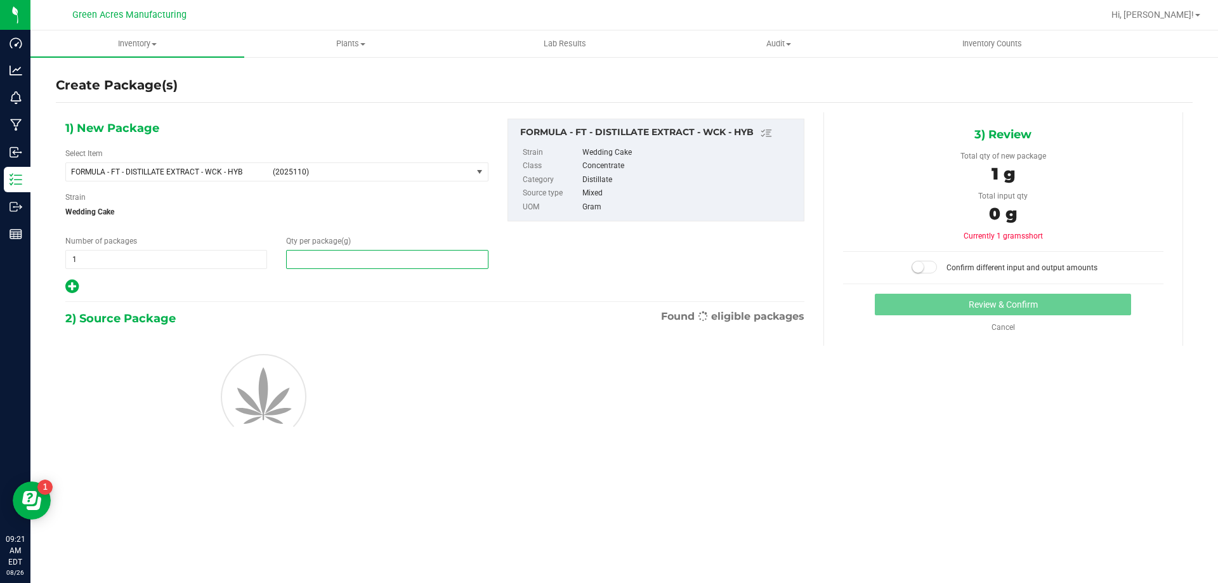
type input "1"
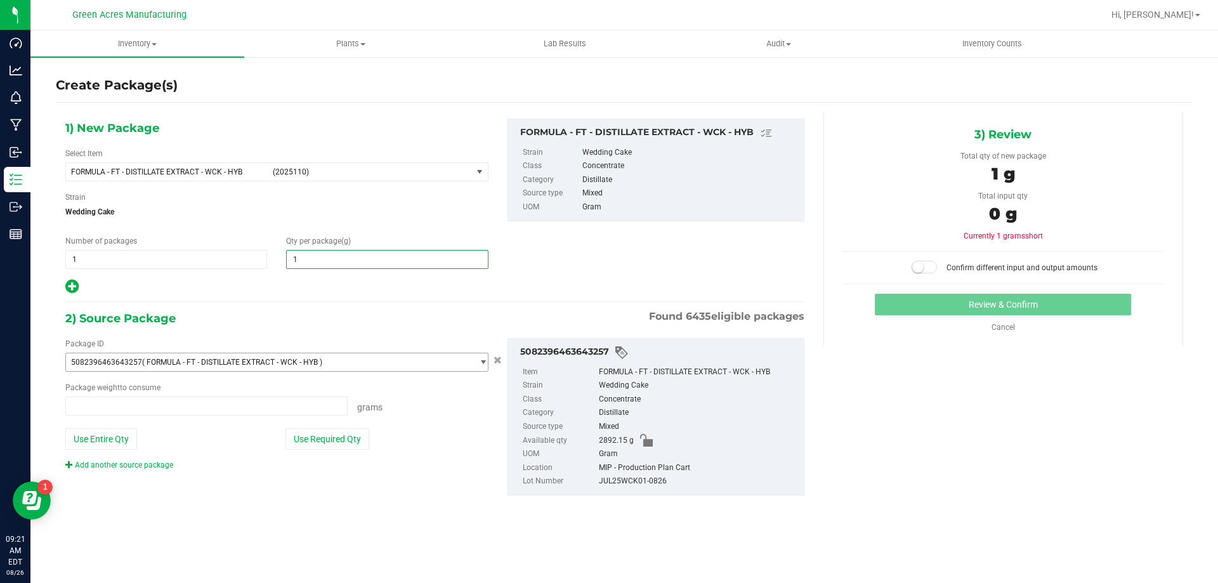
type input "0.0000 g"
type input "1.0000"
drag, startPoint x: 358, startPoint y: 444, endPoint x: 372, endPoint y: 418, distance: 30.4
click at [357, 444] on button "Use Required Qty" at bounding box center [328, 439] width 84 height 22
type input "1.0000 g"
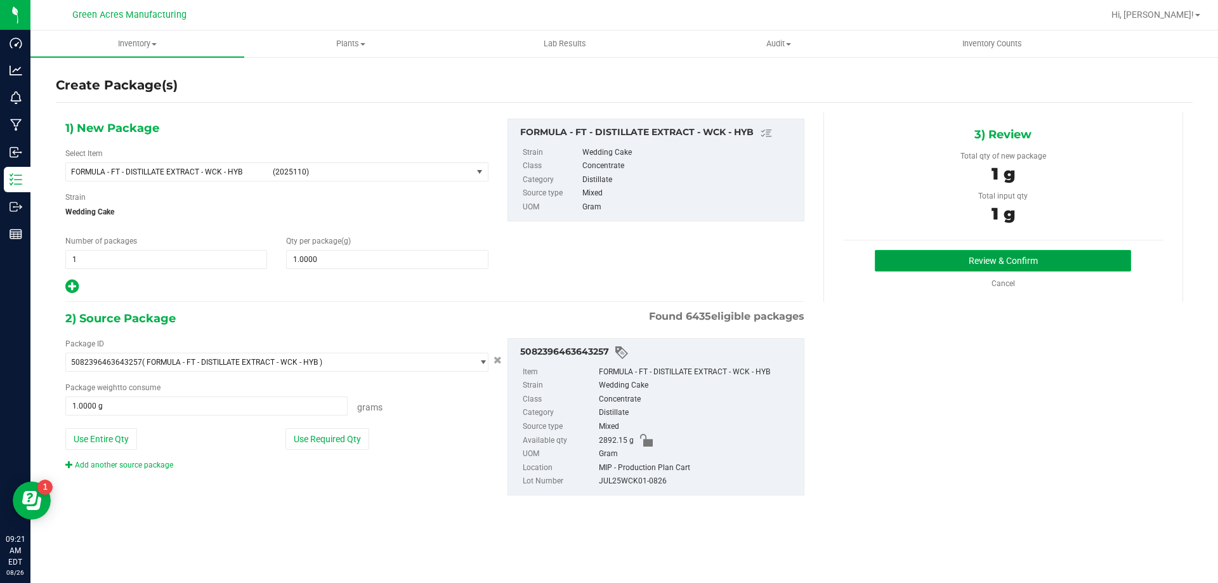
click at [1049, 265] on button "Review & Confirm" at bounding box center [1003, 261] width 256 height 22
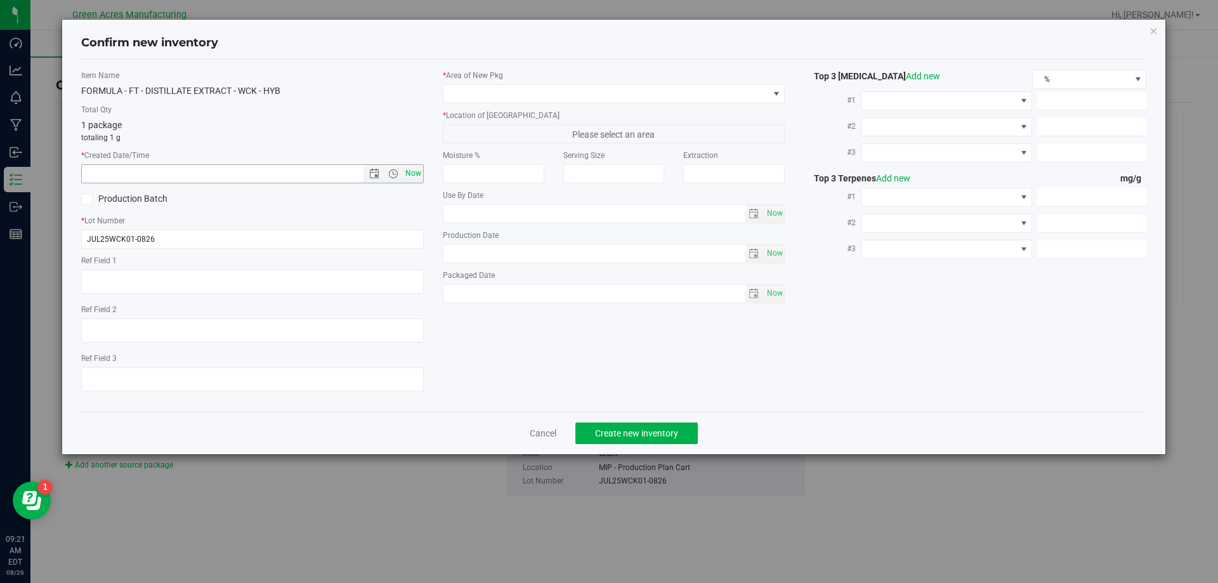
click at [414, 173] on span "Now" at bounding box center [413, 173] width 22 height 18
type input "[DATE] 9:21 AM"
click at [508, 86] on span at bounding box center [607, 94] width 326 height 18
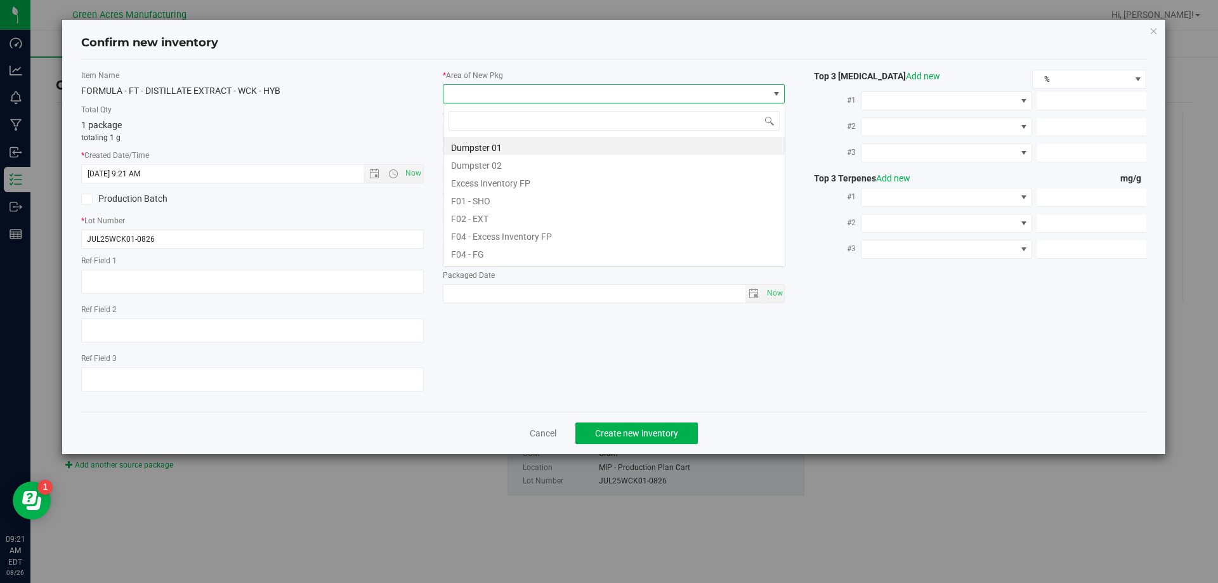
scroll to position [19, 343]
type input "MIP"
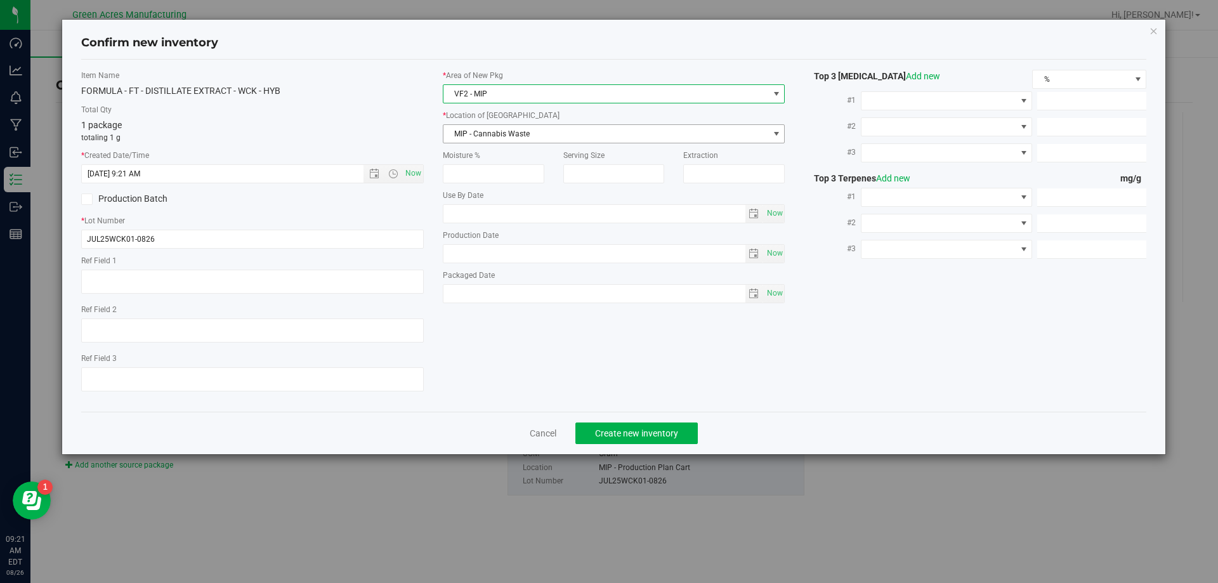
click at [538, 129] on span "MIP - Cannabis Waste" at bounding box center [607, 134] width 326 height 18
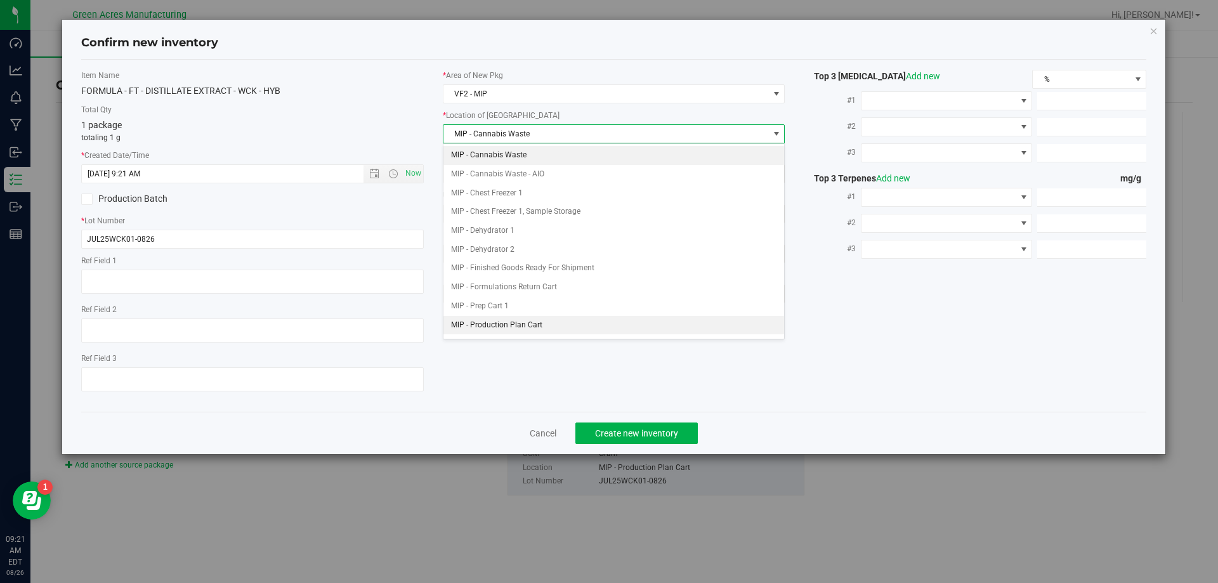
click at [566, 333] on li "MIP - Production Plan Cart" at bounding box center [614, 325] width 341 height 19
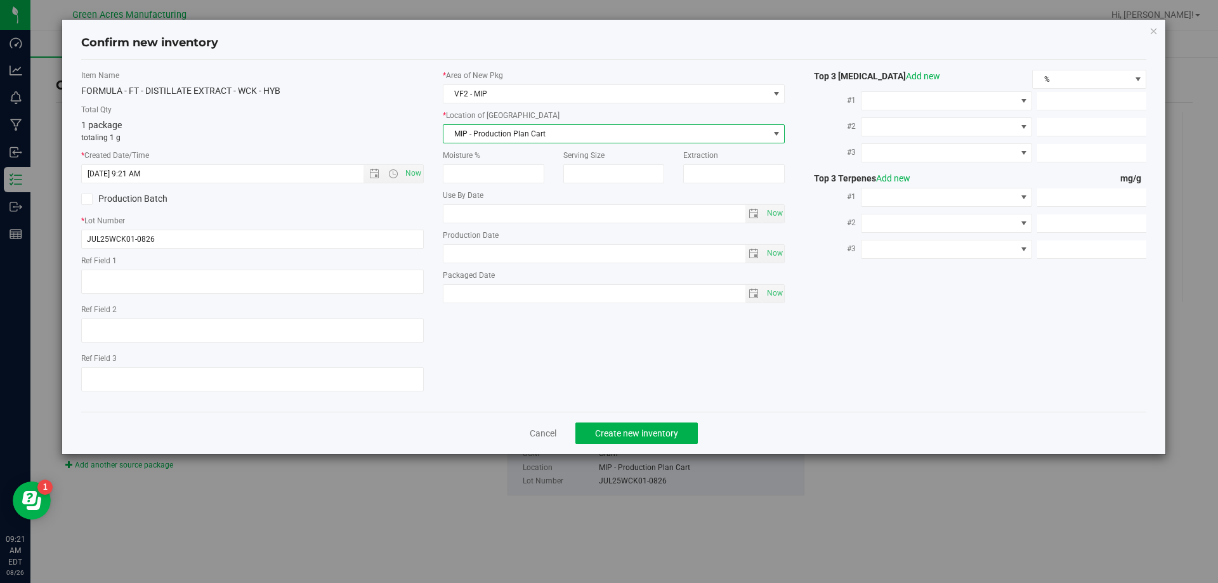
click at [640, 445] on div "Cancel Create new inventory" at bounding box center [614, 433] width 1066 height 43
click at [640, 425] on button "Create new inventory" at bounding box center [637, 434] width 122 height 22
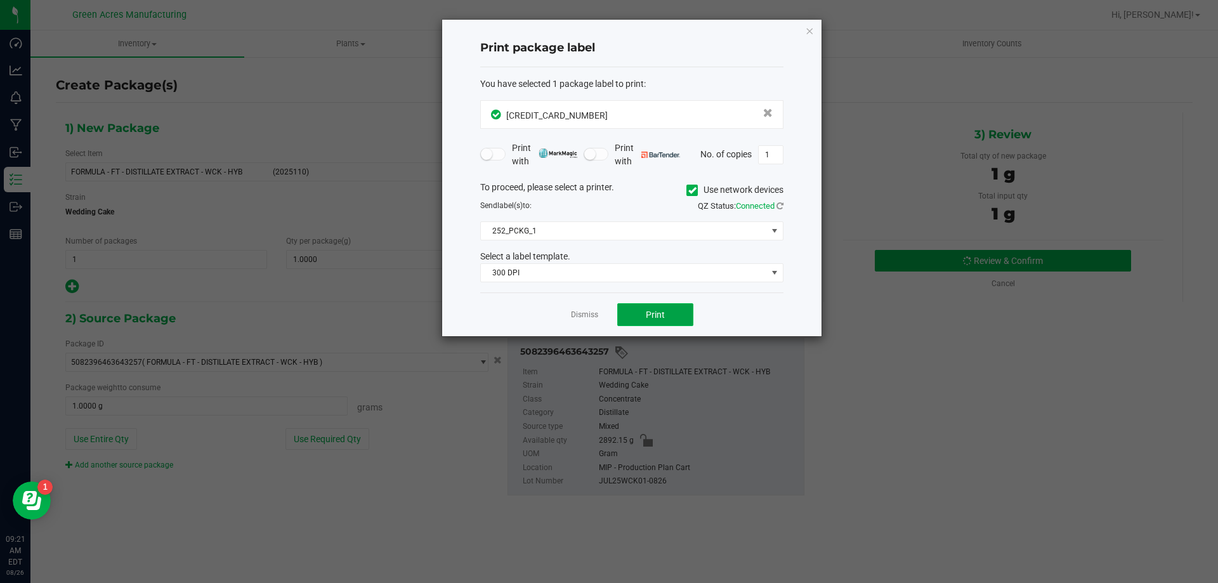
click at [670, 310] on button "Print" at bounding box center [655, 314] width 76 height 23
click at [578, 317] on link "Dismiss" at bounding box center [584, 315] width 27 height 11
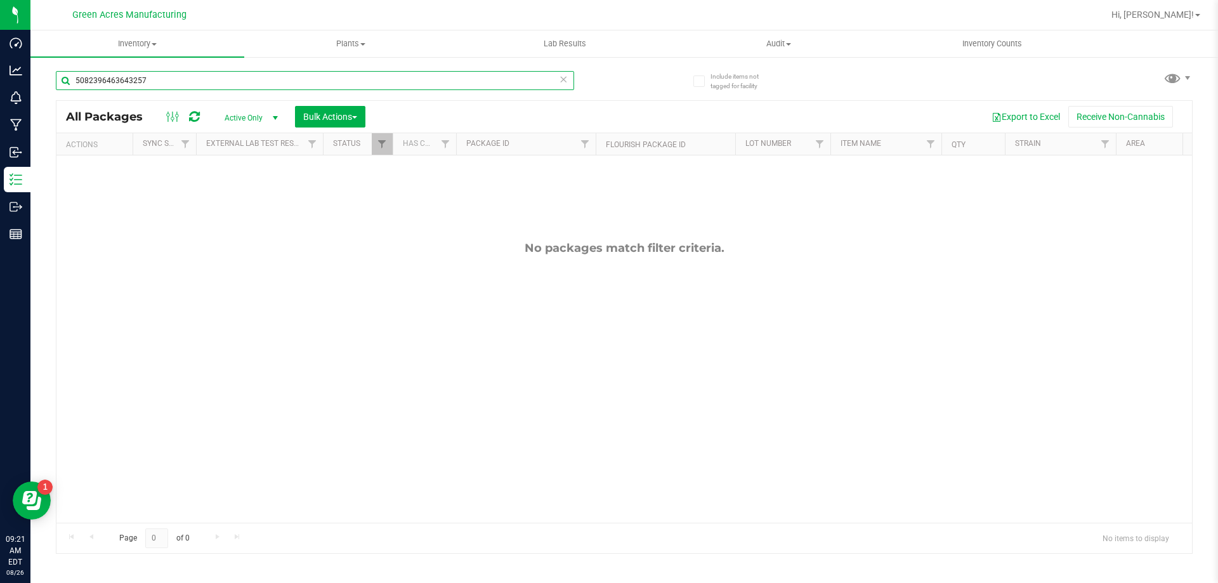
click at [359, 75] on input "5082396463643257" at bounding box center [315, 80] width 518 height 19
click at [367, 76] on input "[CREDIT_CARD_NUMBER]" at bounding box center [315, 80] width 518 height 19
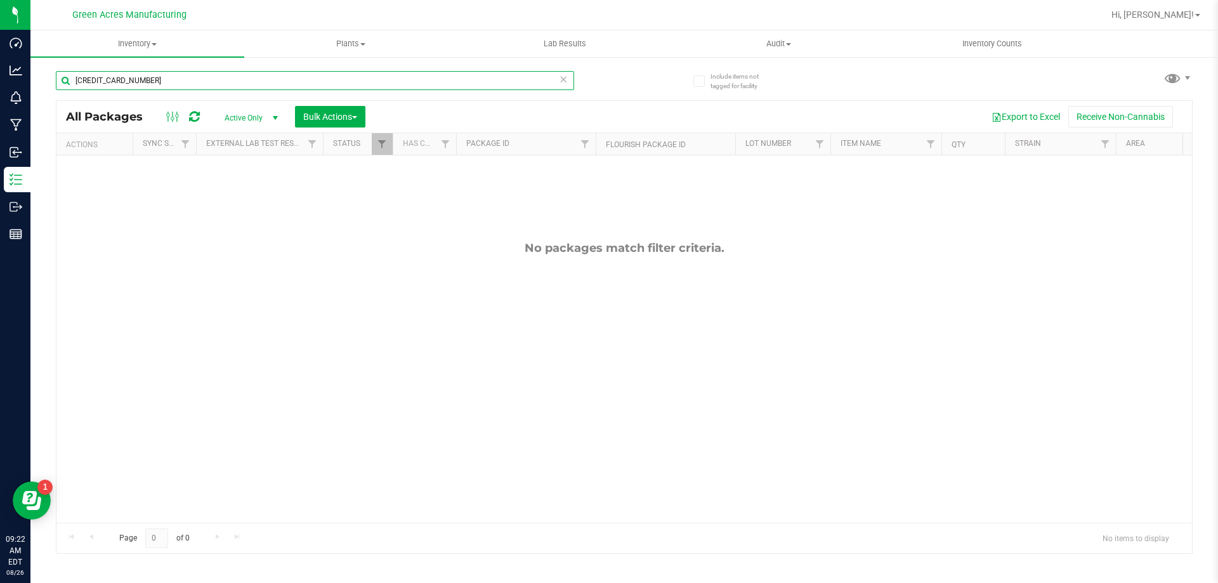
click at [367, 76] on input "[CREDIT_CARD_NUMBER]" at bounding box center [315, 80] width 518 height 19
type input "5082396463643257"
click at [242, 113] on span "Active Only" at bounding box center [249, 118] width 70 height 18
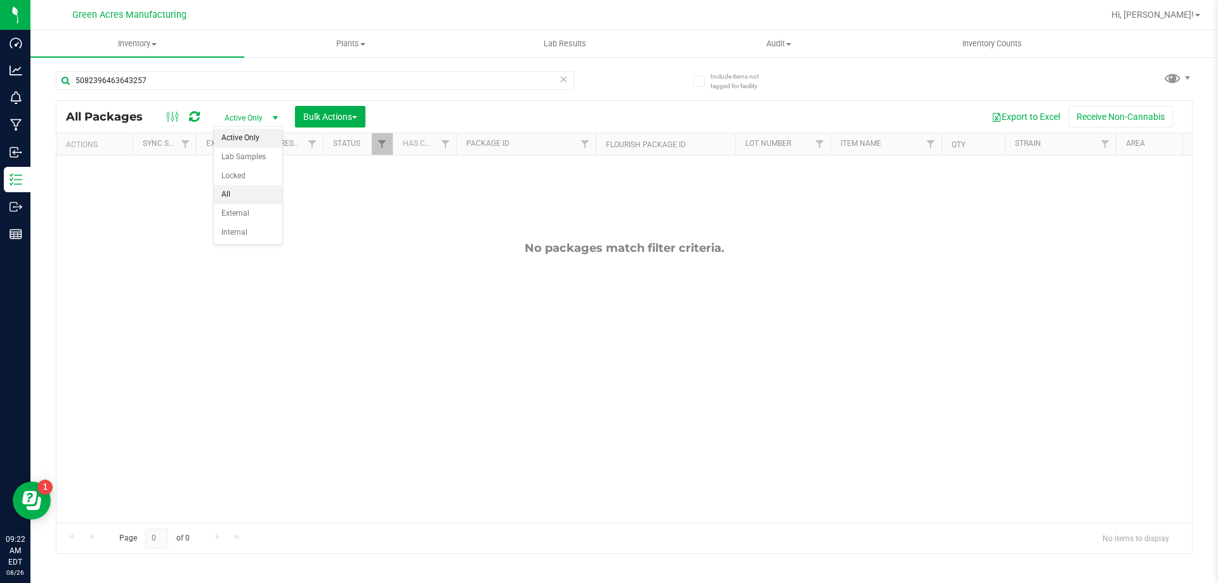
click at [251, 195] on li "All" at bounding box center [248, 194] width 69 height 19
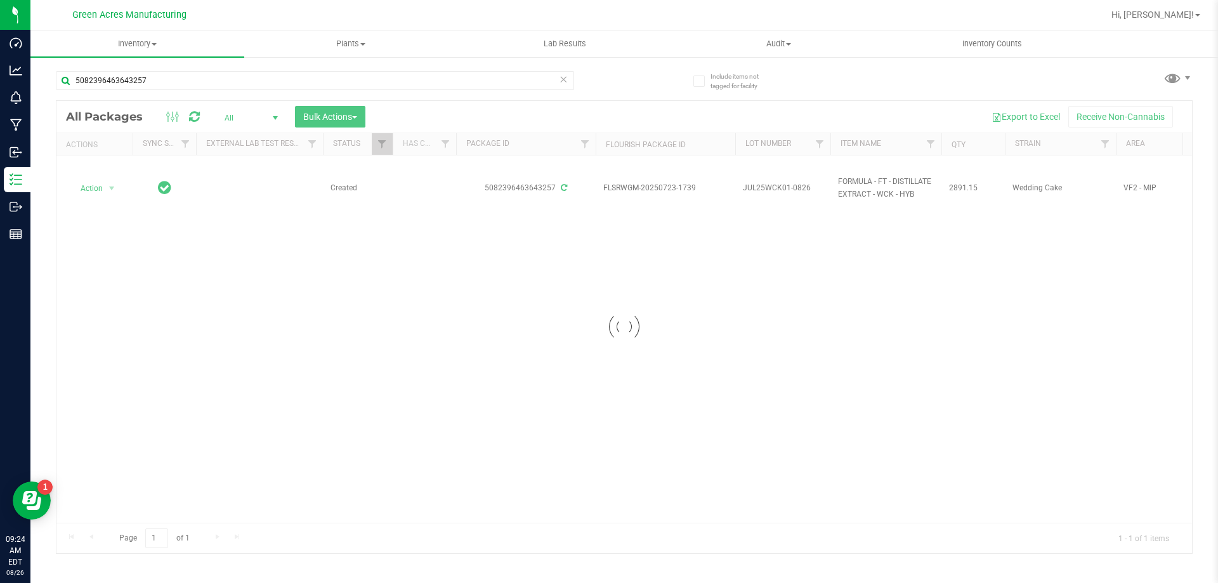
click at [147, 321] on div at bounding box center [624, 327] width 1136 height 452
click at [765, 184] on div at bounding box center [624, 327] width 1136 height 452
click at [248, 85] on input "5082396463643257" at bounding box center [315, 80] width 518 height 19
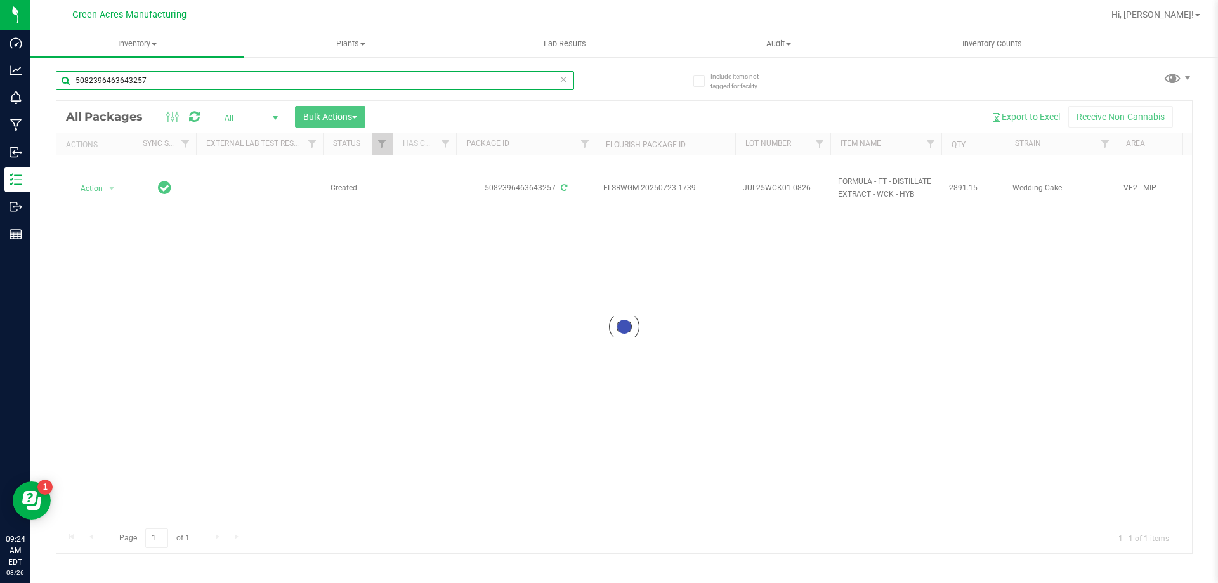
click at [248, 84] on input "5082396463643257" at bounding box center [315, 80] width 518 height 19
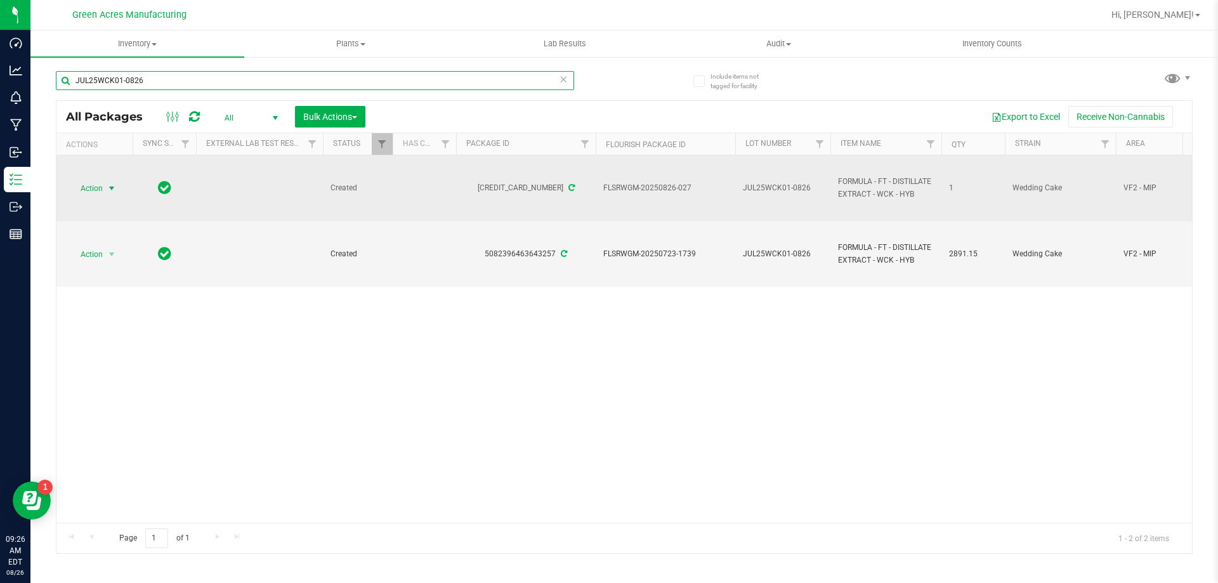
type input "JUL25WCK01-0826"
click at [108, 191] on span "select" at bounding box center [112, 188] width 10 height 10
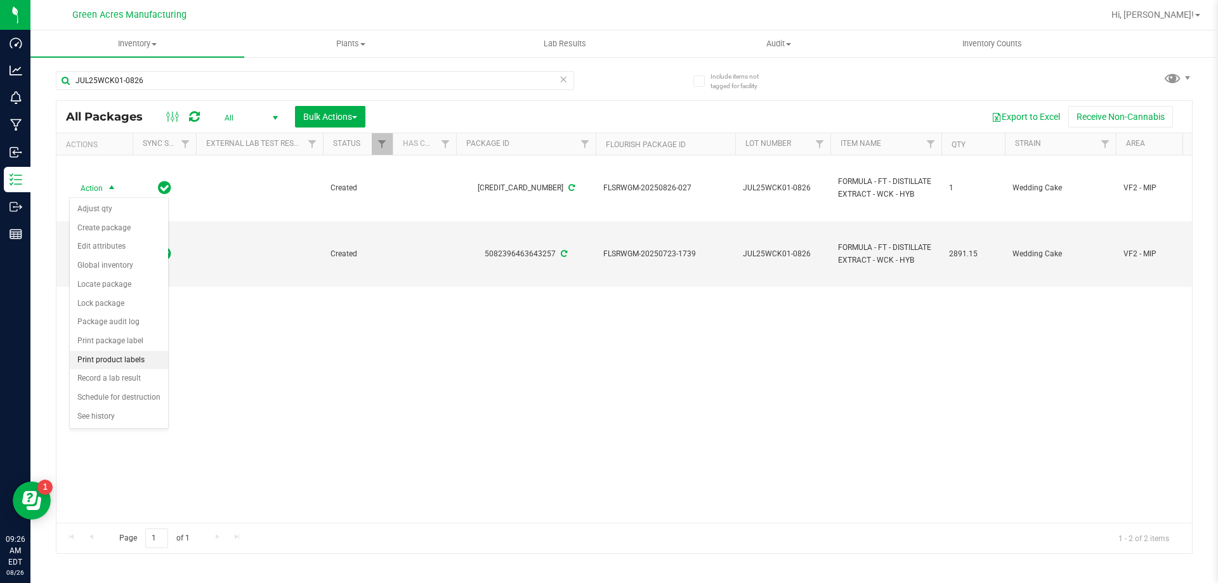
click at [149, 352] on li "Print product labels" at bounding box center [119, 360] width 98 height 19
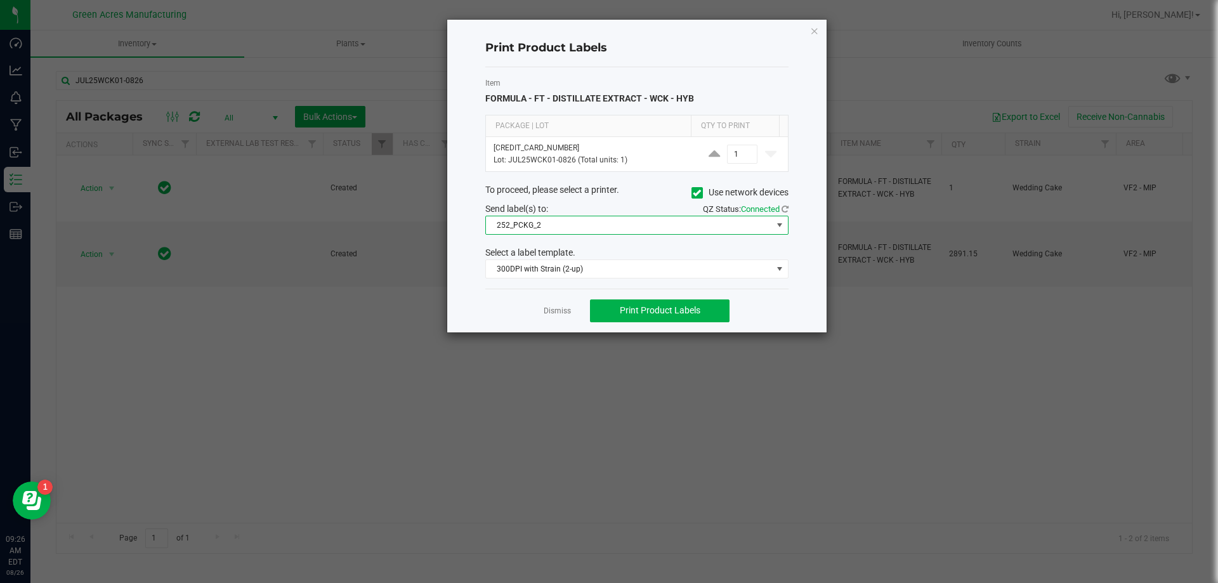
click at [591, 221] on span "252_PCKG_2" at bounding box center [629, 225] width 286 height 18
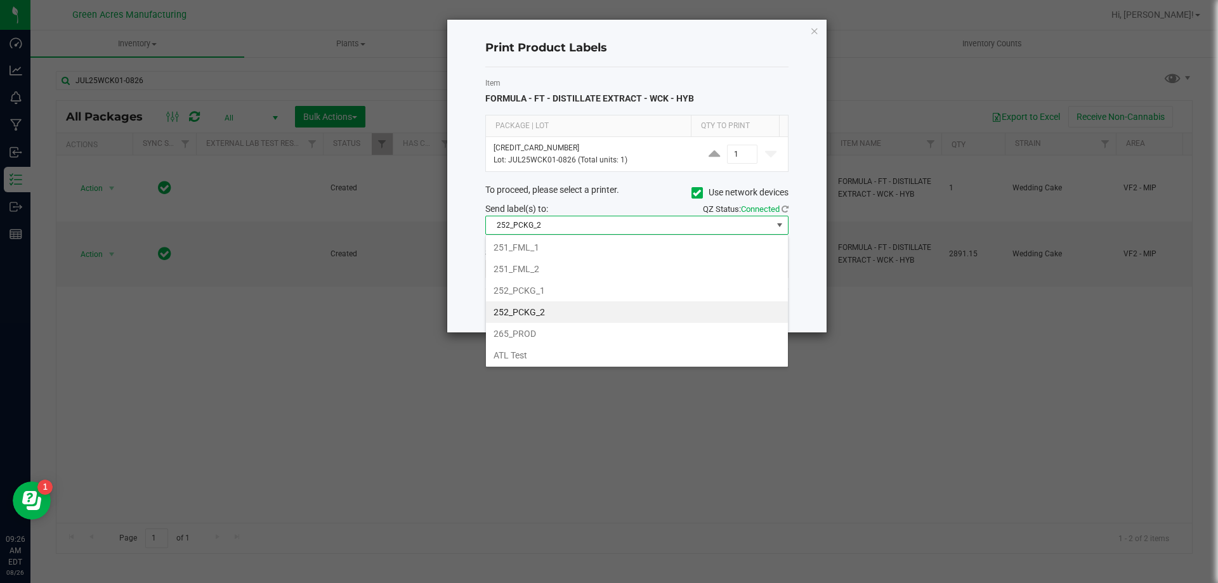
scroll to position [152, 0]
click at [591, 207] on div "Send label(s) to:" at bounding box center [556, 208] width 161 height 13
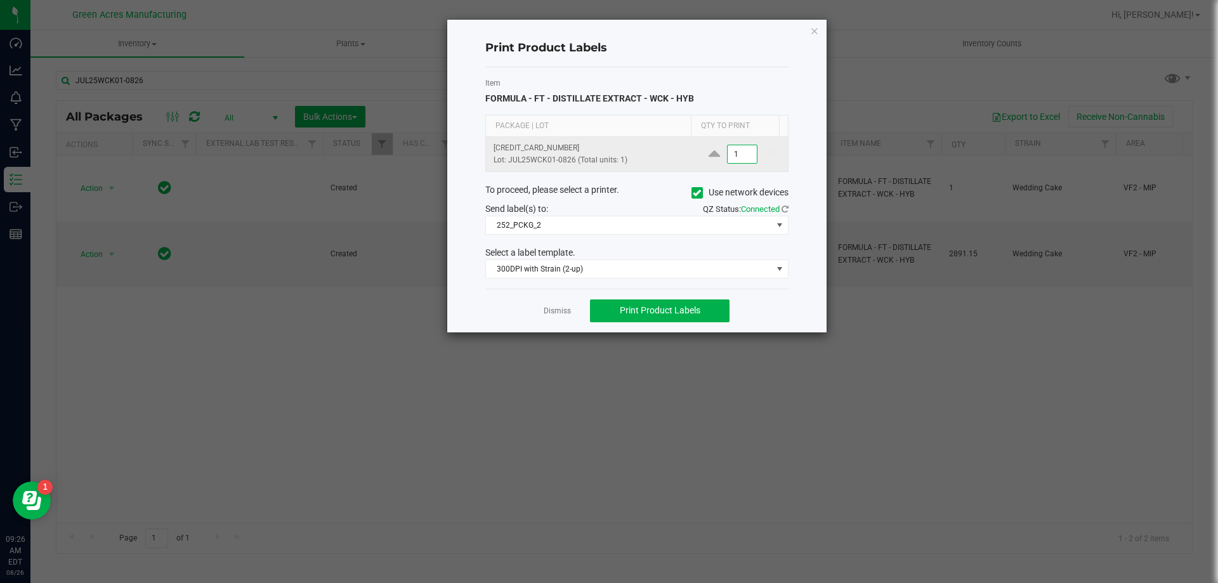
click at [733, 151] on input "1" at bounding box center [742, 154] width 29 height 18
click at [735, 157] on input "700" at bounding box center [742, 154] width 29 height 18
type input "2"
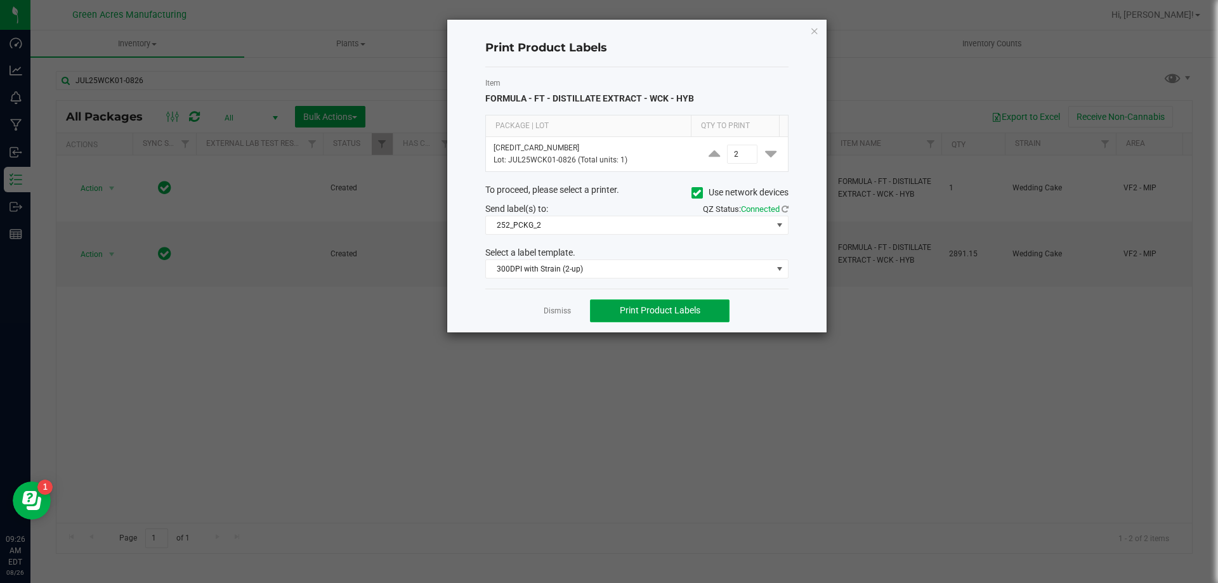
click at [682, 310] on span "Print Product Labels" at bounding box center [660, 310] width 81 height 10
click at [563, 320] on div "Dismiss Print Product Labels" at bounding box center [636, 311] width 303 height 44
click at [562, 315] on link "Dismiss" at bounding box center [557, 311] width 27 height 11
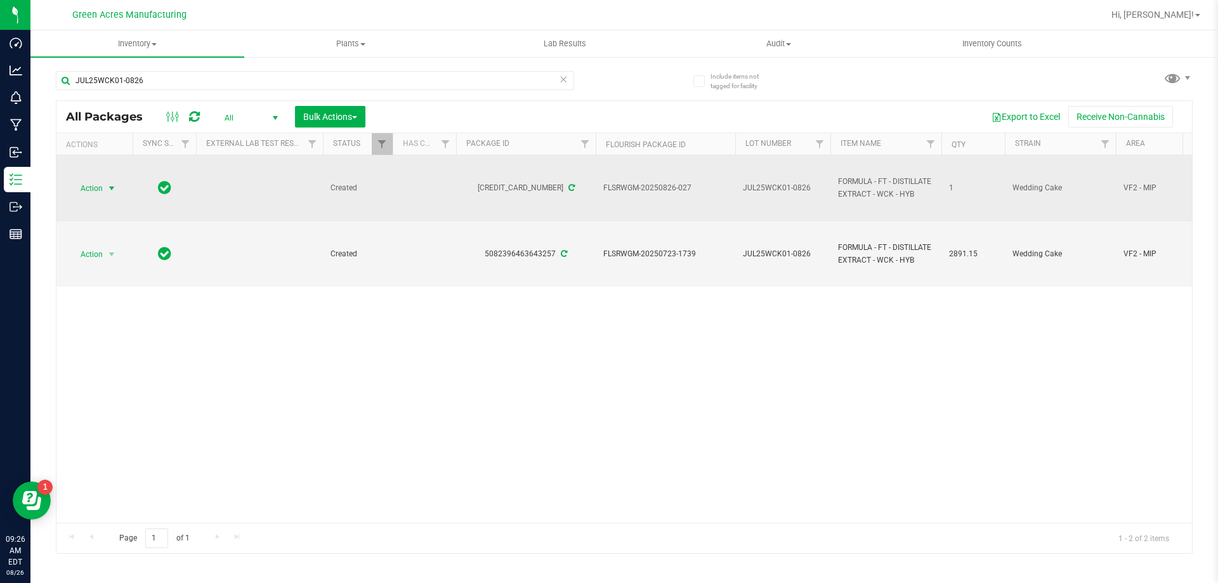
click at [92, 185] on span "Action" at bounding box center [86, 189] width 34 height 18
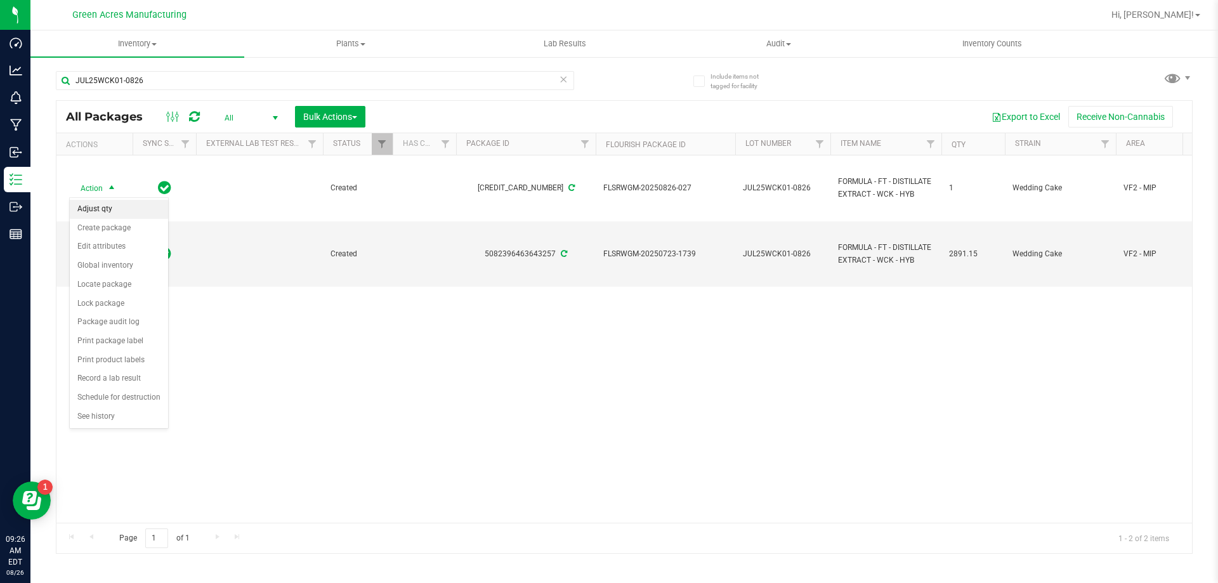
click at [126, 207] on li "Adjust qty" at bounding box center [119, 209] width 98 height 19
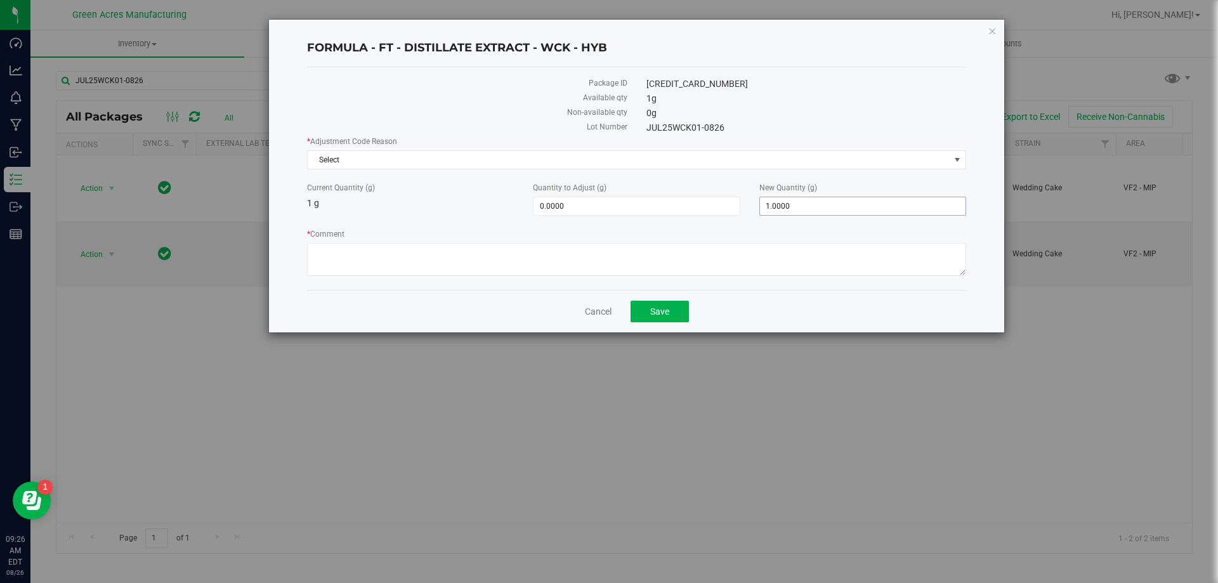
click at [900, 214] on span "1.0000 1" at bounding box center [863, 206] width 207 height 19
click at [900, 214] on input "1" at bounding box center [863, 206] width 206 height 18
type input "0"
type input "-1.0000"
type input "0.0000"
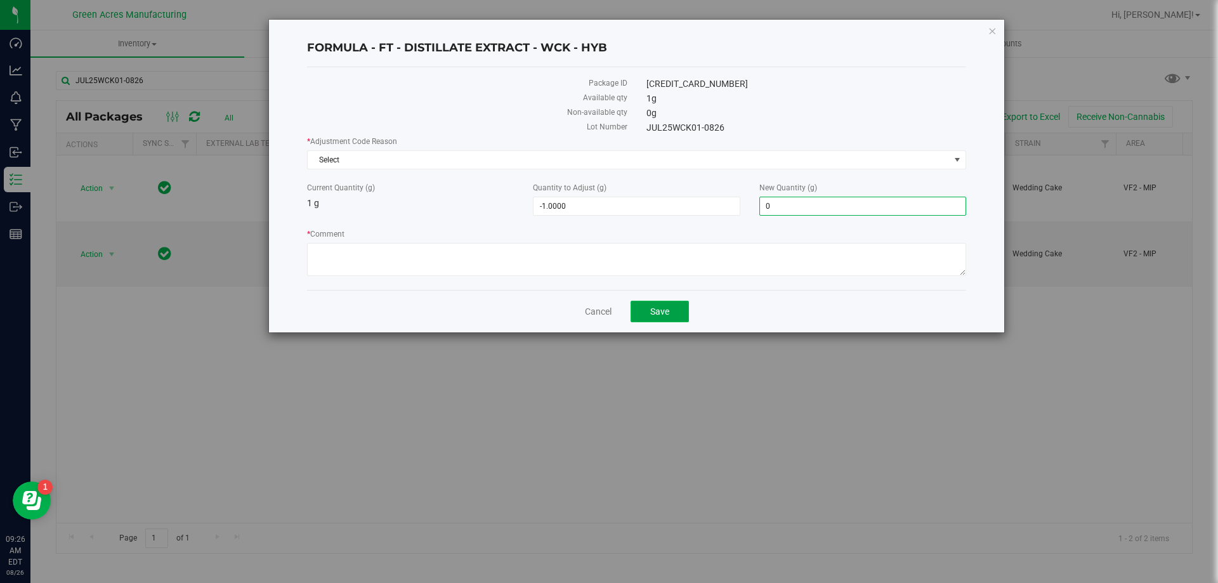
click at [657, 308] on div "FORMULA - FT - DISTILLATE EXTRACT - WCK - HYB Package ID [CREDIT_CARD_NUMBER] A…" at bounding box center [636, 176] width 735 height 313
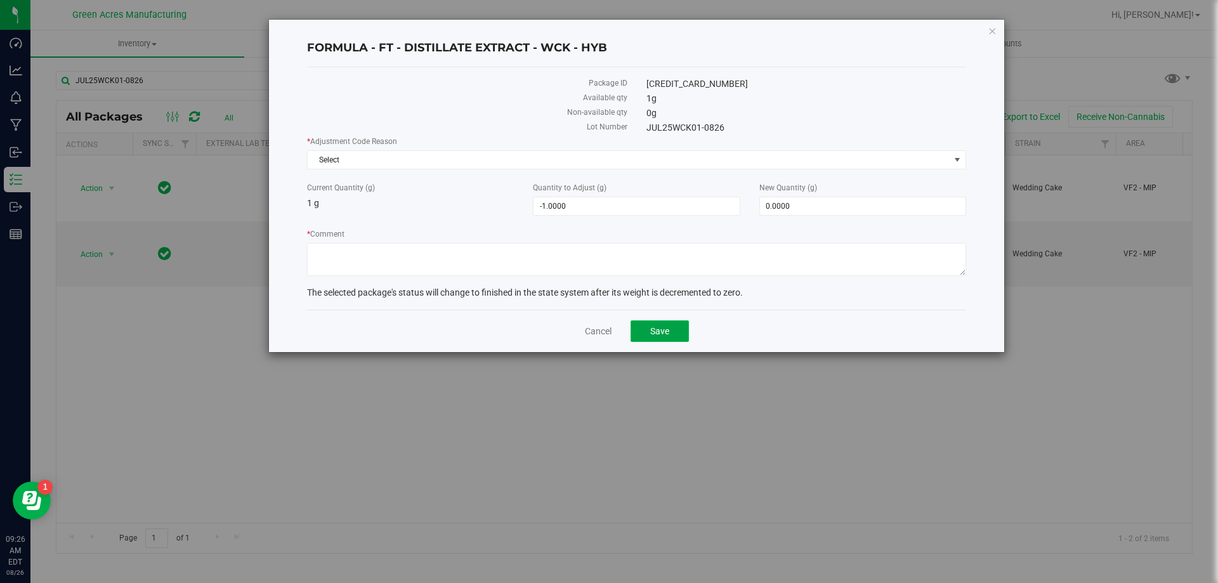
click at [671, 331] on button "Save" at bounding box center [660, 331] width 58 height 22
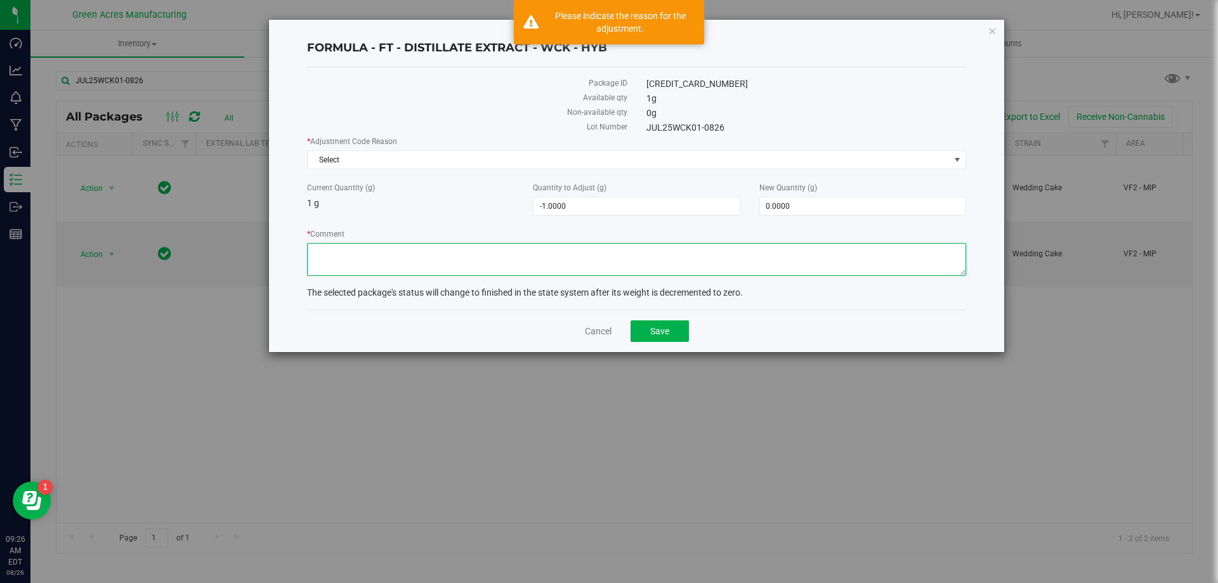
click at [600, 255] on textarea "* Comment" at bounding box center [636, 259] width 659 height 33
click at [545, 162] on span "Select" at bounding box center [629, 160] width 642 height 18
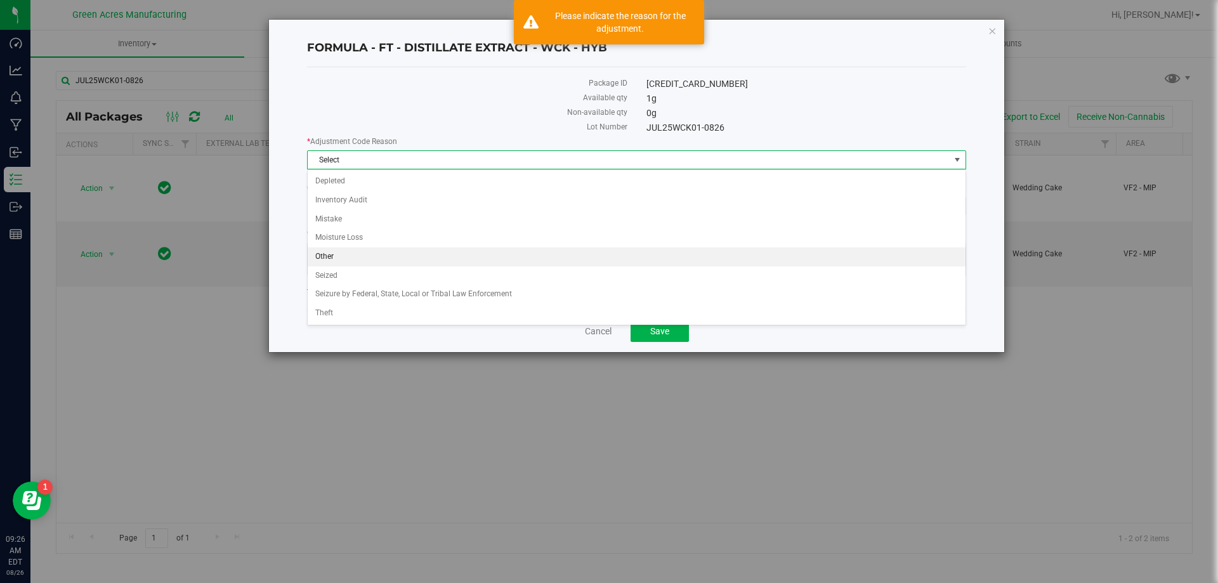
click at [511, 256] on li "Other" at bounding box center [637, 256] width 658 height 19
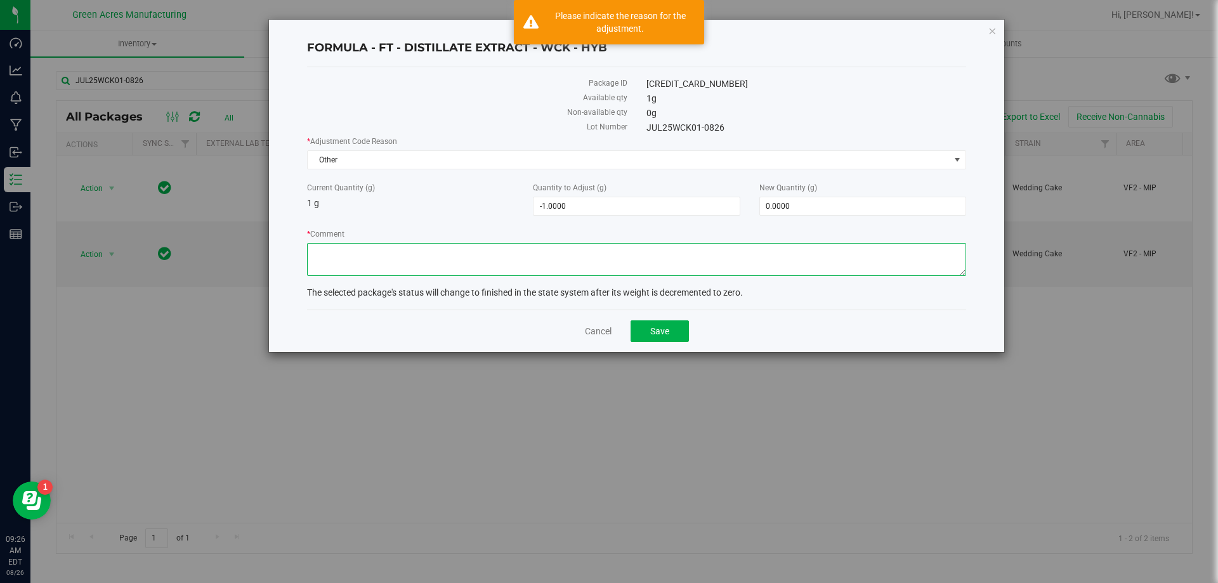
click at [511, 260] on textarea "* Comment" at bounding box center [636, 259] width 659 height 33
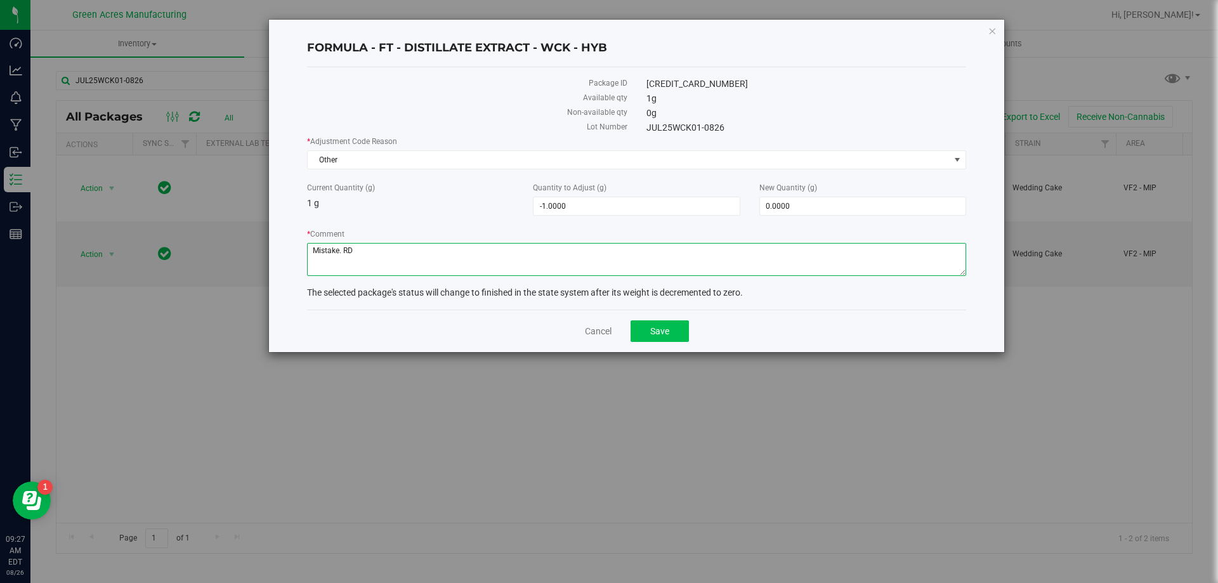
type textarea "Mistake. RD"
click at [659, 327] on span "Save" at bounding box center [659, 331] width 19 height 10
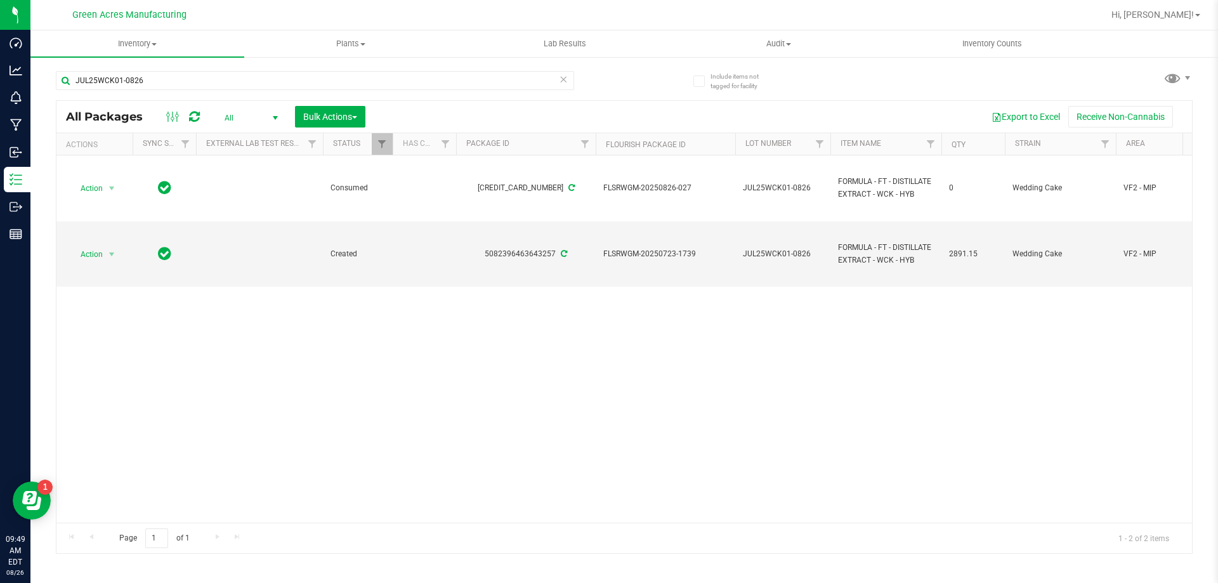
click at [550, 425] on div "Action Action Adjust qty Edit attributes Global inventory Locate package Packag…" at bounding box center [624, 338] width 1136 height 367
click at [97, 247] on span "Action" at bounding box center [86, 255] width 34 height 18
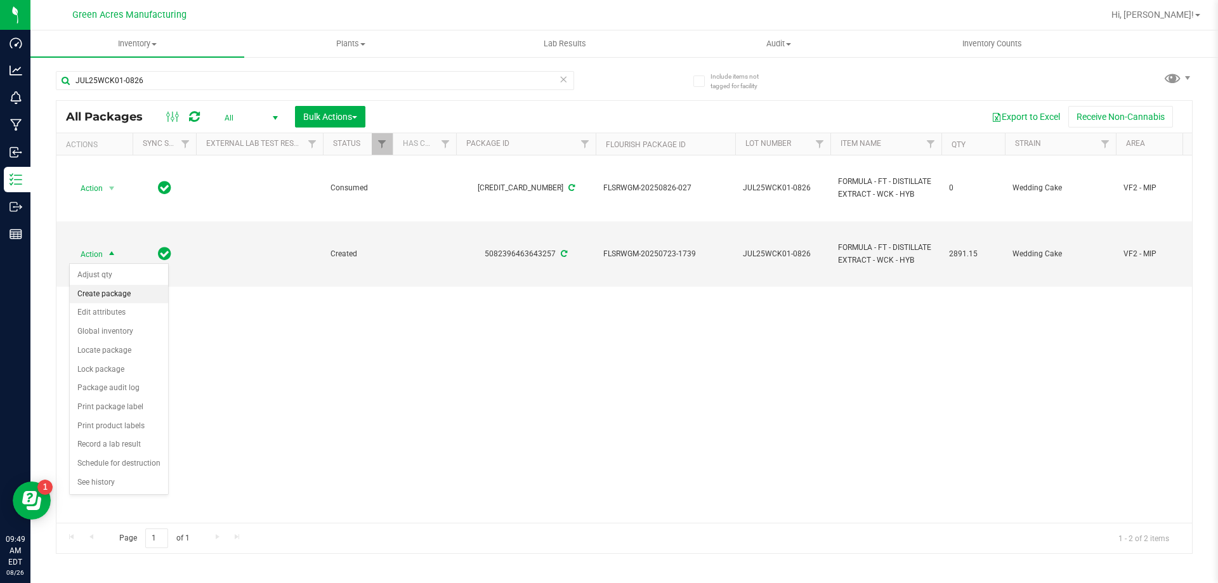
click at [128, 296] on li "Create package" at bounding box center [119, 294] width 98 height 19
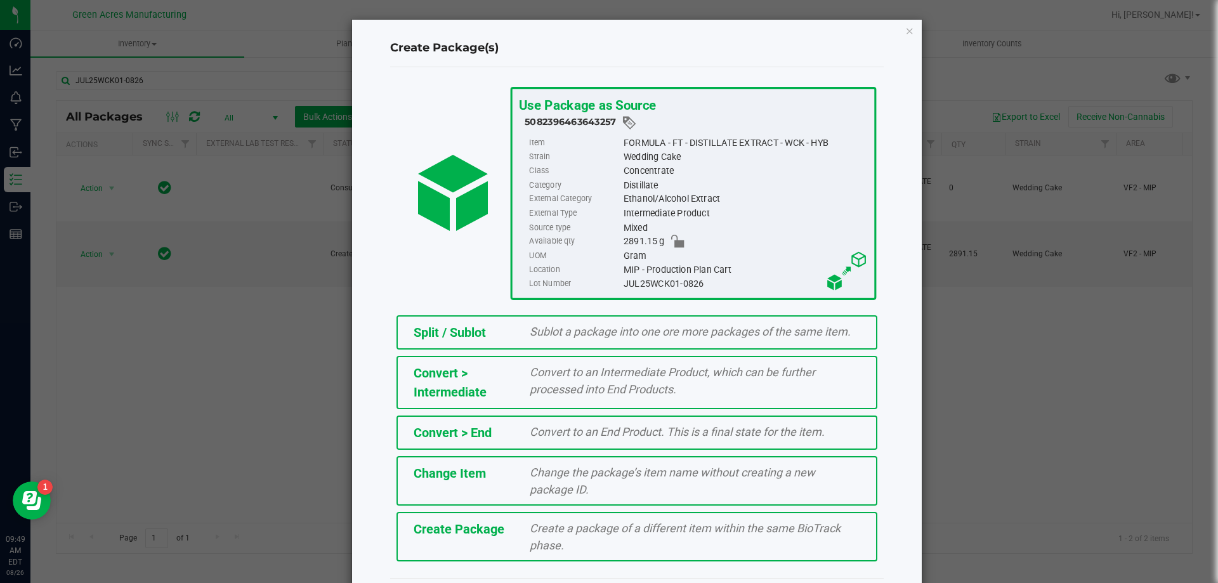
click at [687, 540] on div "Create a package of a different item within the same BioTrack phase." at bounding box center [695, 537] width 350 height 34
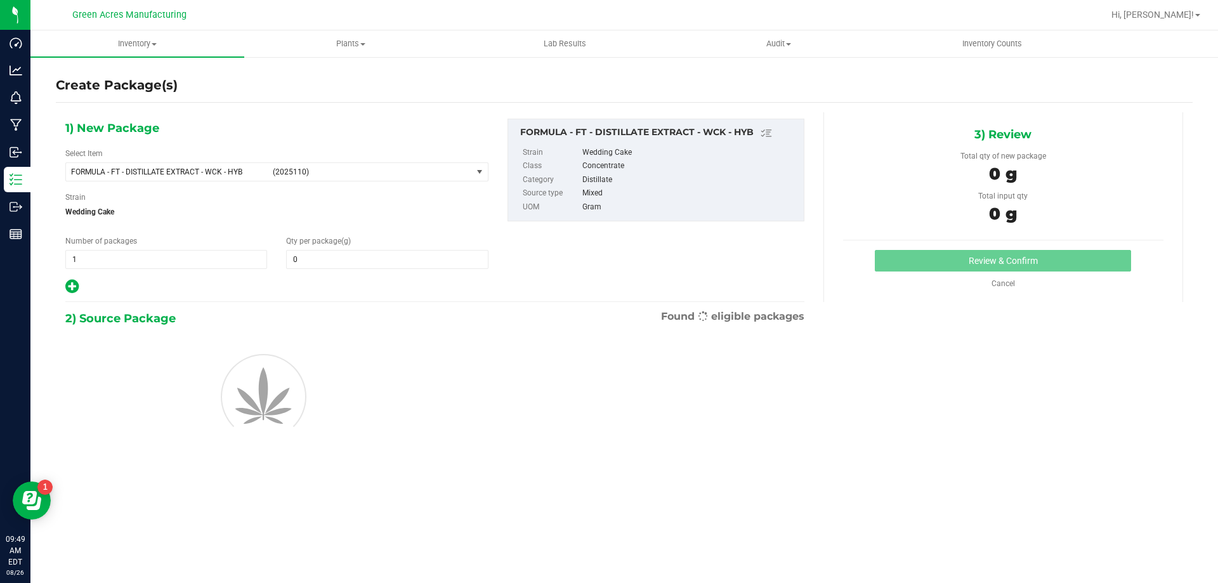
type input "0.0000"
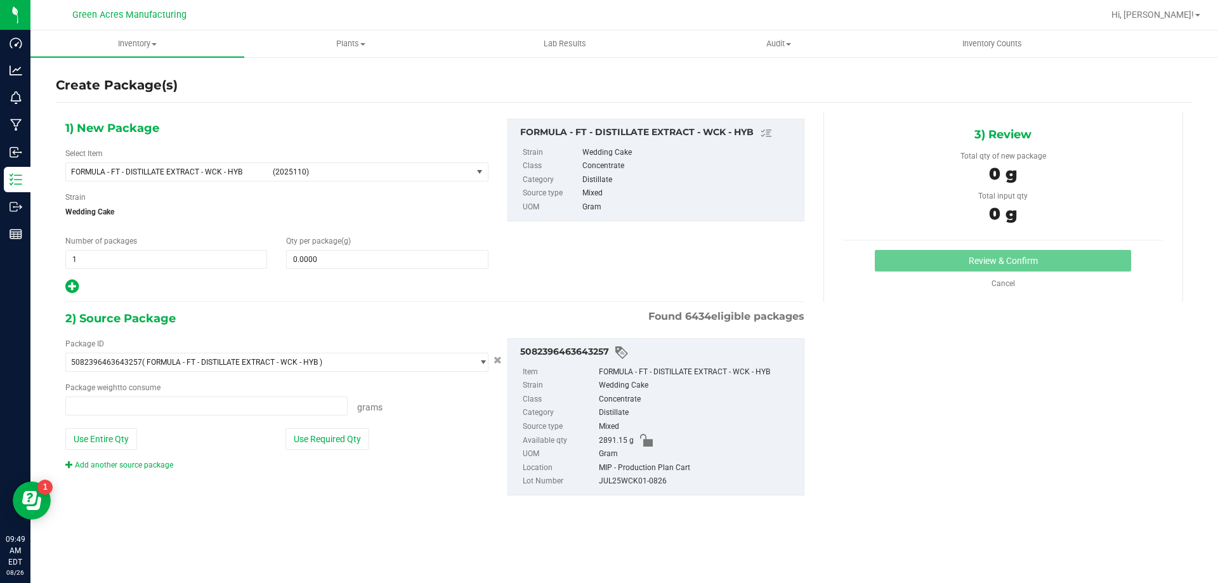
type input "0.0000 g"
click at [281, 159] on div "Select Item FORMULA - FT - DISTILLATE EXTRACT - WCK - HYB (2025110) 007UP - Flo…" at bounding box center [276, 165] width 423 height 34
click at [283, 171] on span "(2025110)" at bounding box center [370, 172] width 194 height 9
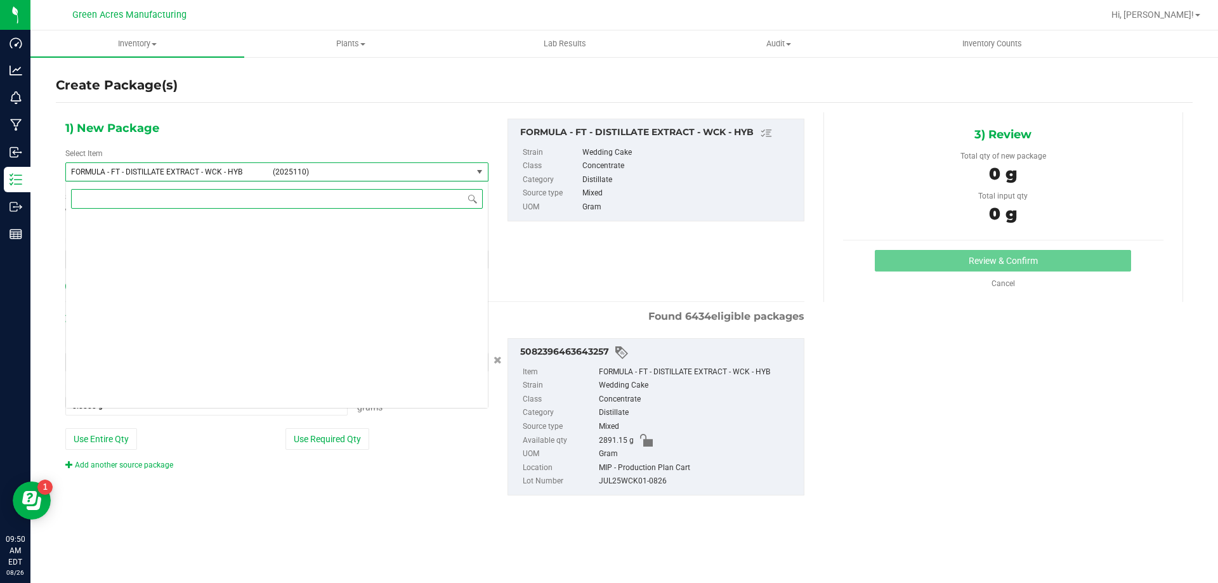
scroll to position [18496, 0]
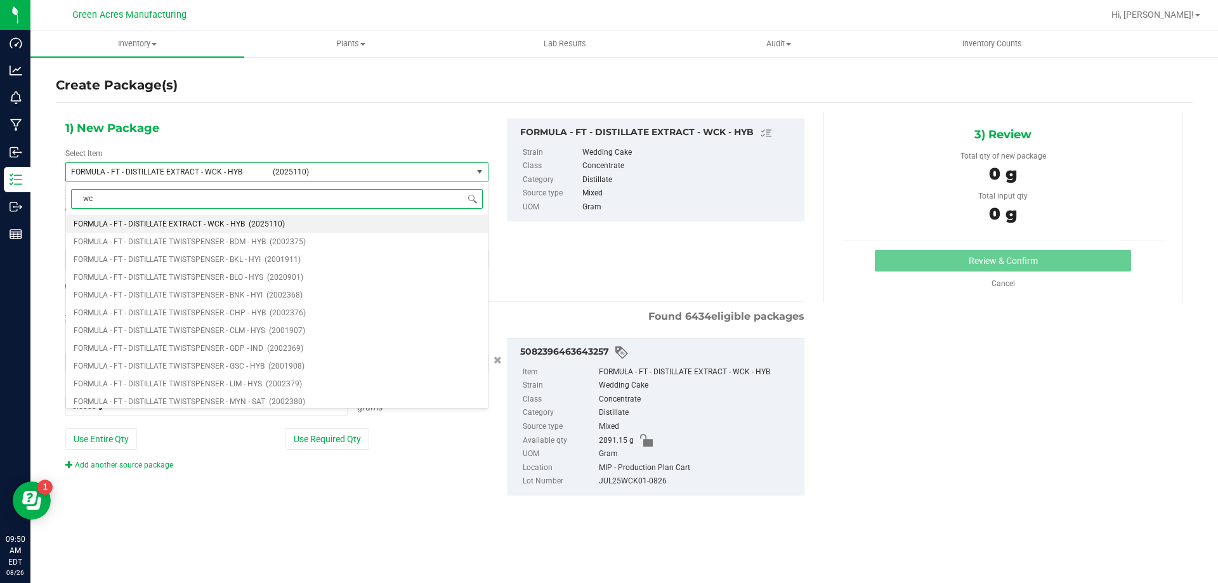
type input "wck"
click at [285, 314] on li "FT - DISTILLATE EXTRACT - 1G - WCK - HYB (1016076)" at bounding box center [277, 313] width 422 height 18
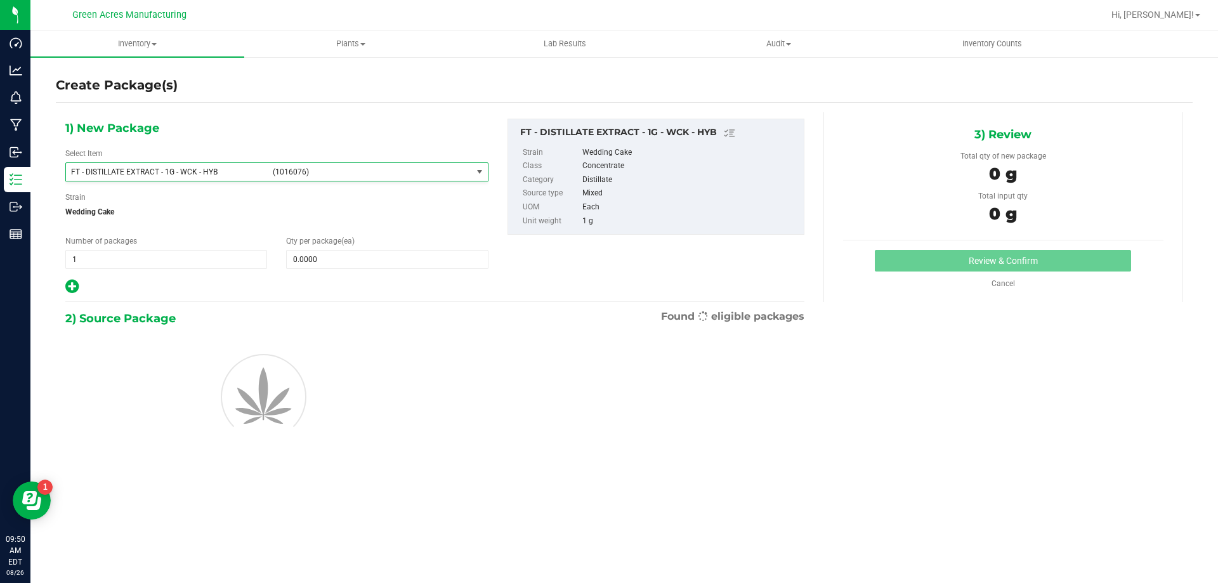
type input "0"
click at [341, 263] on span at bounding box center [387, 259] width 202 height 19
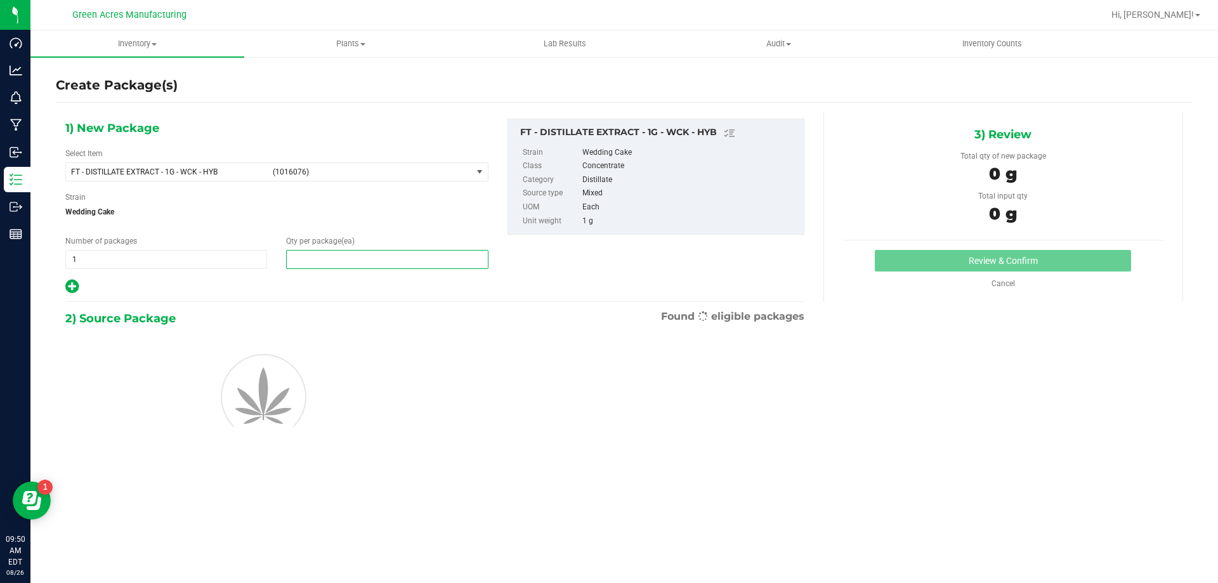
type input "1"
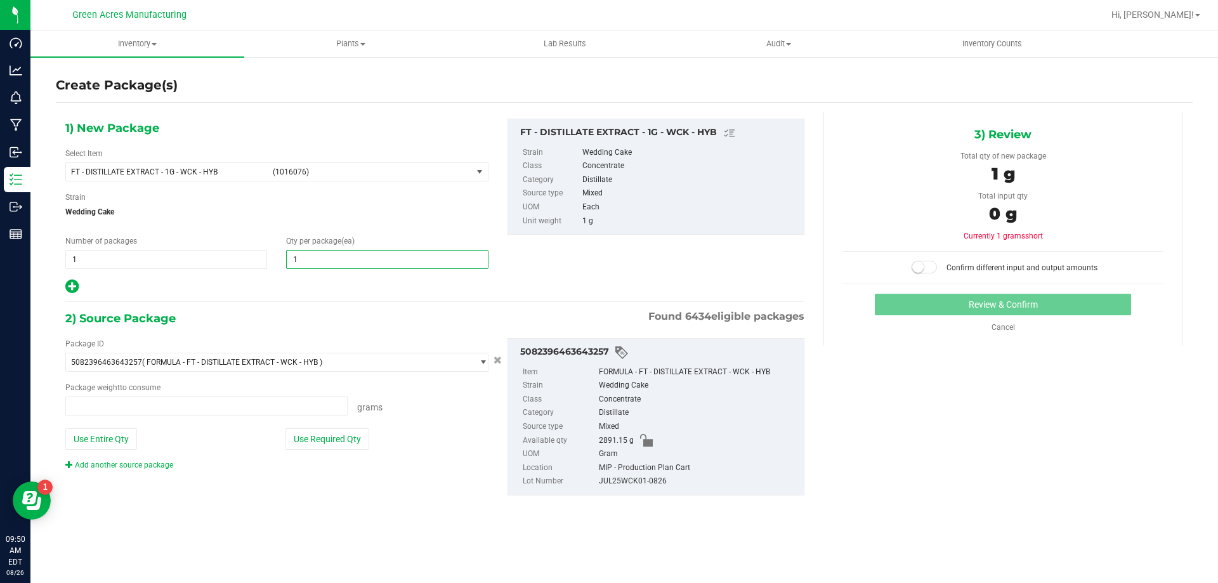
type input "0.0000 g"
type input "1"
click at [353, 437] on button "Use Required Qty" at bounding box center [328, 439] width 84 height 22
type input "1.0000 g"
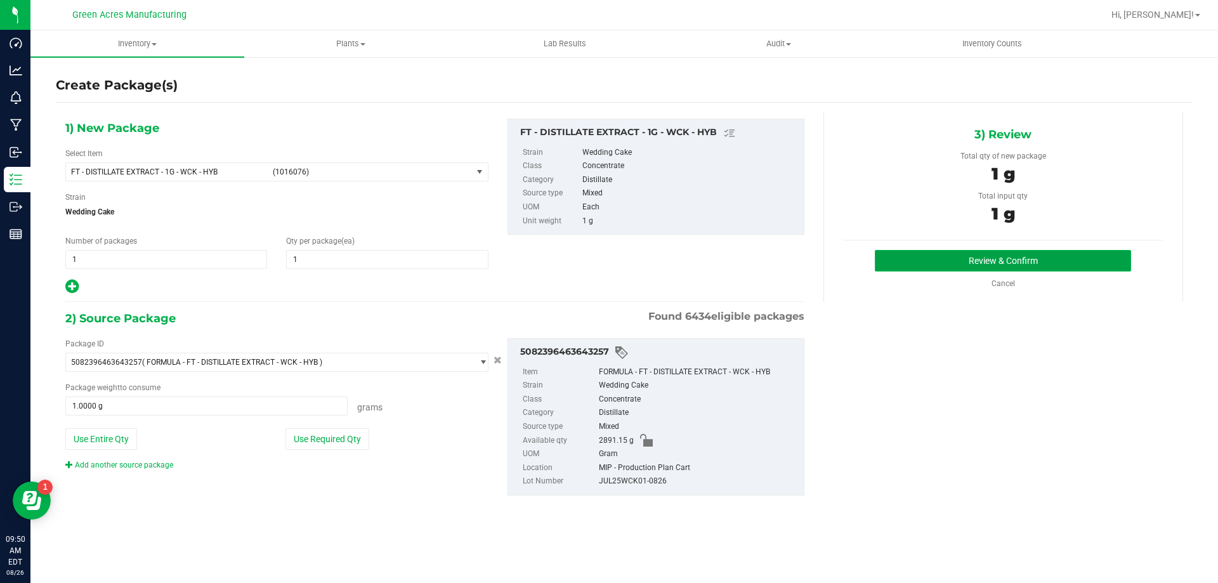
click at [898, 253] on button "Review & Confirm" at bounding box center [1003, 261] width 256 height 22
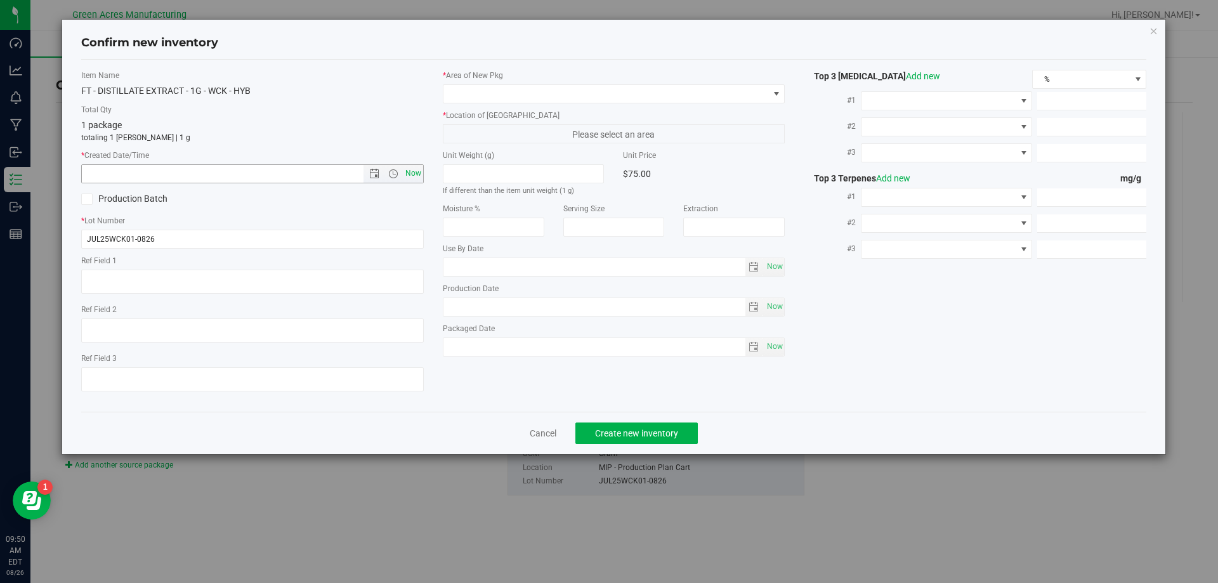
click at [421, 169] on span "Now" at bounding box center [413, 173] width 22 height 18
type input "[DATE] 9:50 AM"
click at [522, 91] on span at bounding box center [607, 94] width 326 height 18
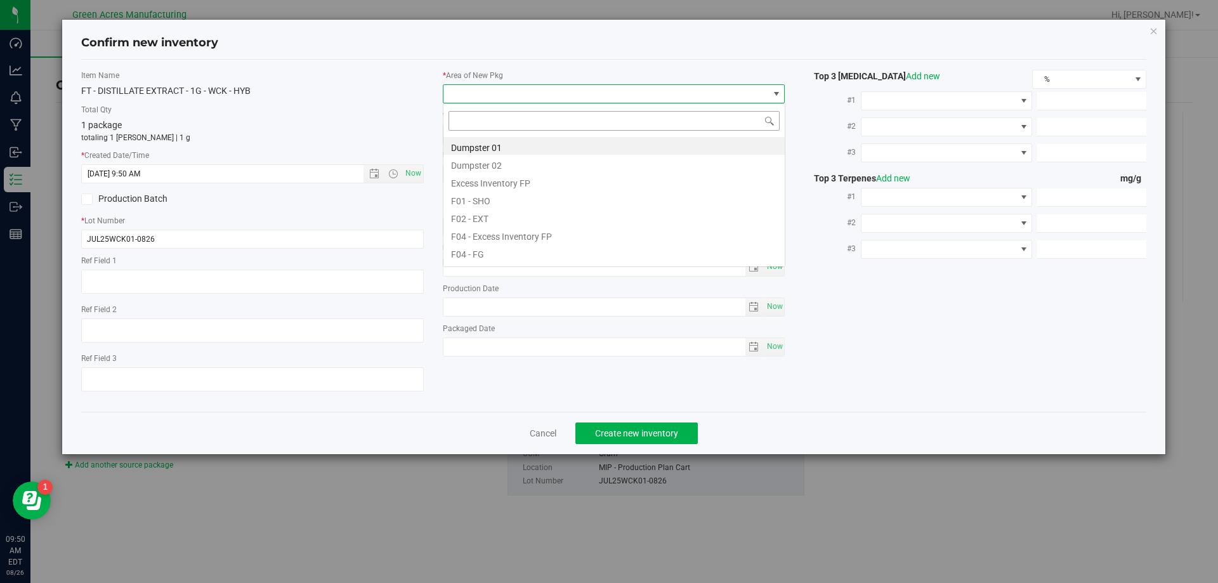
scroll to position [19, 343]
type input "mip"
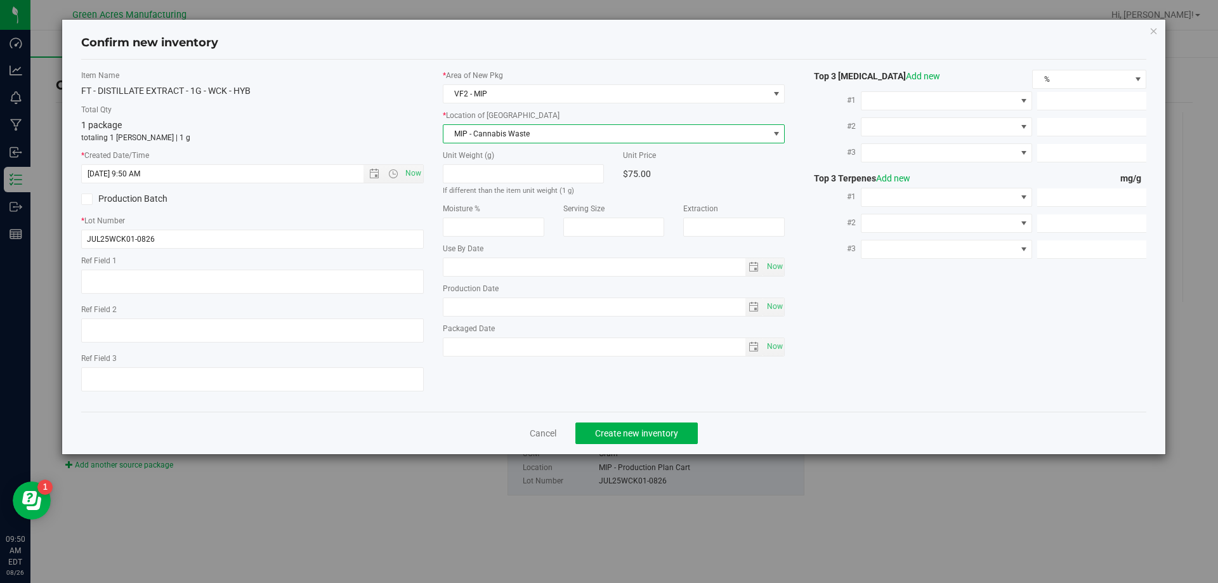
click at [524, 135] on span "MIP - Cannabis Waste" at bounding box center [607, 134] width 326 height 18
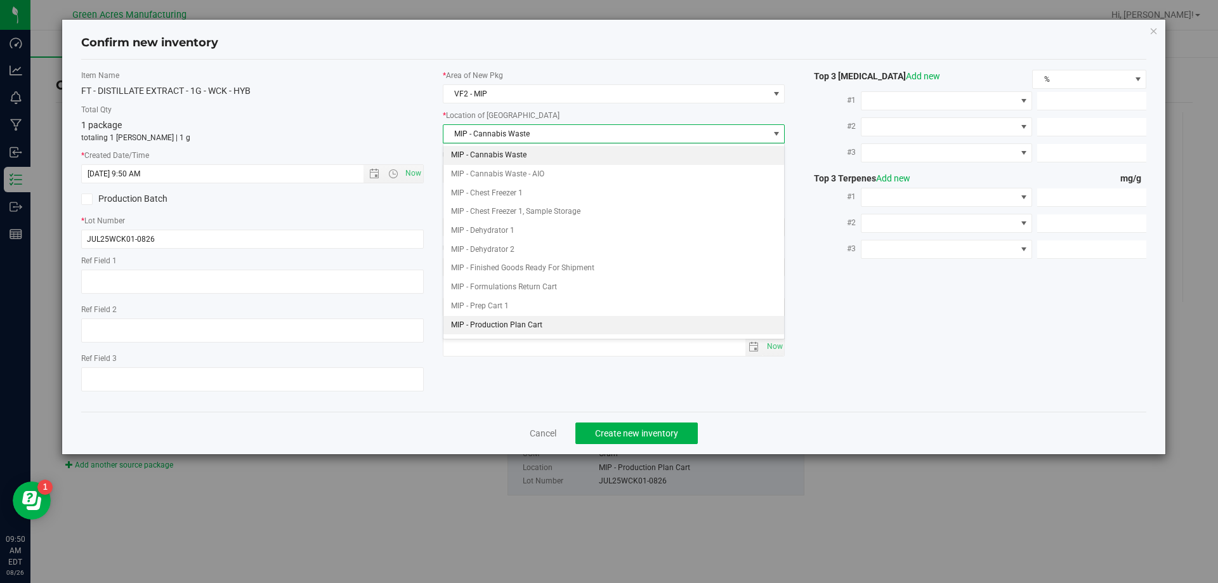
click at [590, 328] on li "MIP - Production Plan Cart" at bounding box center [614, 325] width 341 height 19
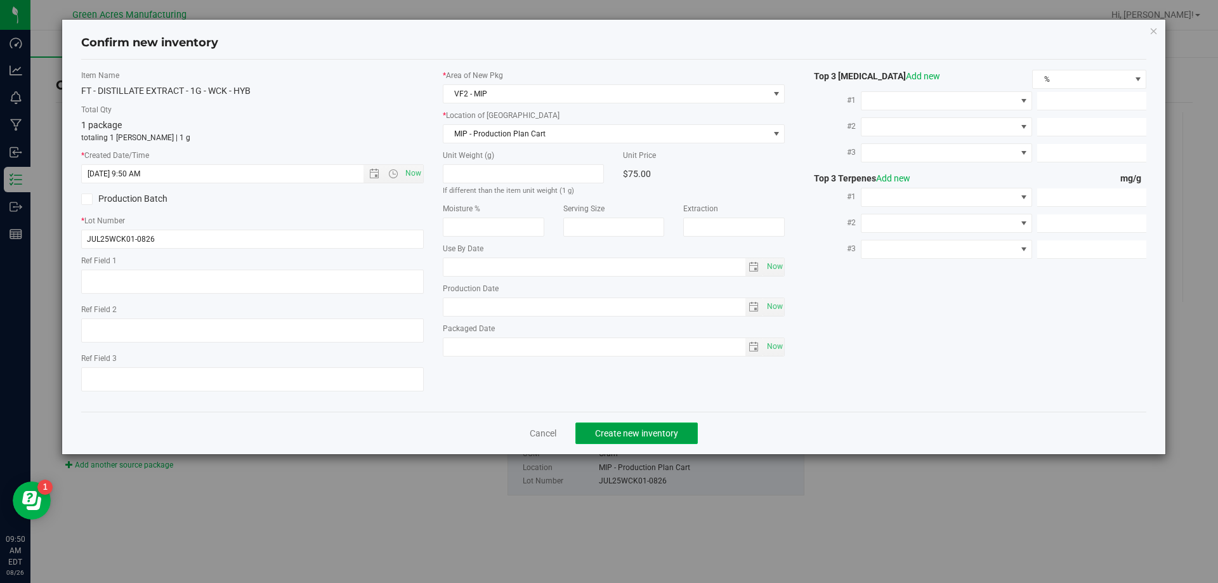
click at [622, 428] on span "Create new inventory" at bounding box center [636, 433] width 83 height 10
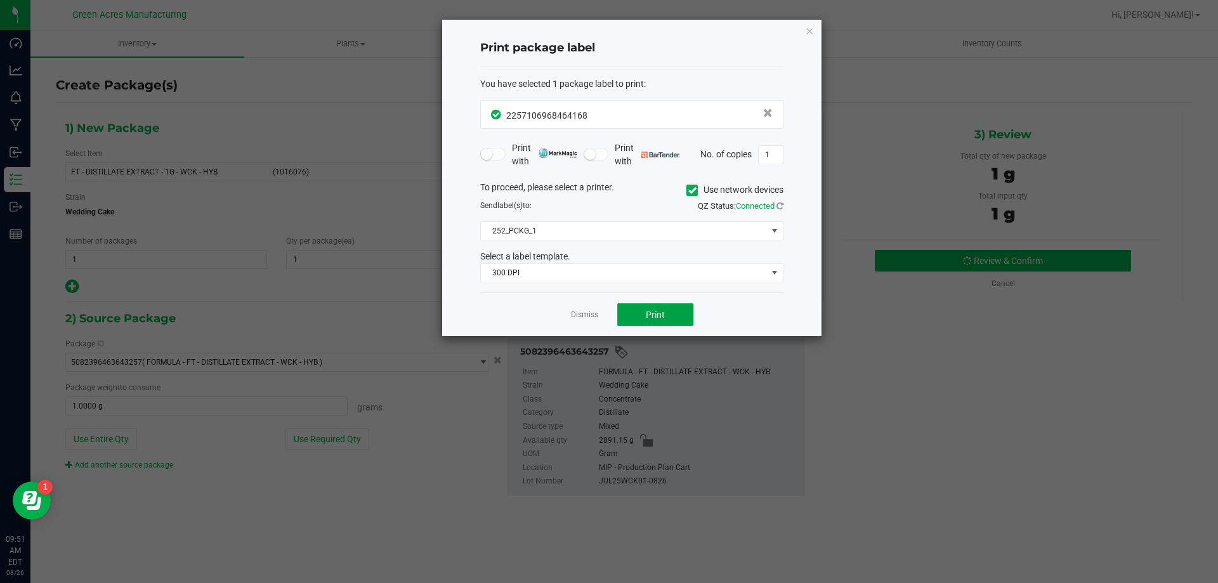
click at [667, 311] on button "Print" at bounding box center [655, 314] width 76 height 23
click at [592, 313] on link "Dismiss" at bounding box center [584, 315] width 27 height 11
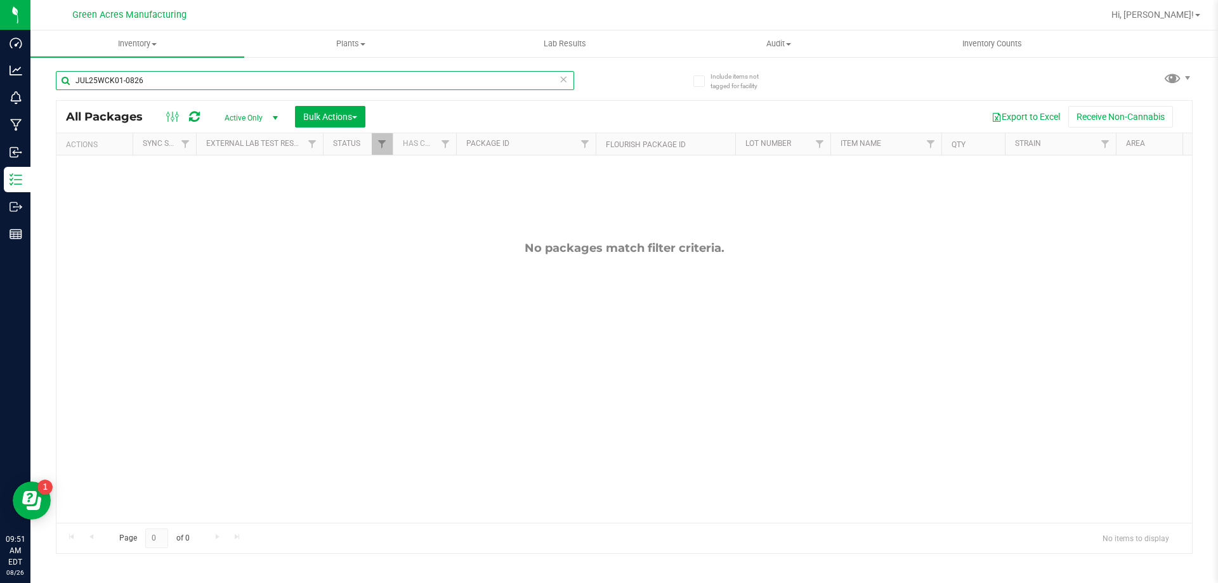
click at [275, 86] on input "JUL25WCK01-0826" at bounding box center [315, 80] width 518 height 19
click at [272, 121] on span "select" at bounding box center [275, 118] width 10 height 10
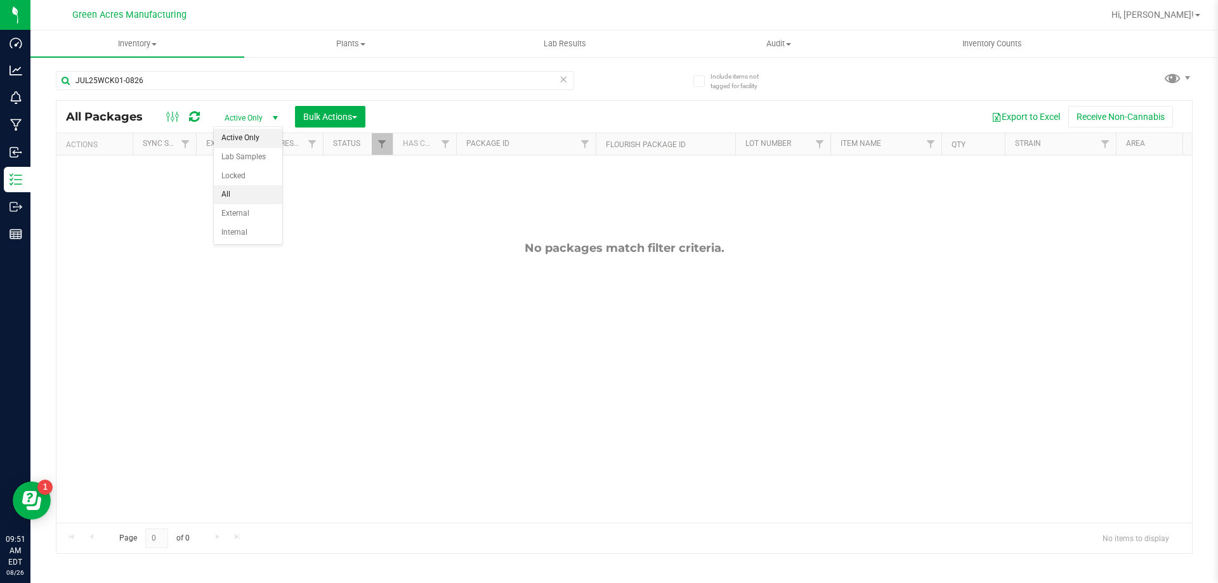
click at [256, 194] on li "All" at bounding box center [248, 194] width 69 height 19
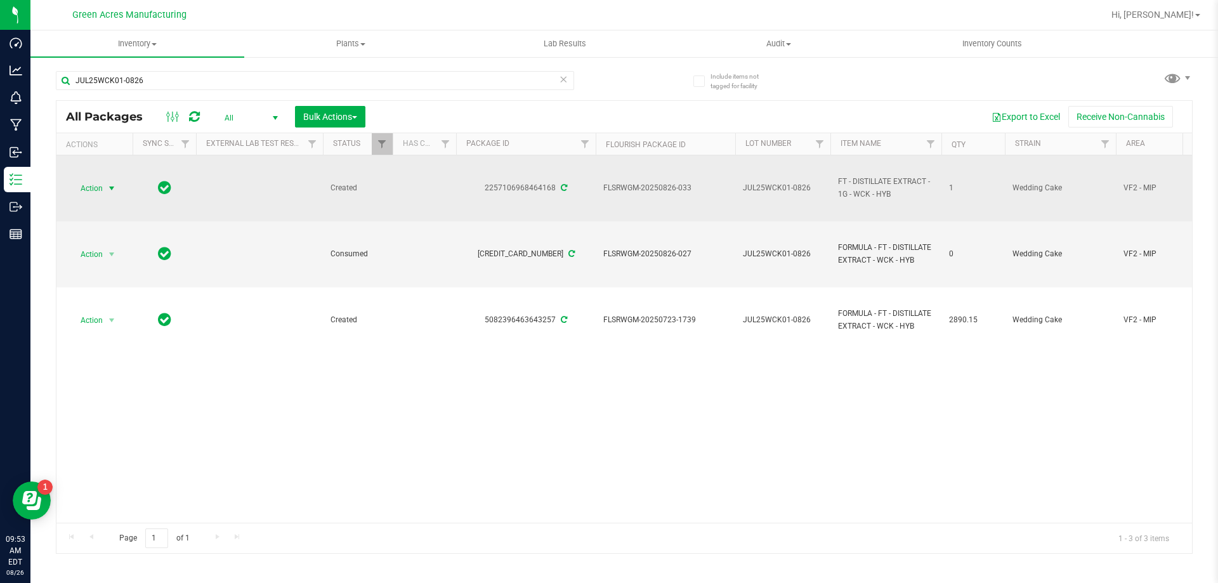
click at [104, 181] on span "select" at bounding box center [112, 189] width 16 height 18
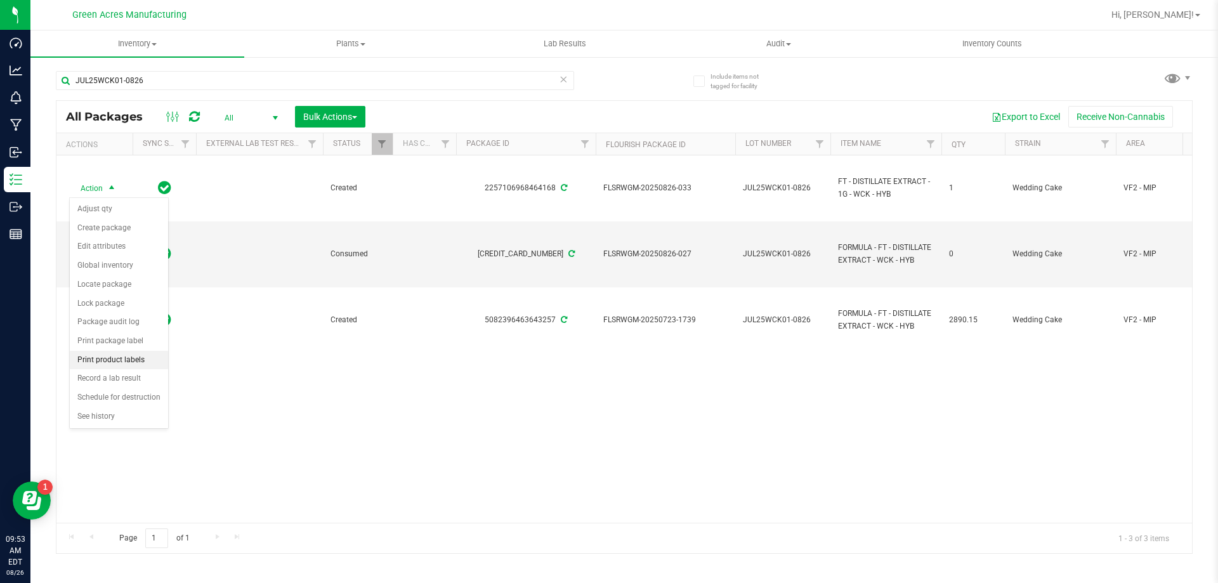
click at [140, 355] on li "Print product labels" at bounding box center [119, 360] width 98 height 19
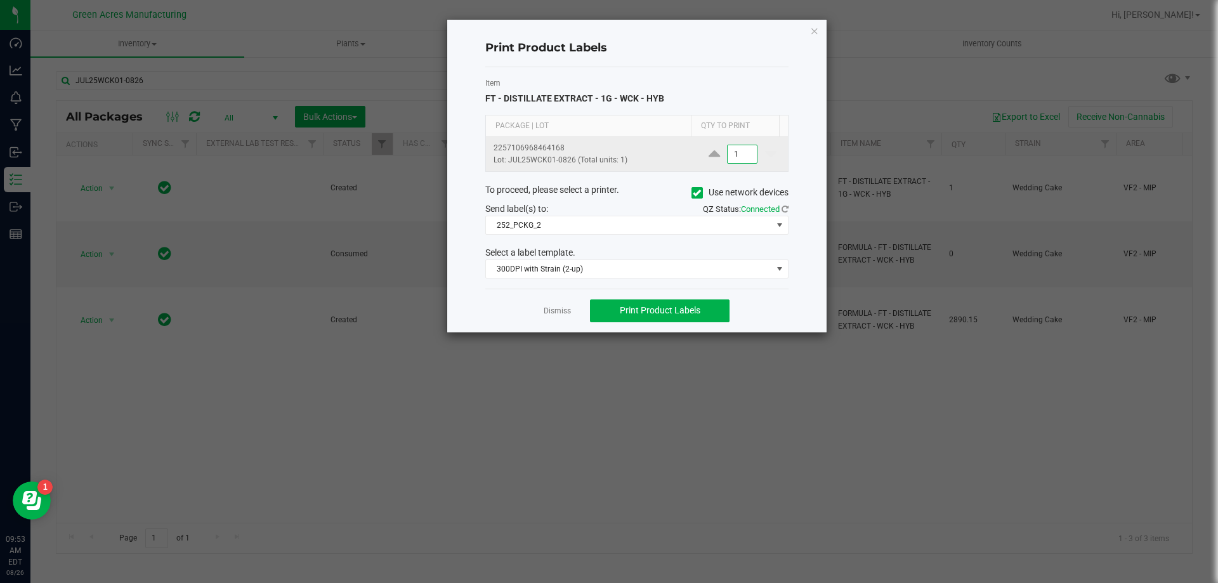
click at [735, 152] on input "1" at bounding box center [742, 154] width 29 height 18
click at [682, 304] on button "Print Product Labels" at bounding box center [660, 311] width 140 height 23
click at [734, 145] on span "2" at bounding box center [742, 154] width 30 height 19
click at [735, 160] on input "2" at bounding box center [742, 154] width 29 height 18
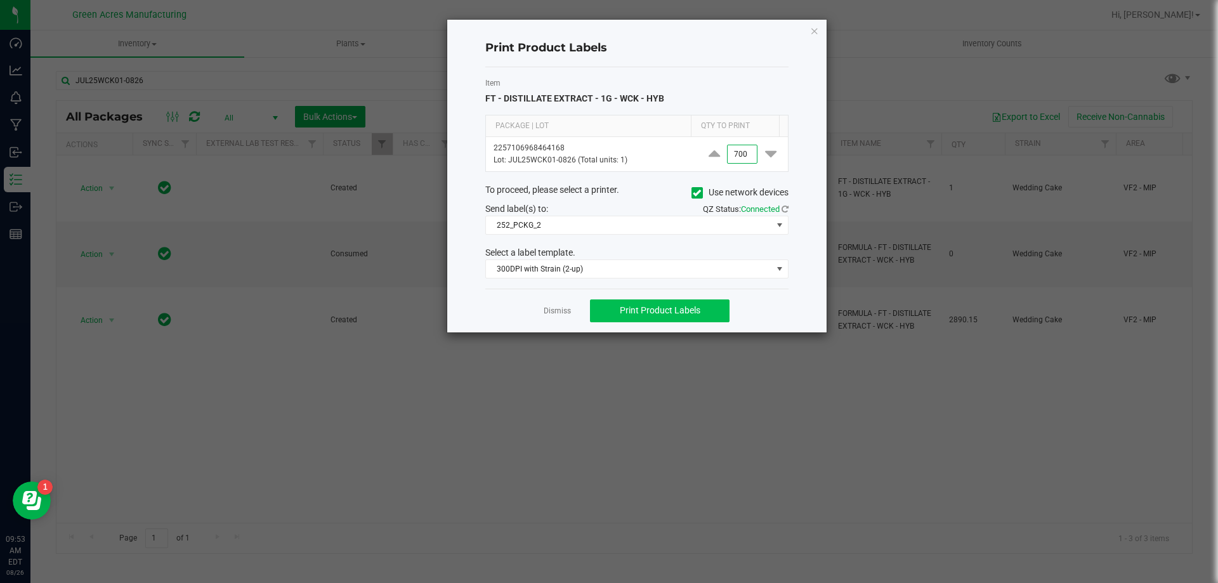
type input "700"
click at [661, 303] on button "Print Product Labels" at bounding box center [660, 311] width 140 height 23
